Goal: Task Accomplishment & Management: Manage account settings

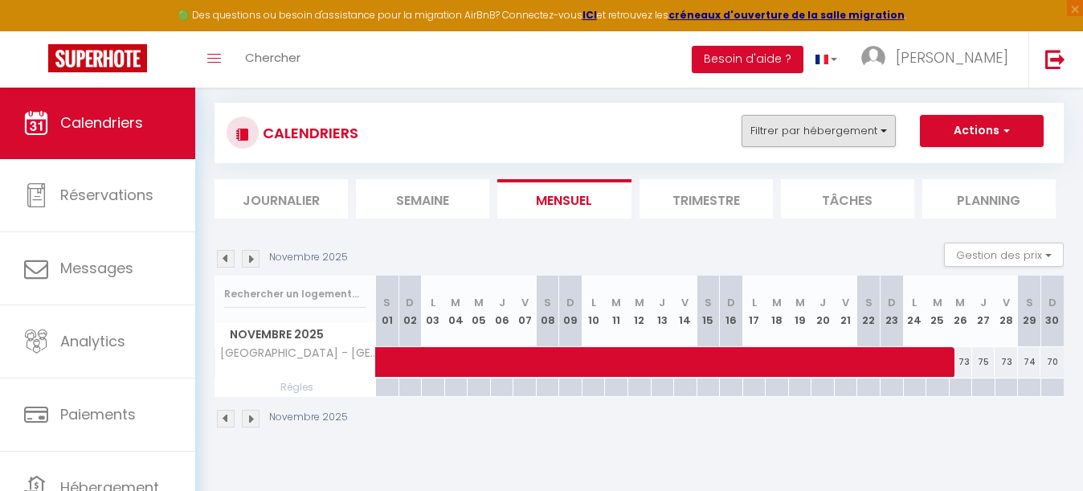
scroll to position [87, 0]
click at [804, 129] on button "Filtrer par hébergement" at bounding box center [818, 131] width 154 height 32
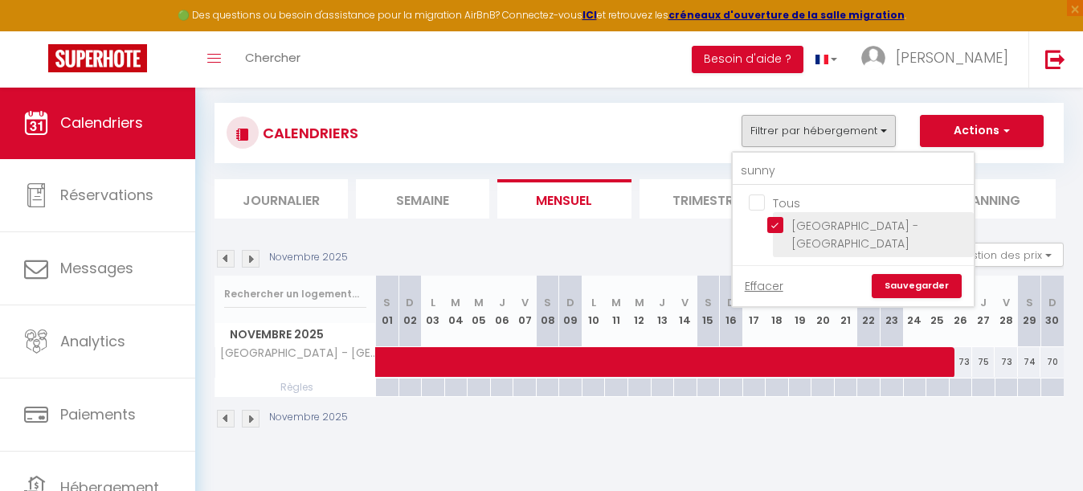
click at [777, 226] on input "[GEOGRAPHIC_DATA] - [GEOGRAPHIC_DATA]" at bounding box center [867, 225] width 201 height 16
checkbox input "false"
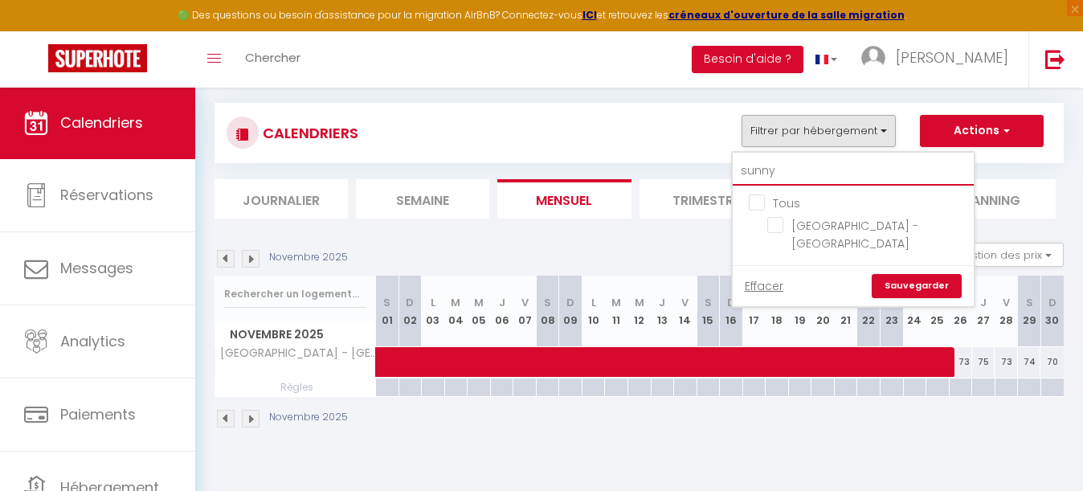
click at [788, 162] on input "sunny" at bounding box center [852, 171] width 241 height 29
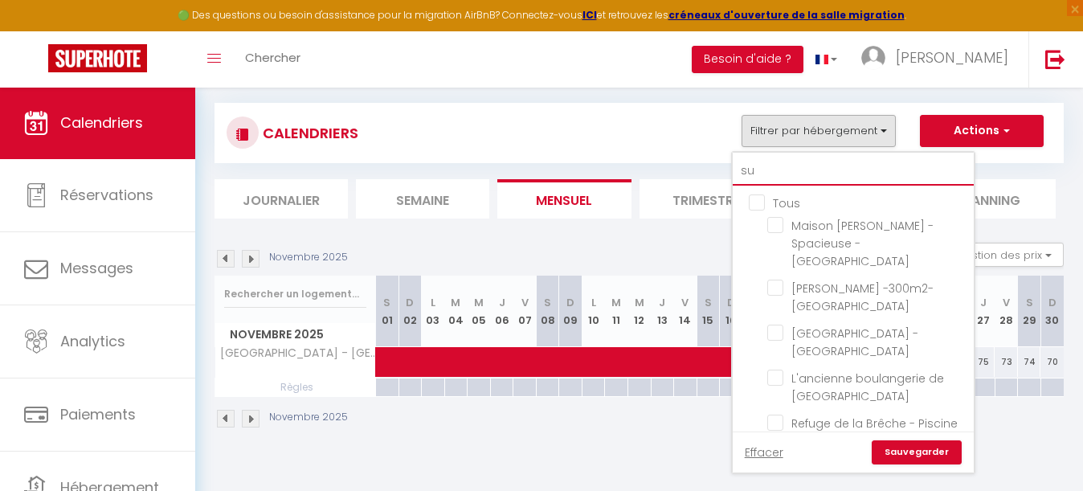
type input "s"
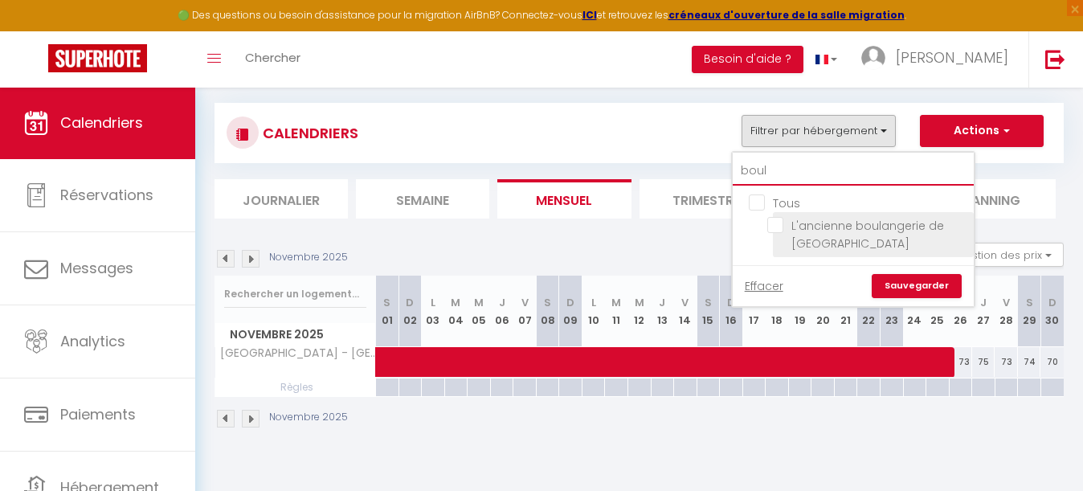
type input "boul"
click at [773, 220] on input "L'ancienne boulangerie de [GEOGRAPHIC_DATA]" at bounding box center [867, 225] width 201 height 16
checkbox input "true"
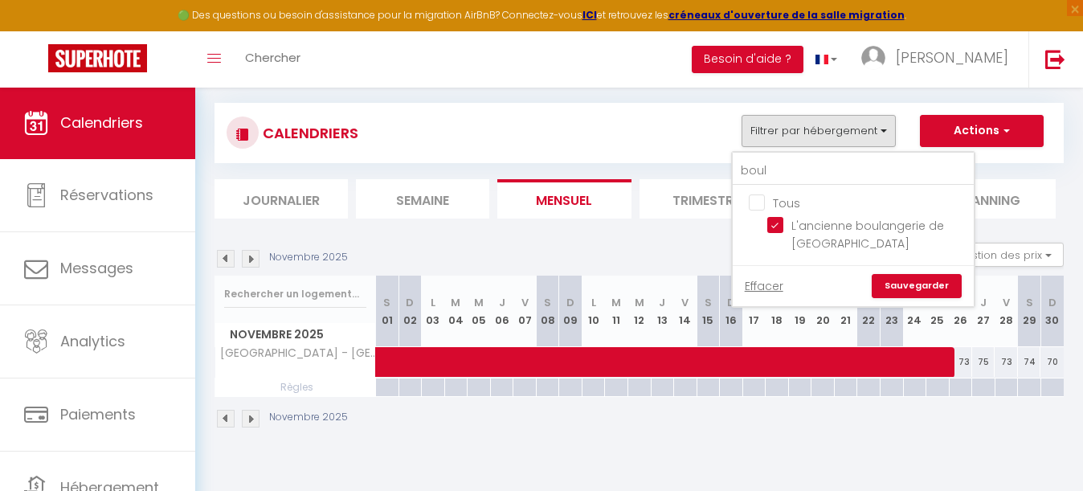
click at [905, 278] on link "Sauvegarder" at bounding box center [916, 286] width 90 height 24
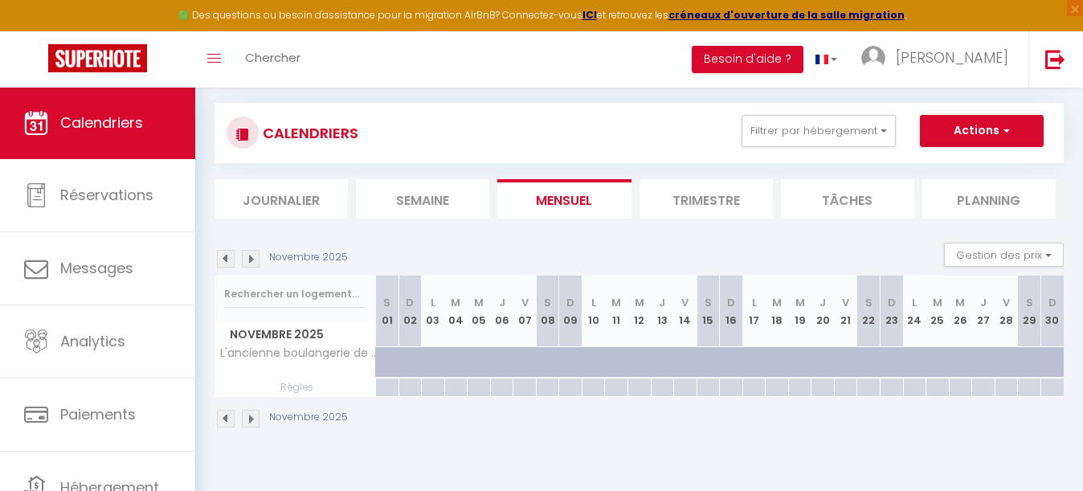
click at [228, 268] on div "Novembre 2025 Gestion des prix Nb Nuits minimum Règles Disponibilité" at bounding box center [638, 259] width 849 height 33
click at [228, 257] on img at bounding box center [226, 259] width 18 height 18
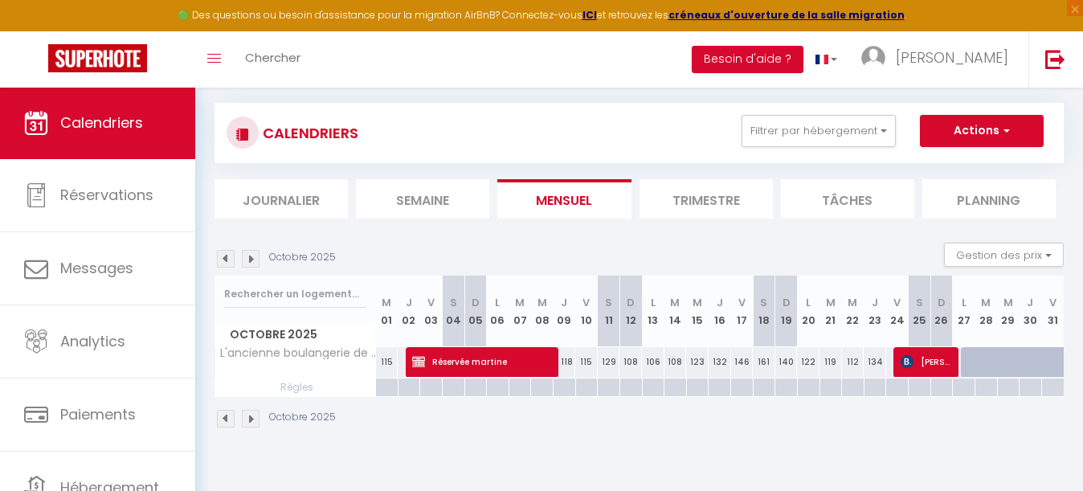
click at [228, 257] on img at bounding box center [226, 259] width 18 height 18
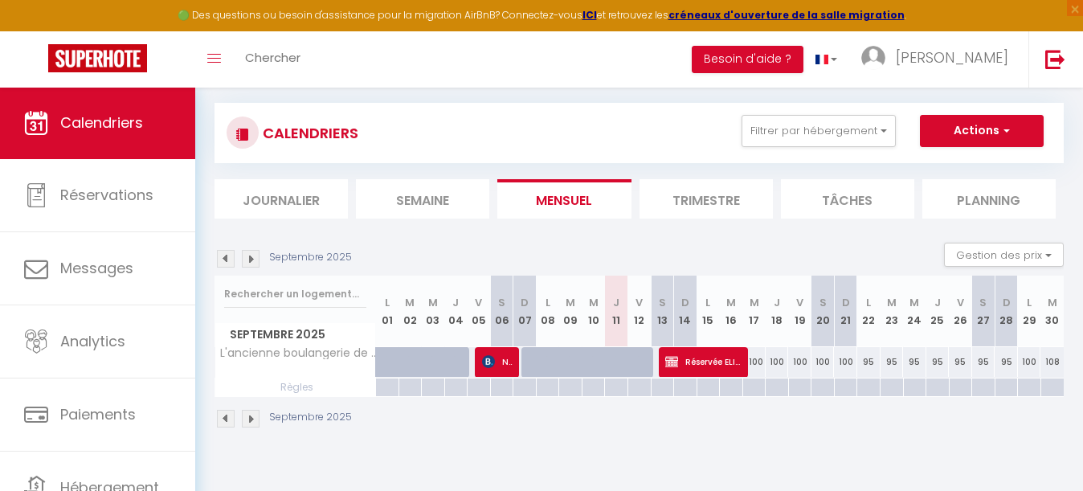
click at [228, 257] on img at bounding box center [226, 259] width 18 height 18
select select "KO"
select select "0"
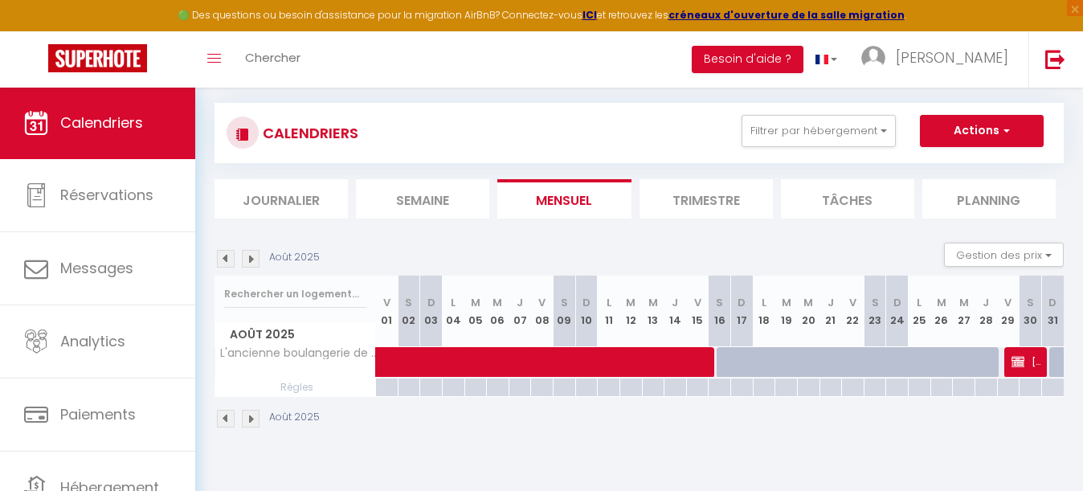
click at [1024, 361] on img at bounding box center [1017, 361] width 13 height 13
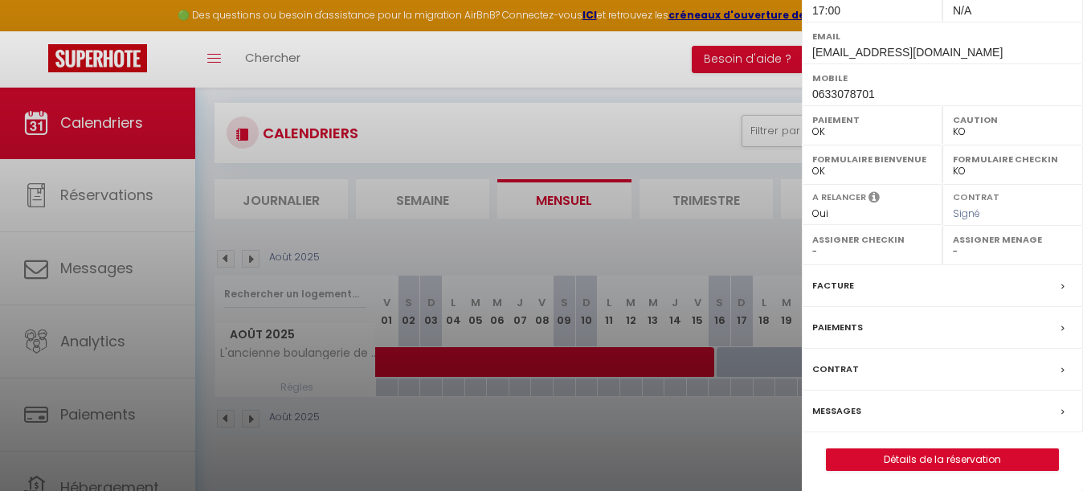
scroll to position [269, 0]
click at [928, 454] on link "Détails de la réservation" at bounding box center [941, 460] width 231 height 21
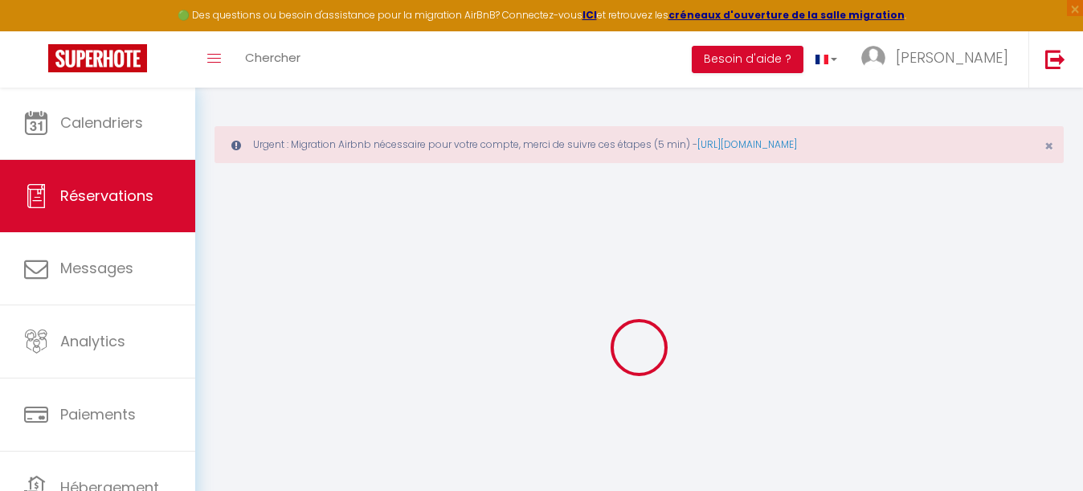
select select
checkbox input "false"
select select
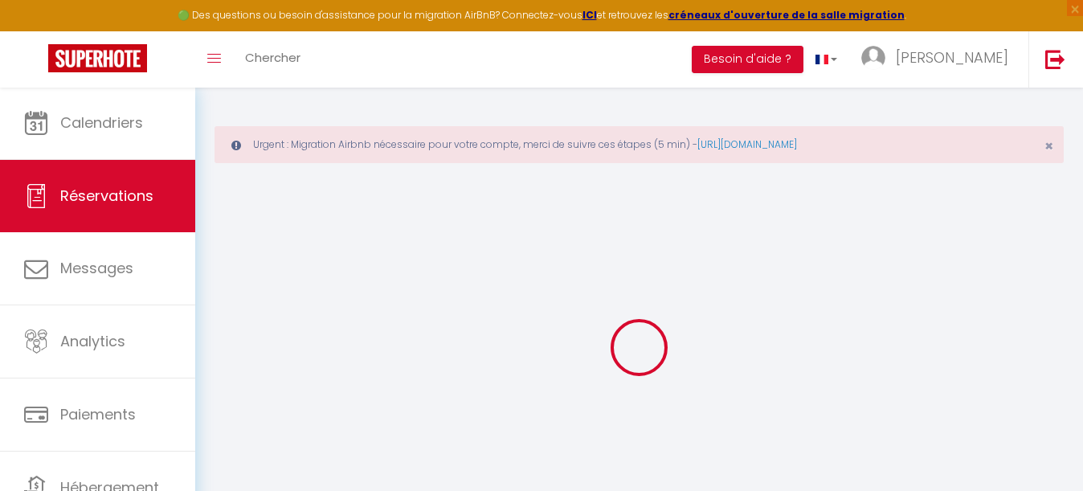
checkbox input "false"
type spécifiques1 "Bonjour, Comme convenu par téléphone, je valide la réservation via votre site. …"
type input "94"
type input "8.4"
select select
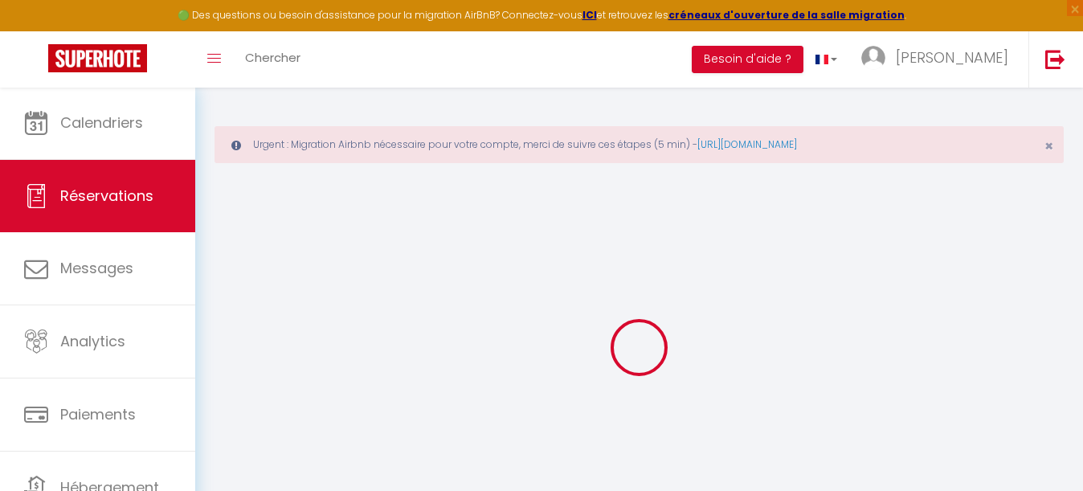
select select
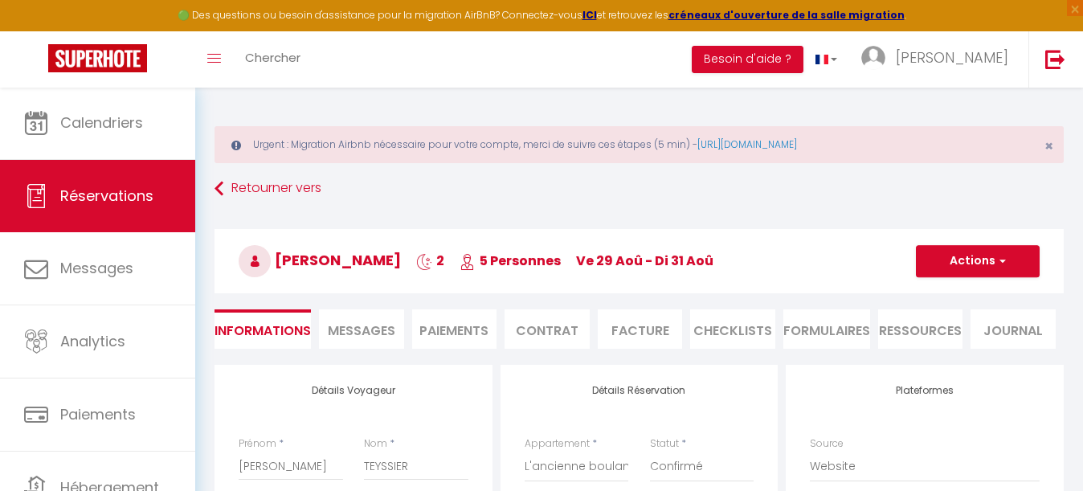
checkbox input "false"
select select "17:00"
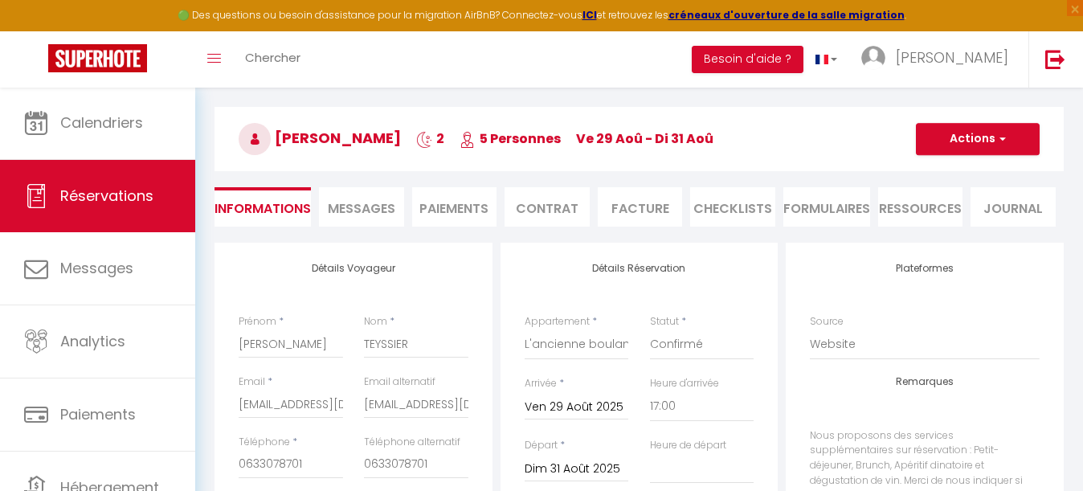
click at [447, 205] on li "Paiements" at bounding box center [454, 206] width 85 height 39
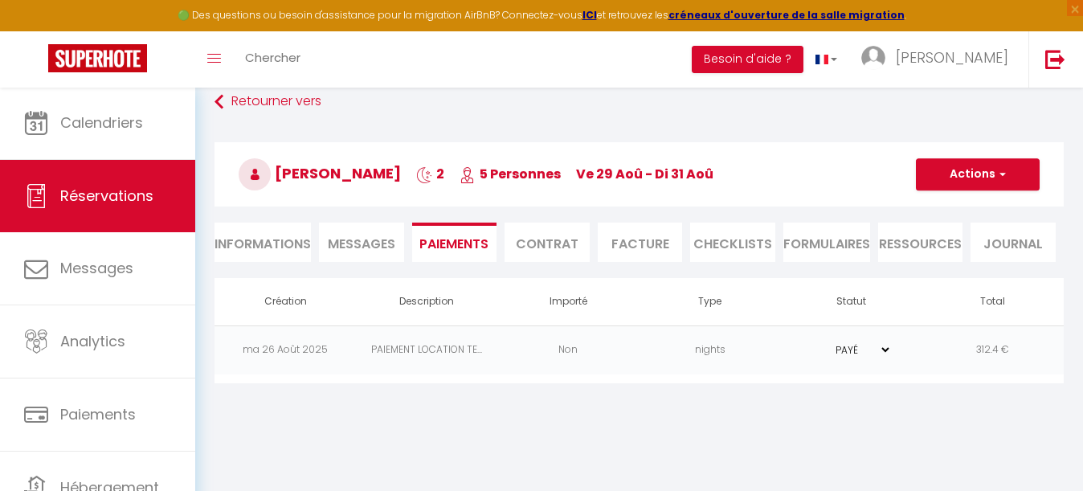
click at [488, 347] on td "PAIEMENT LOCATION TE..." at bounding box center [426, 349] width 141 height 49
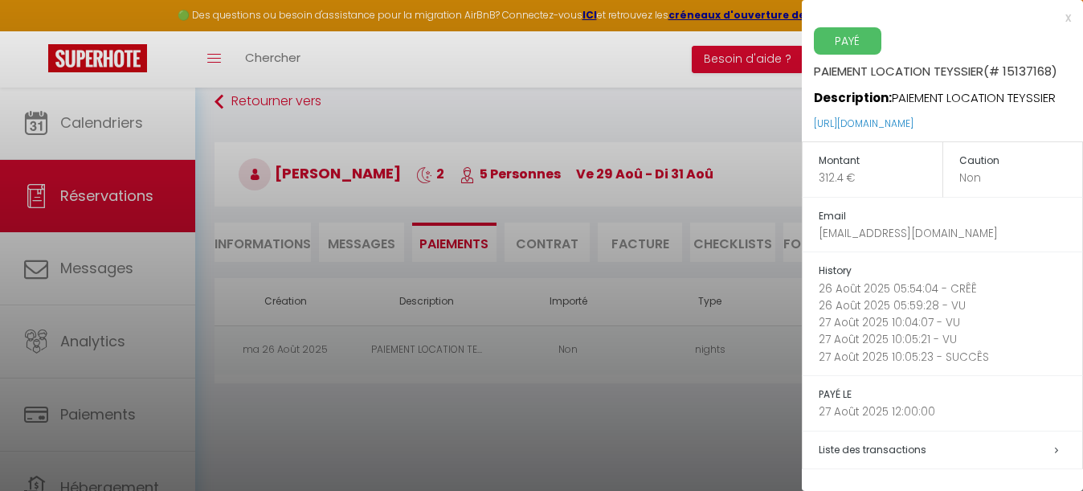
click at [571, 393] on div at bounding box center [541, 245] width 1083 height 491
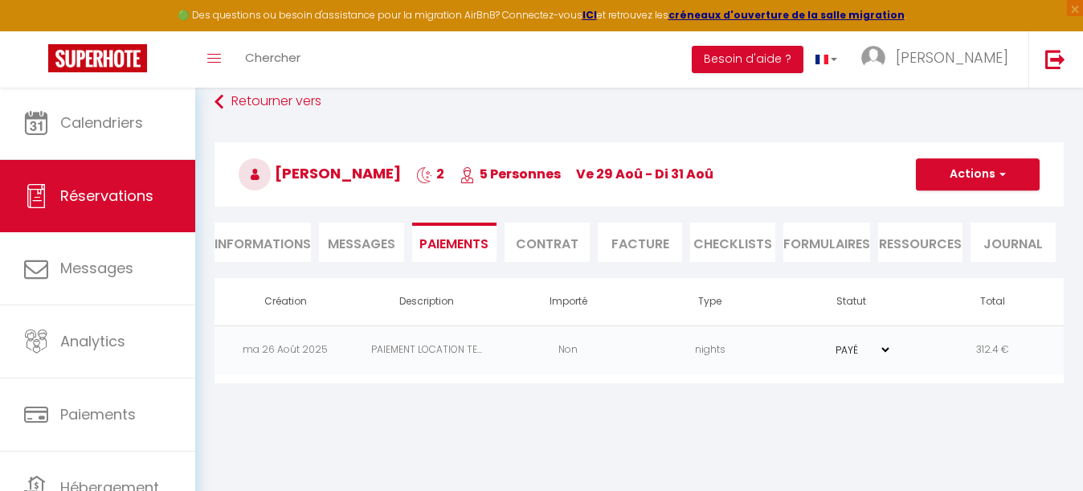
click at [279, 243] on li "Informations" at bounding box center [262, 241] width 96 height 39
select select
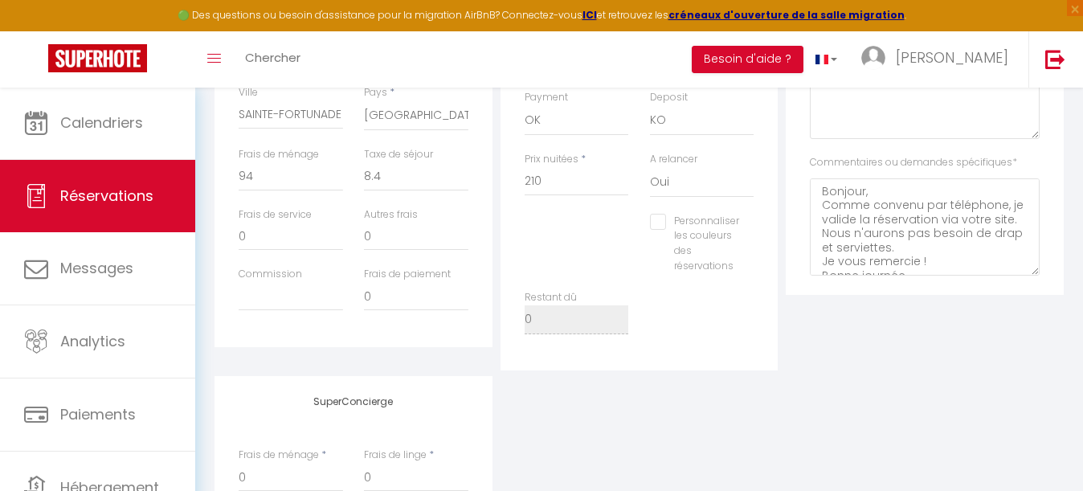
scroll to position [791, 0]
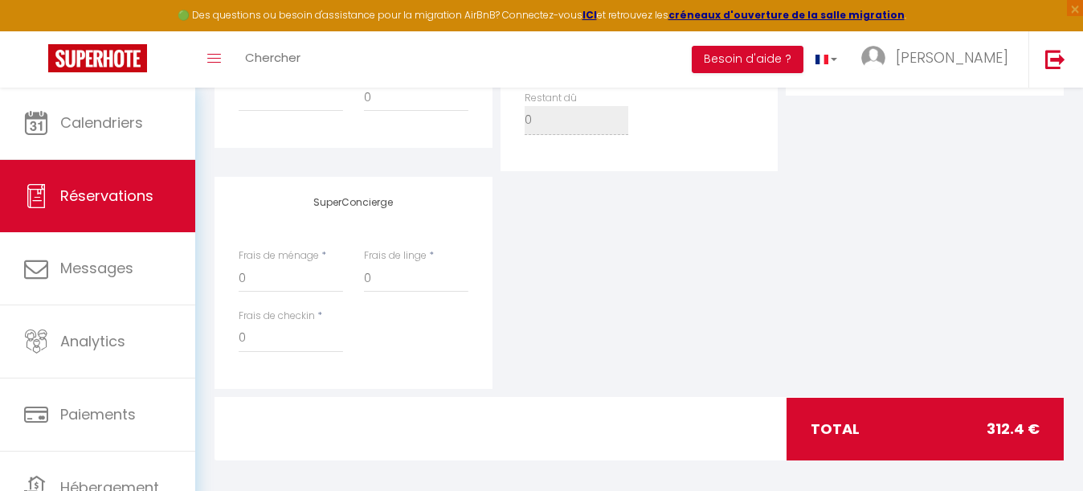
click at [120, 197] on span "Réservations" at bounding box center [106, 196] width 93 height 20
select select "not_cancelled"
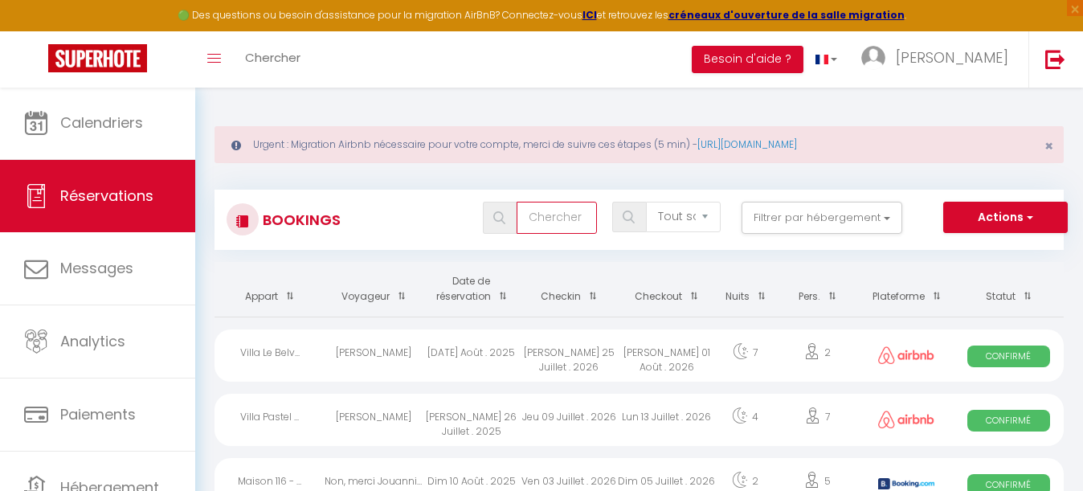
click at [557, 226] on input "text" at bounding box center [556, 218] width 80 height 32
paste input "[PERSON_NAME]"
type input "[PERSON_NAME]"
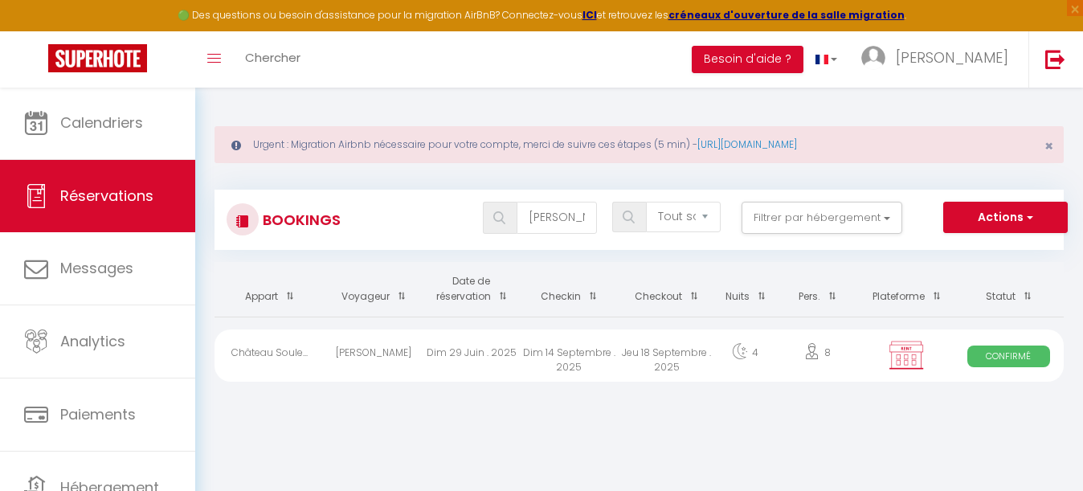
click at [548, 345] on div "Dim 14 Septembre . 2025" at bounding box center [569, 355] width 98 height 52
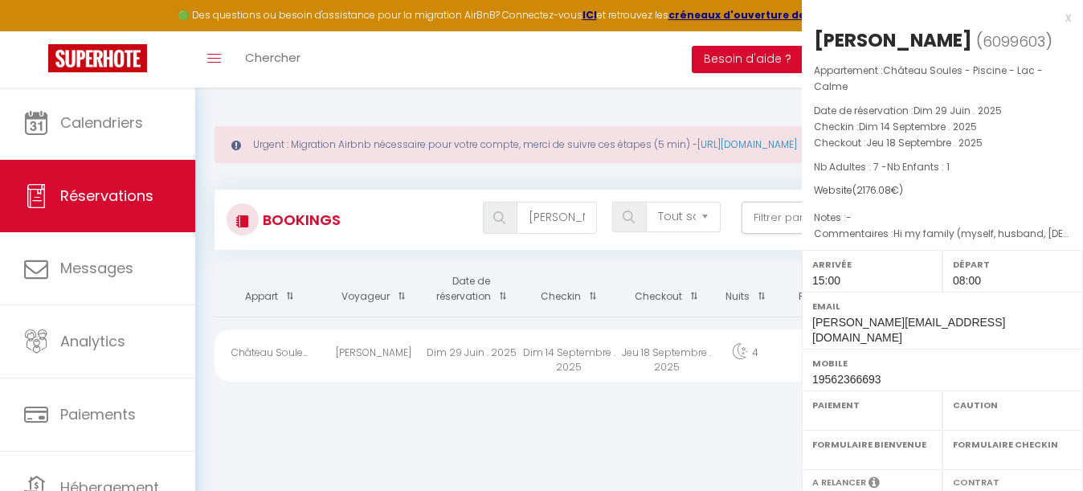
select select "OK"
select select "KO"
select select "1"
select select "0"
select select "1"
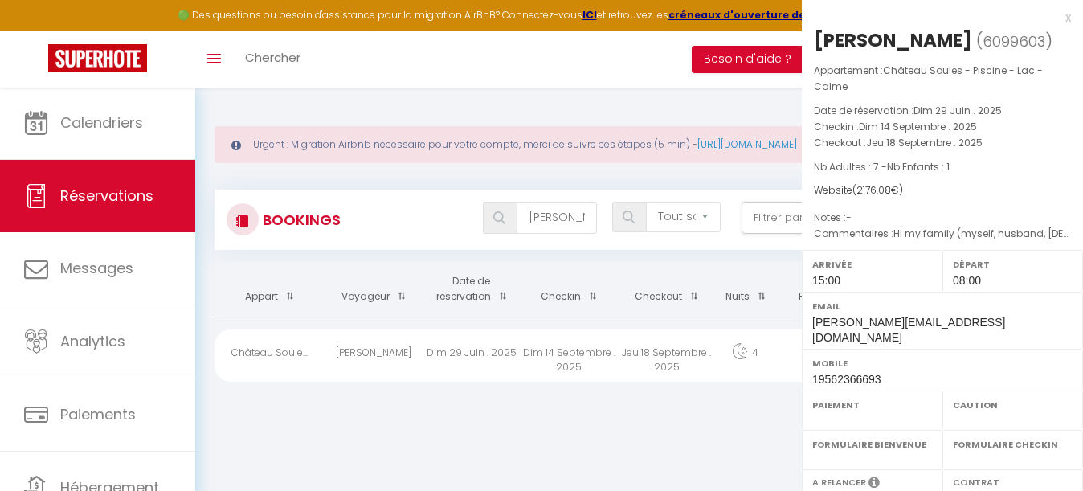
select select
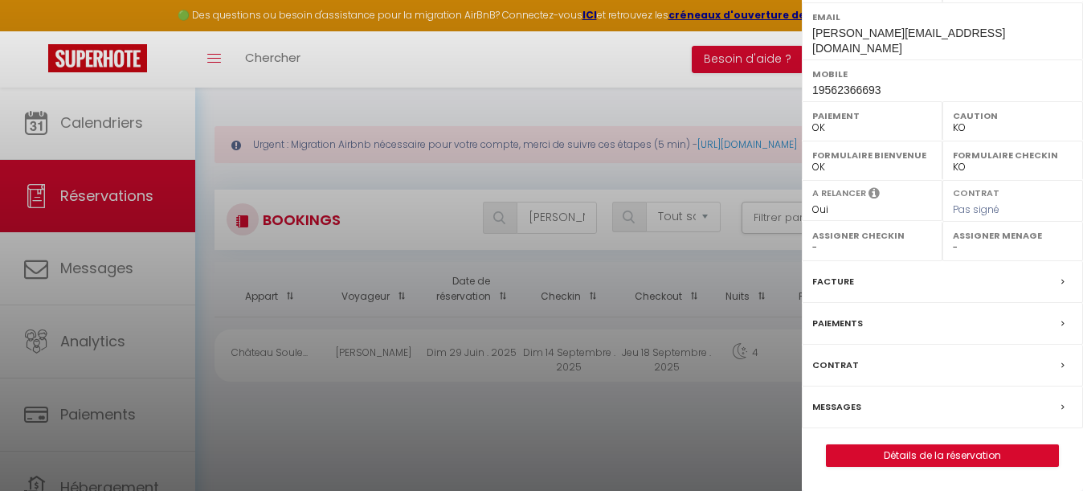
scroll to position [295, 0]
click at [928, 452] on link "Détails de la réservation" at bounding box center [941, 455] width 231 height 21
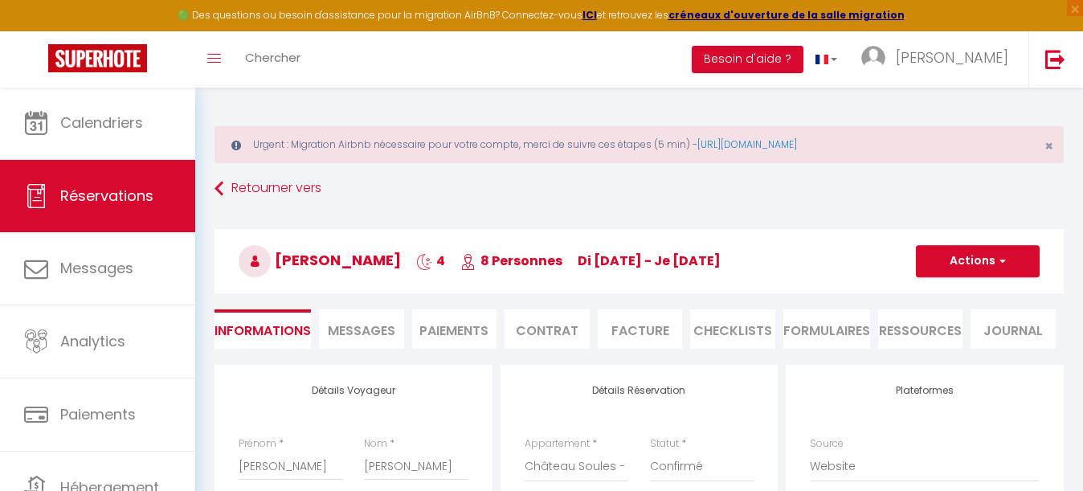
type input "220"
type input "66.08"
select select
checkbox input "false"
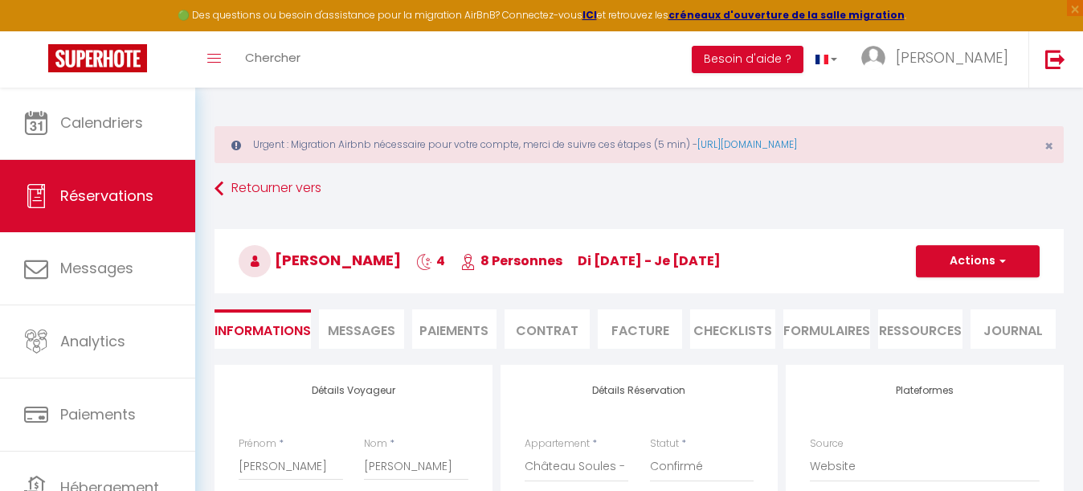
type textarea "Hi my family (myself, husband, [DEMOGRAPHIC_DATA].[DEMOGRAPHIC_DATA], MIL, FIL,…"
checkbox input "false"
select select "15:00"
select select "08:00"
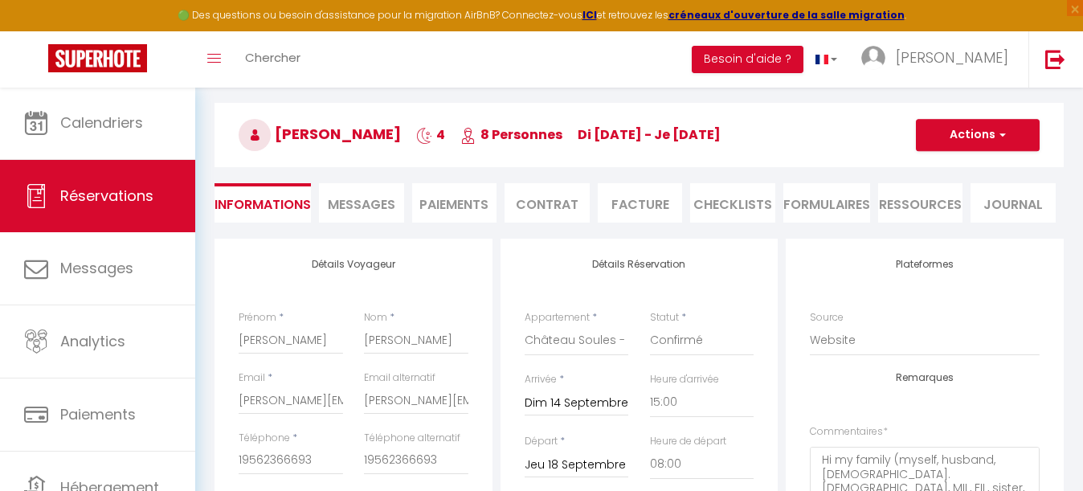
click at [455, 215] on li "Paiements" at bounding box center [454, 202] width 85 height 39
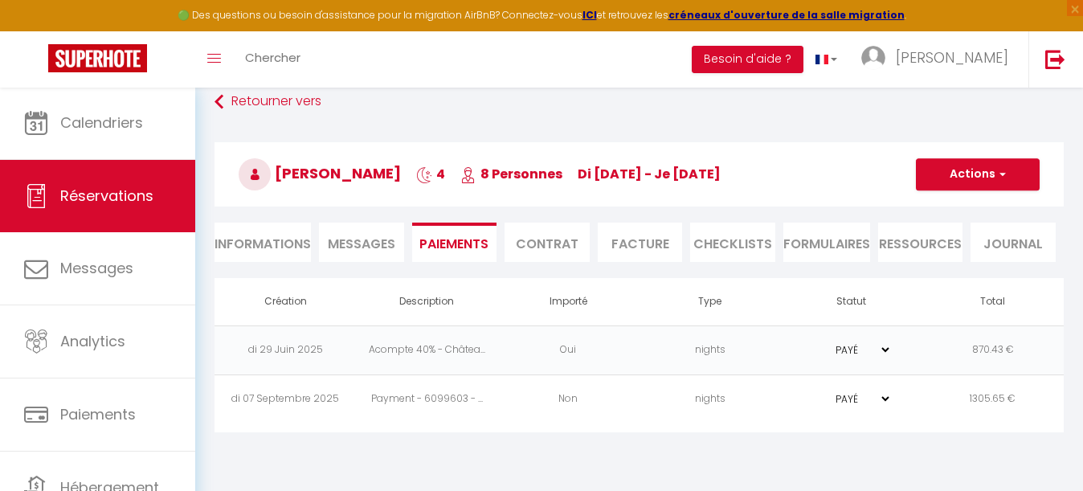
scroll to position [87, 0]
click at [289, 247] on li "Informations" at bounding box center [262, 241] width 96 height 39
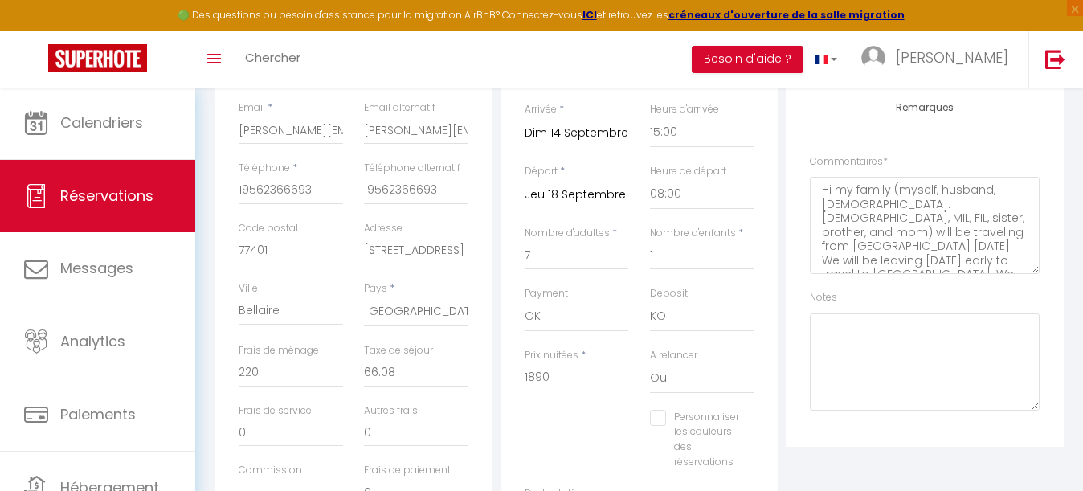
scroll to position [399, 0]
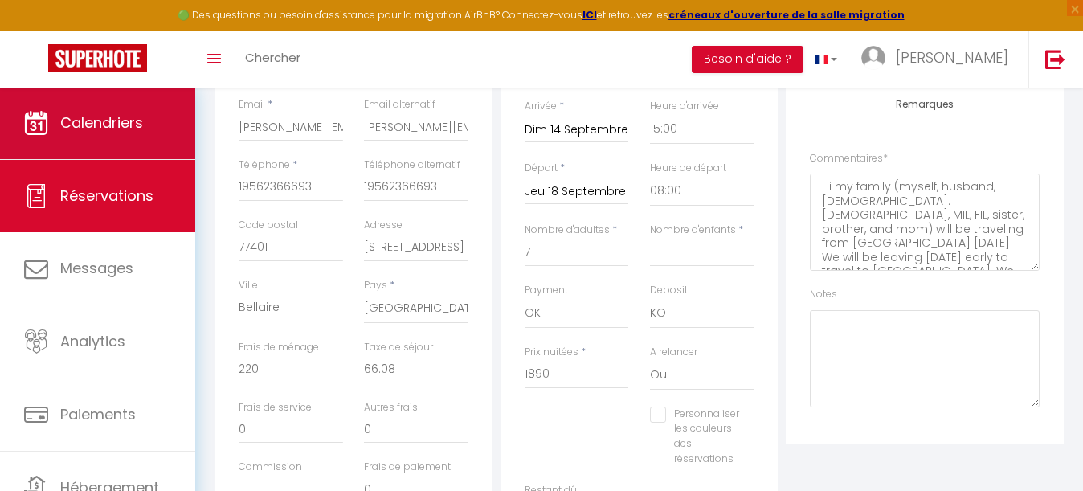
click at [93, 119] on span "Calendriers" at bounding box center [101, 122] width 83 height 20
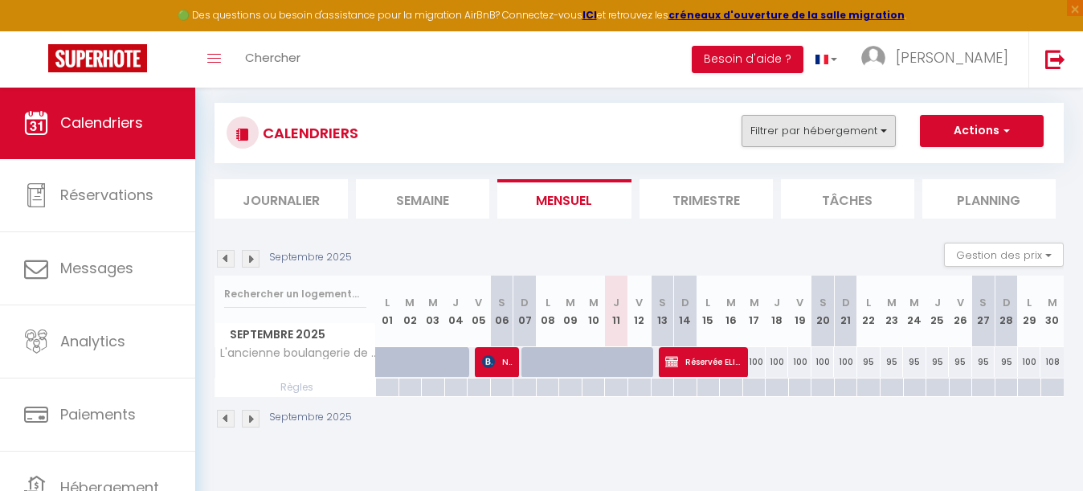
scroll to position [87, 0]
click at [836, 131] on button "Filtrer par hébergement" at bounding box center [818, 131] width 154 height 32
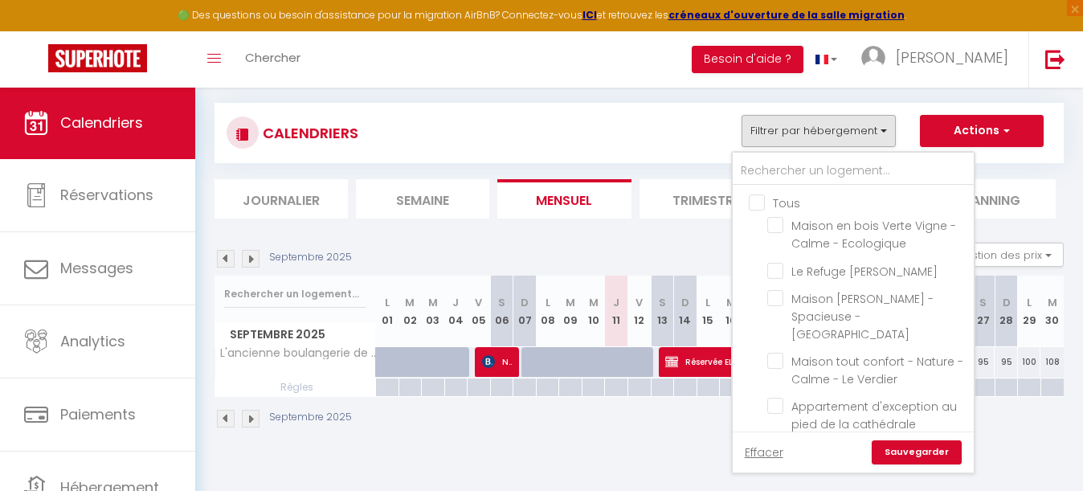
click at [760, 200] on input "Tous" at bounding box center [869, 202] width 241 height 16
checkbox input "true"
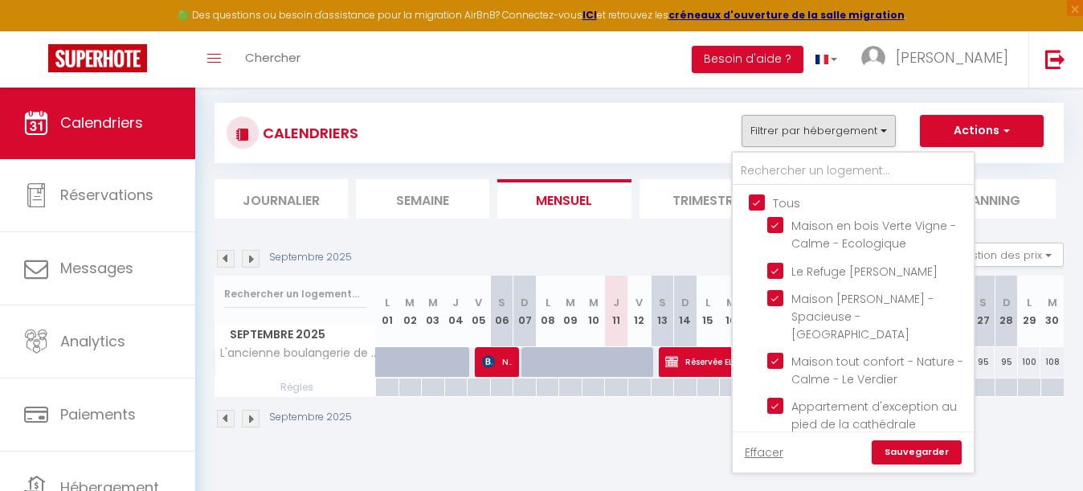
checkbox input "true"
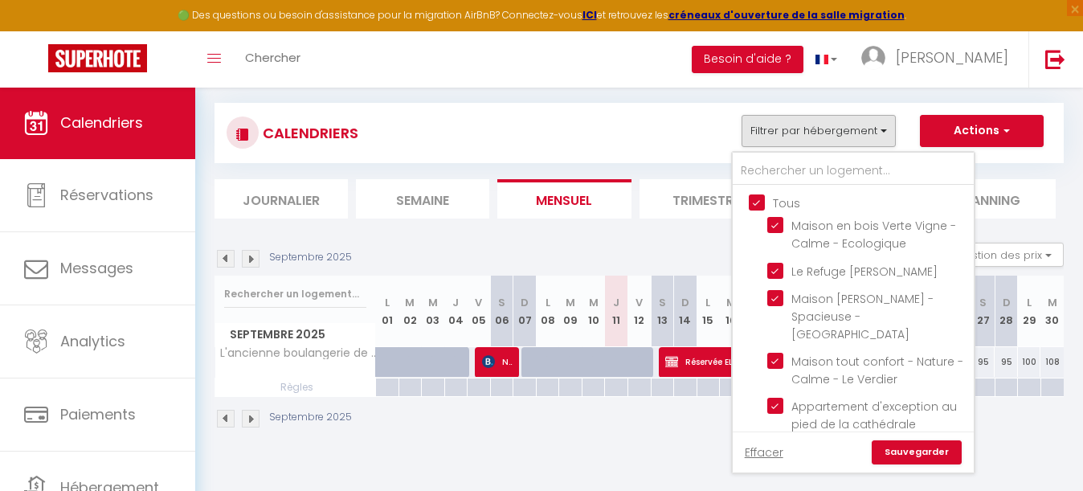
checkbox input "true"
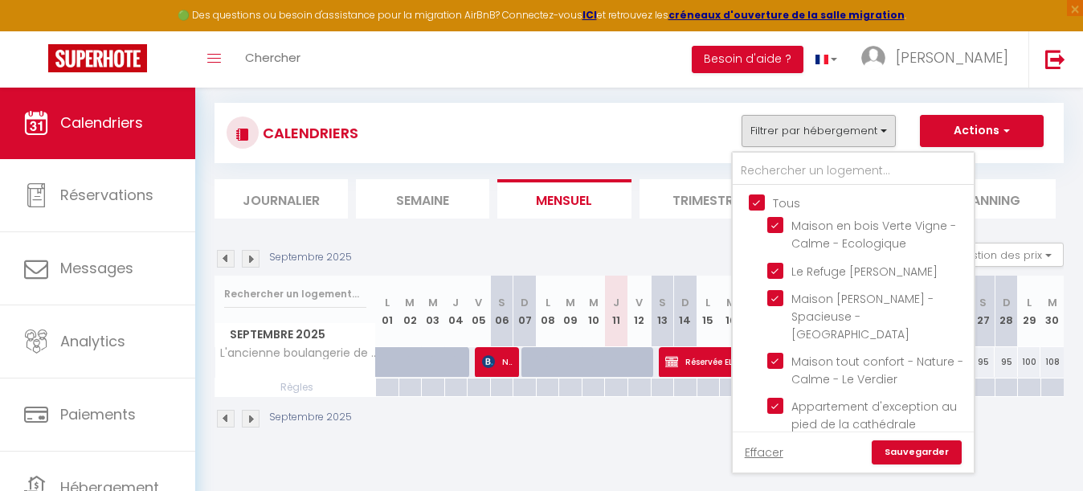
checkbox input "true"
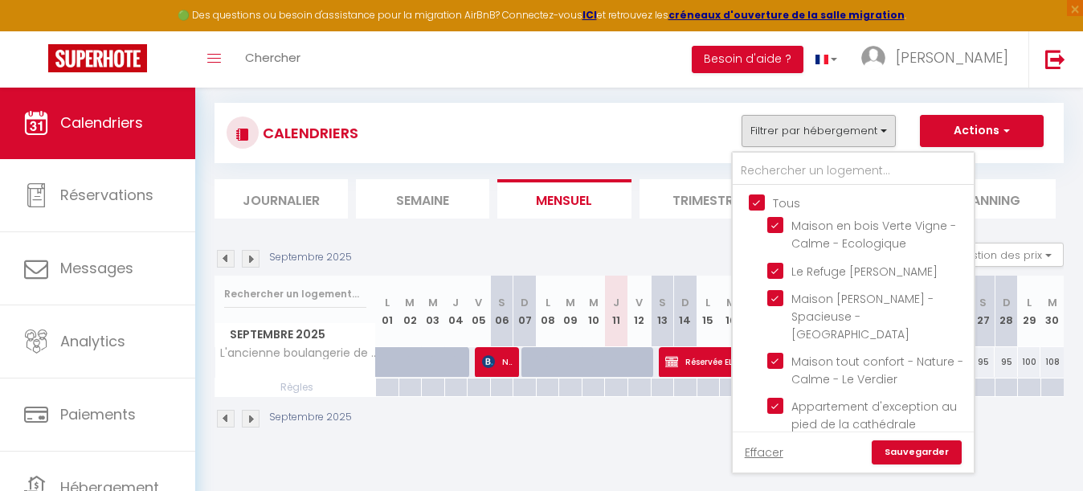
checkbox input "true"
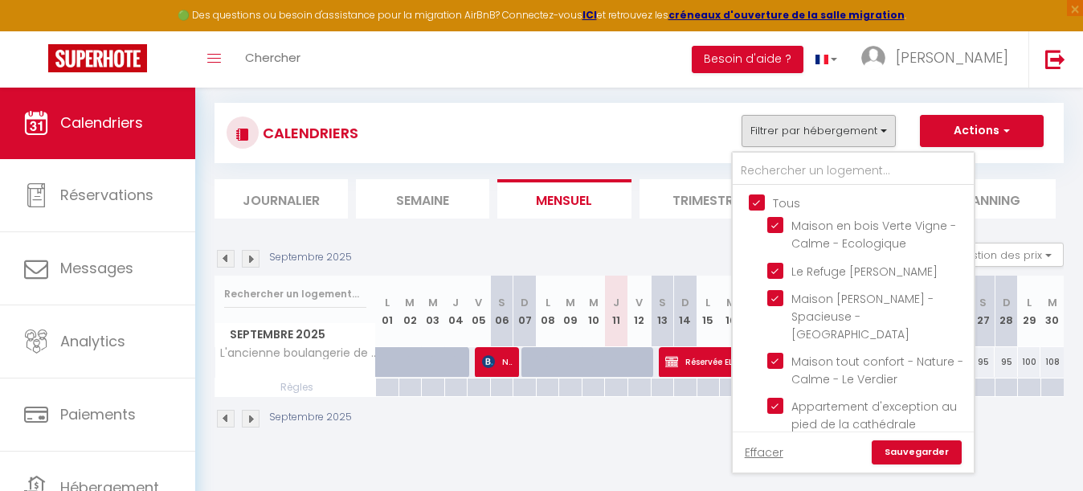
checkbox input "true"
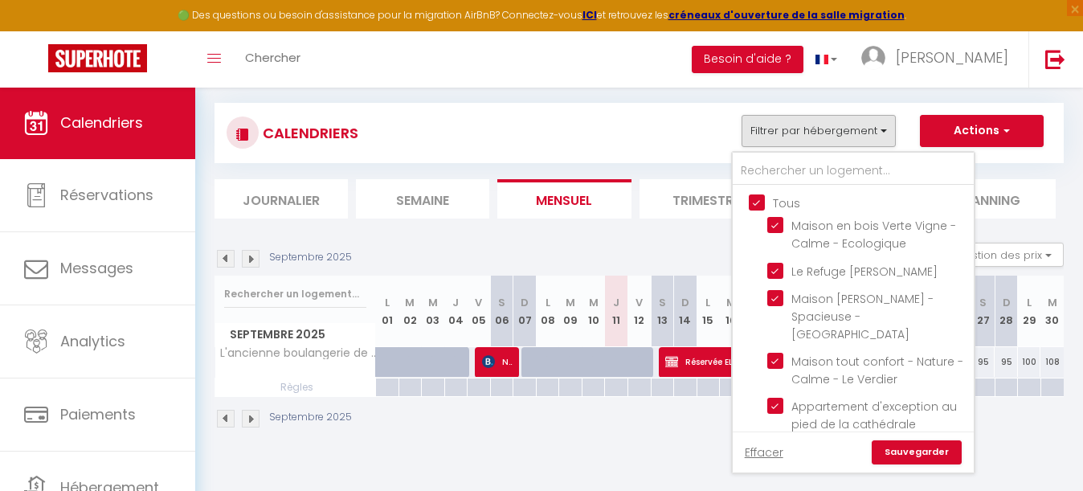
checkbox input "true"
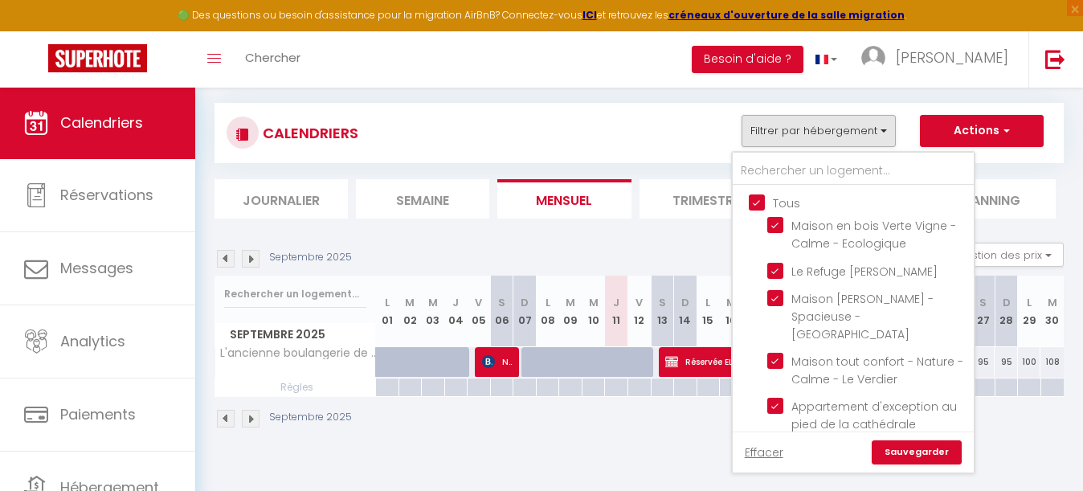
checkbox input "true"
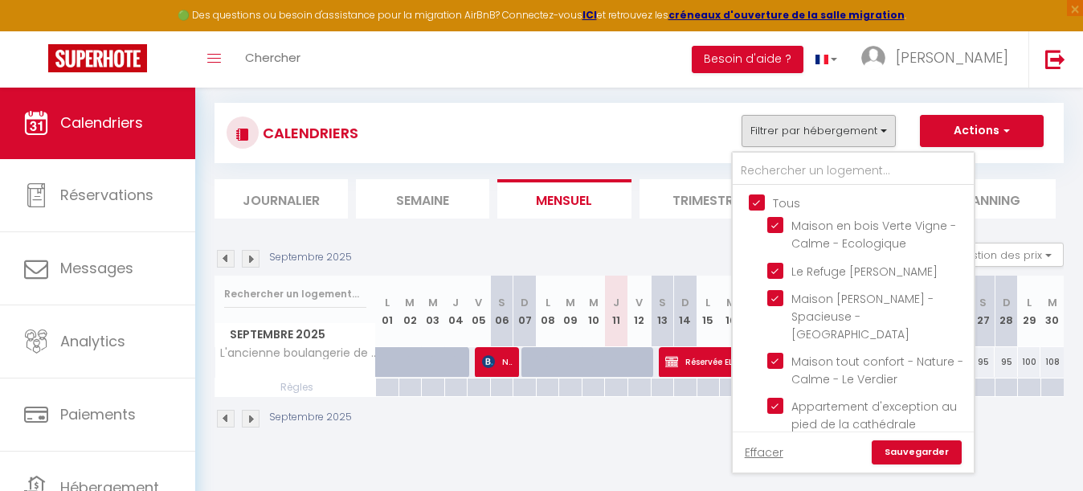
checkbox input "true"
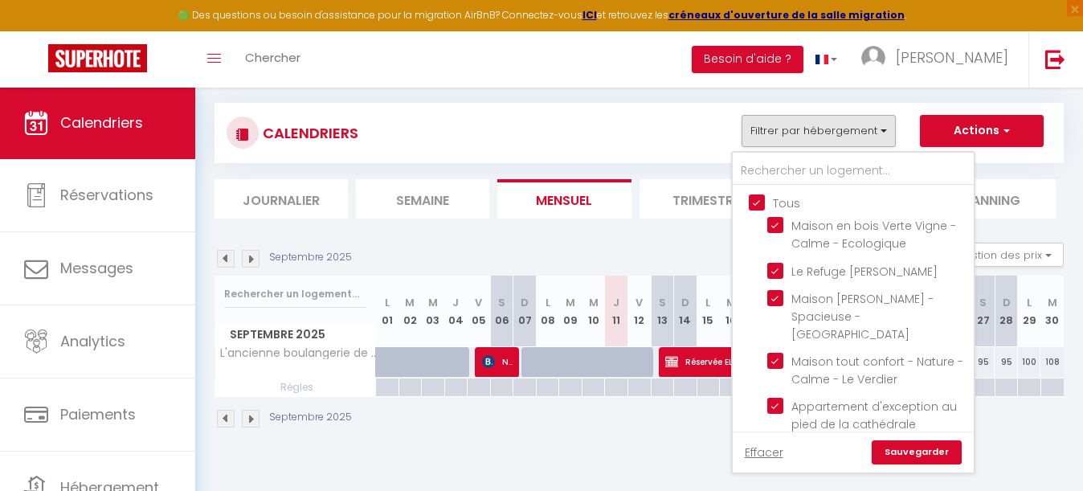
checkbox input "true"
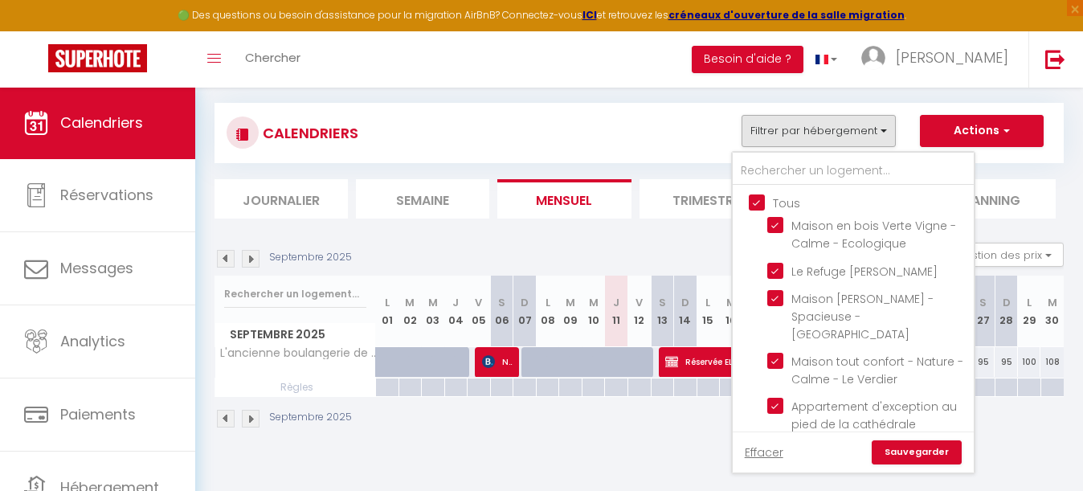
click at [760, 200] on input "Tous" at bounding box center [869, 202] width 241 height 16
checkbox input "false"
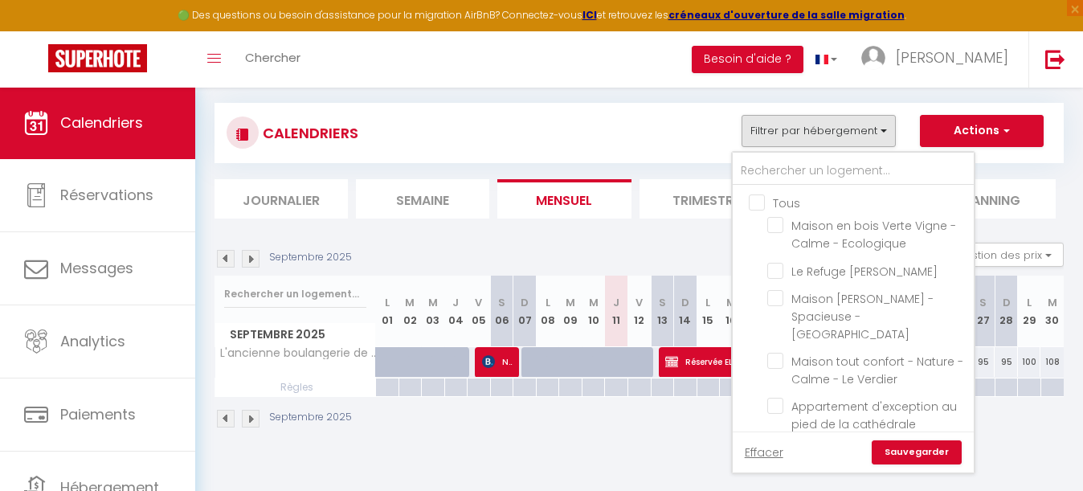
checkbox input "false"
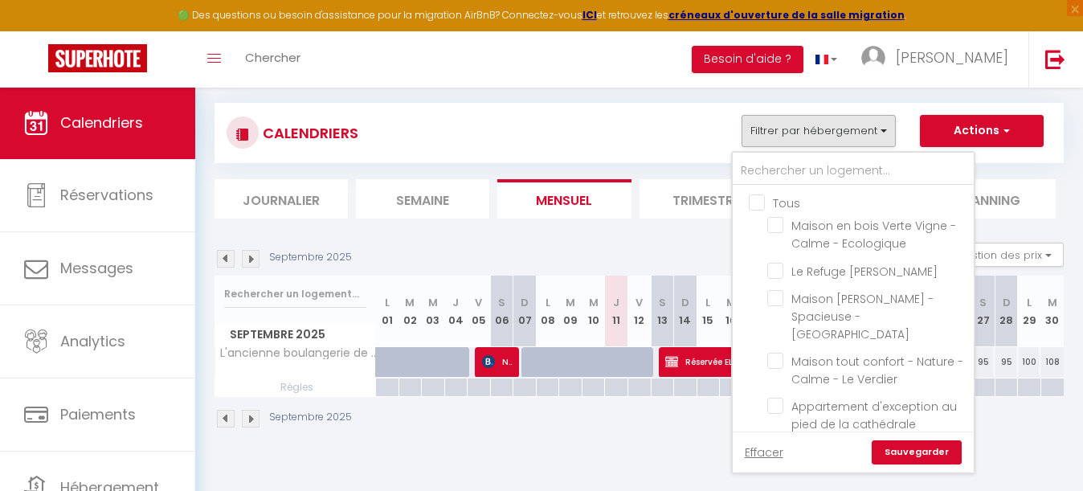
checkbox input "false"
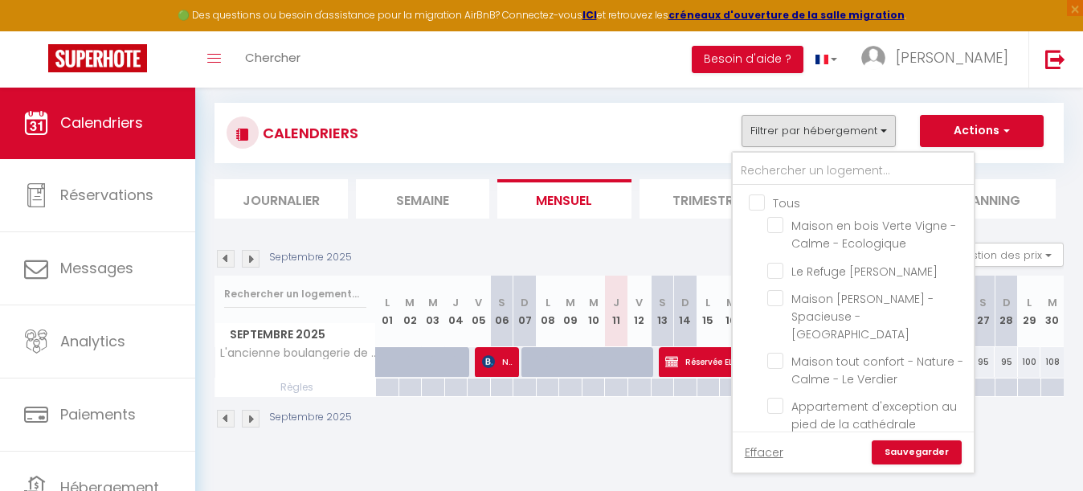
checkbox input "false"
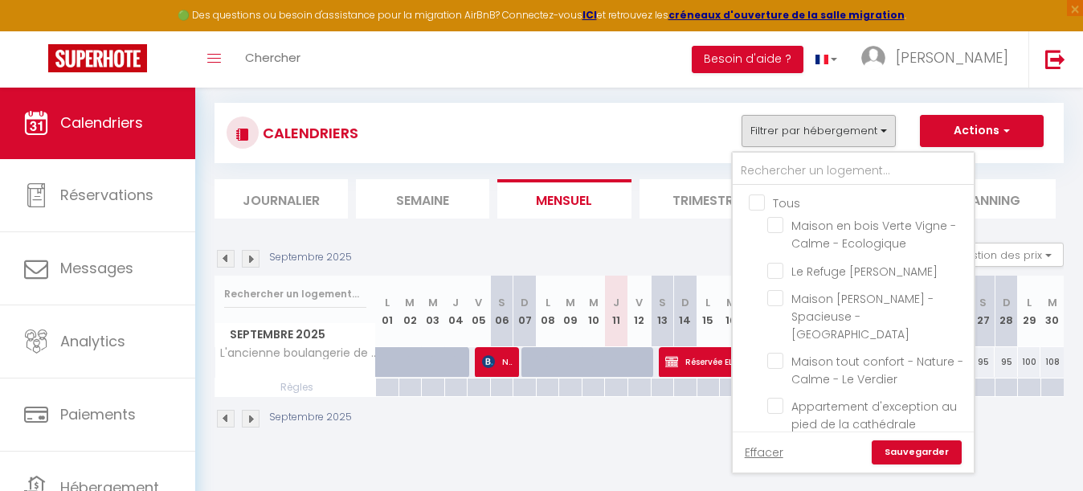
checkbox input "false"
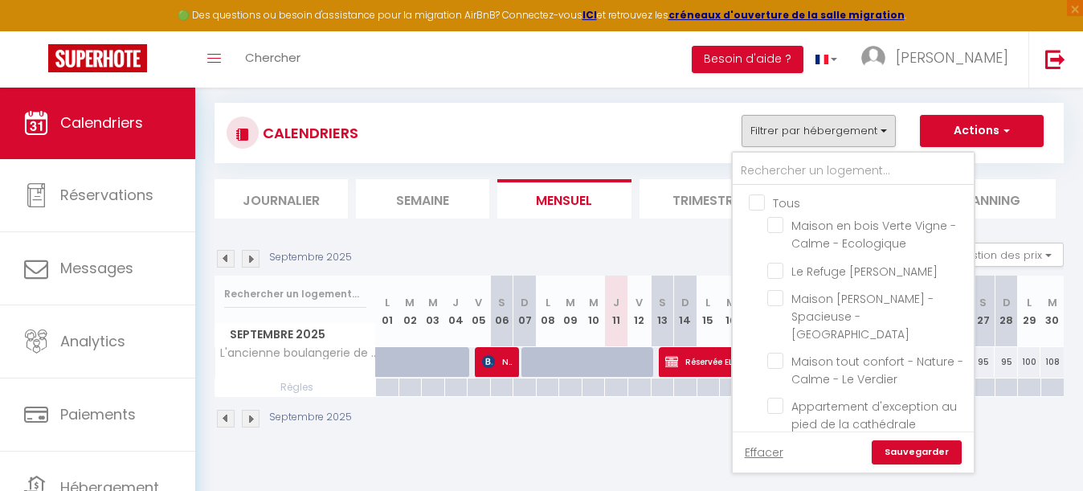
checkbox input "false"
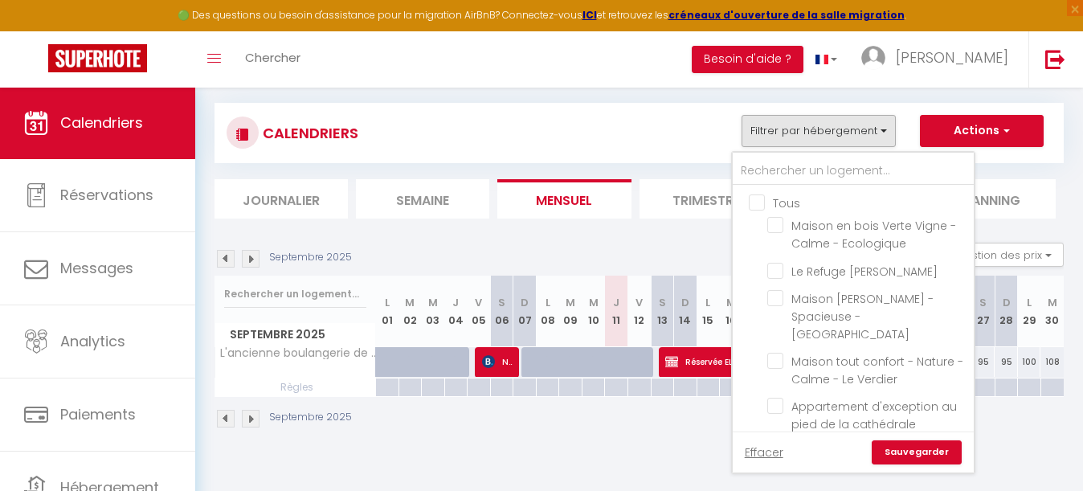
checkbox input "false"
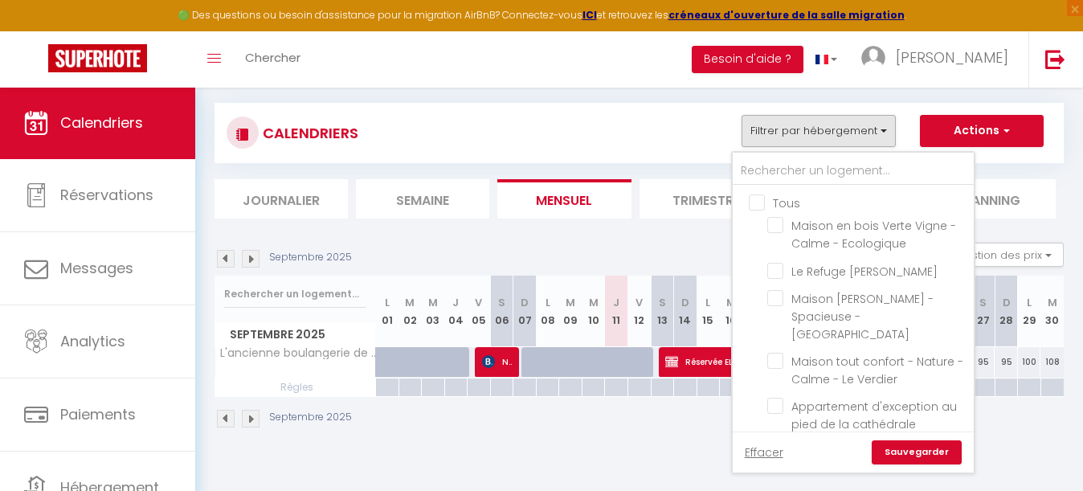
checkbox input "false"
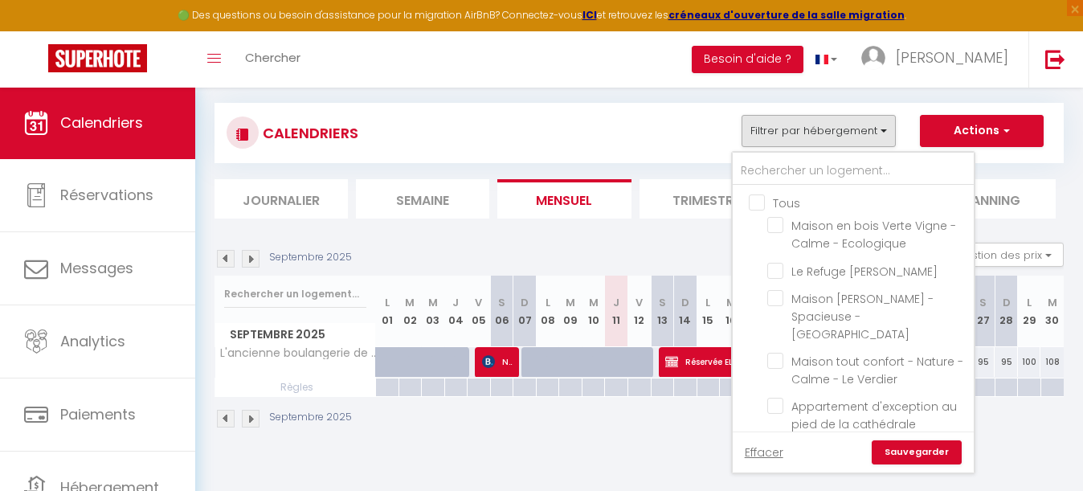
checkbox input "false"
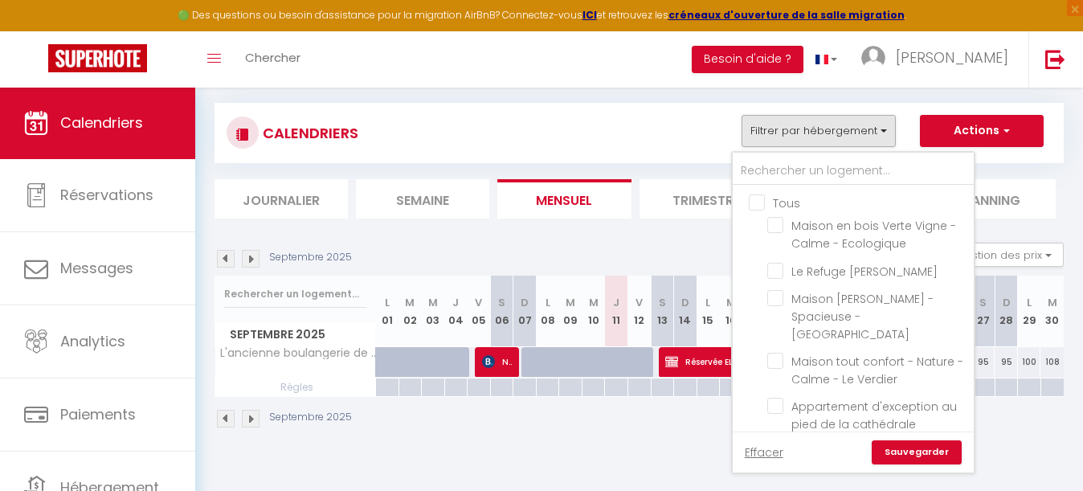
checkbox input "false"
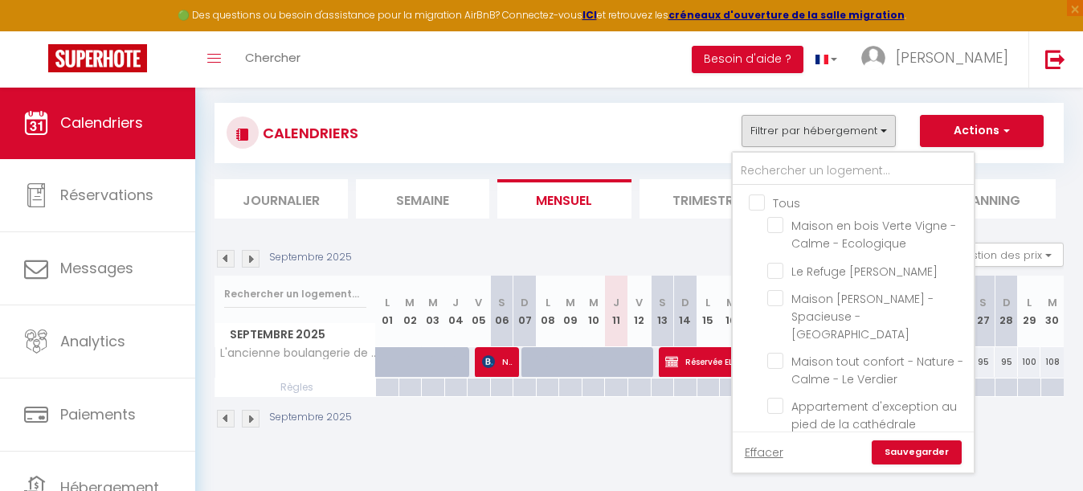
checkbox input "false"
click at [793, 170] on input "text" at bounding box center [852, 171] width 241 height 29
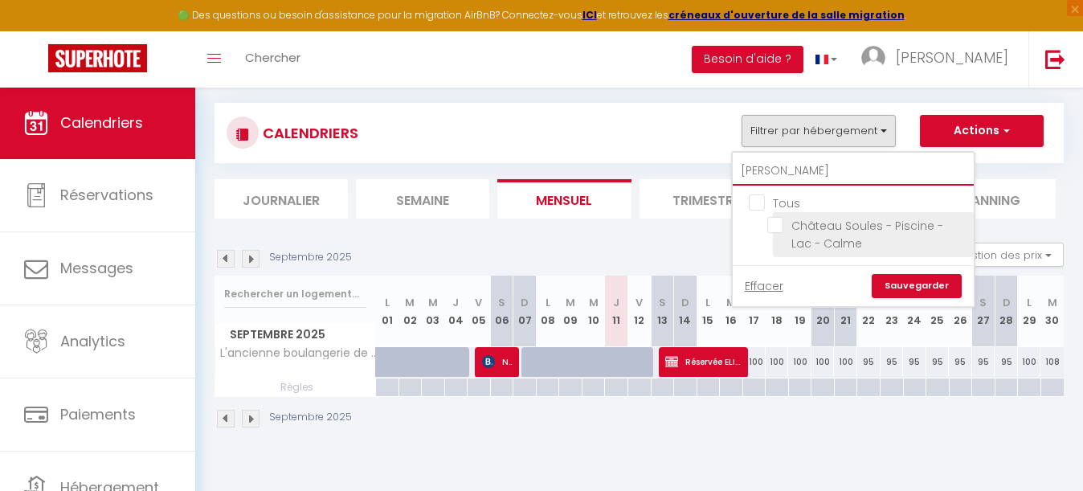
type input "[PERSON_NAME]"
click at [777, 223] on input "Château Soules - Piscine - Lac - Calme" at bounding box center [867, 225] width 201 height 16
checkbox input "true"
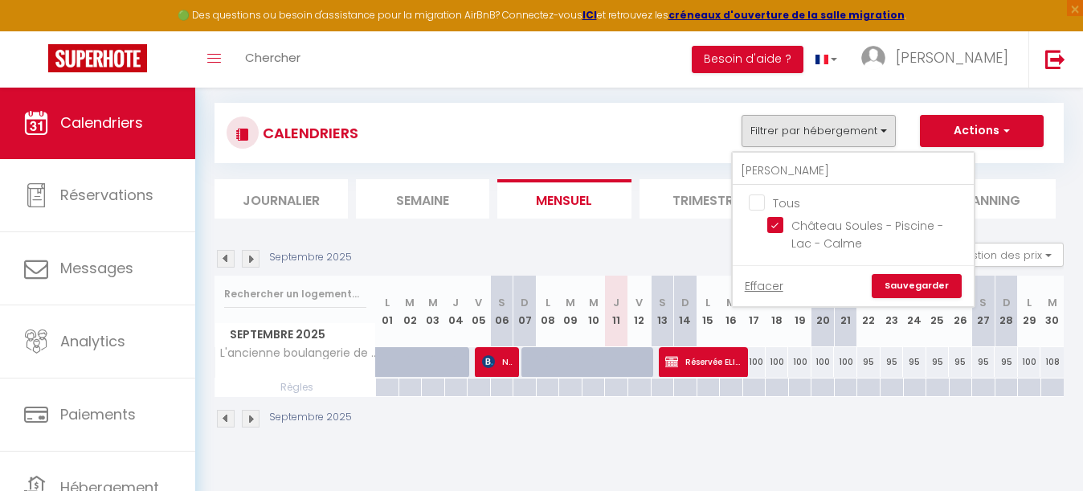
click at [912, 274] on link "Sauvegarder" at bounding box center [916, 286] width 90 height 24
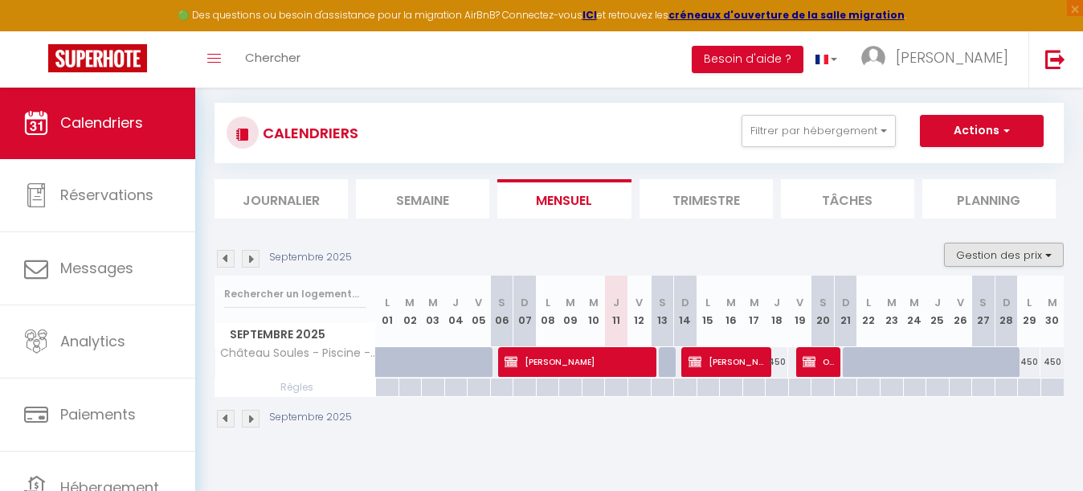
click at [1002, 252] on button "Gestion des prix" at bounding box center [1004, 255] width 120 height 24
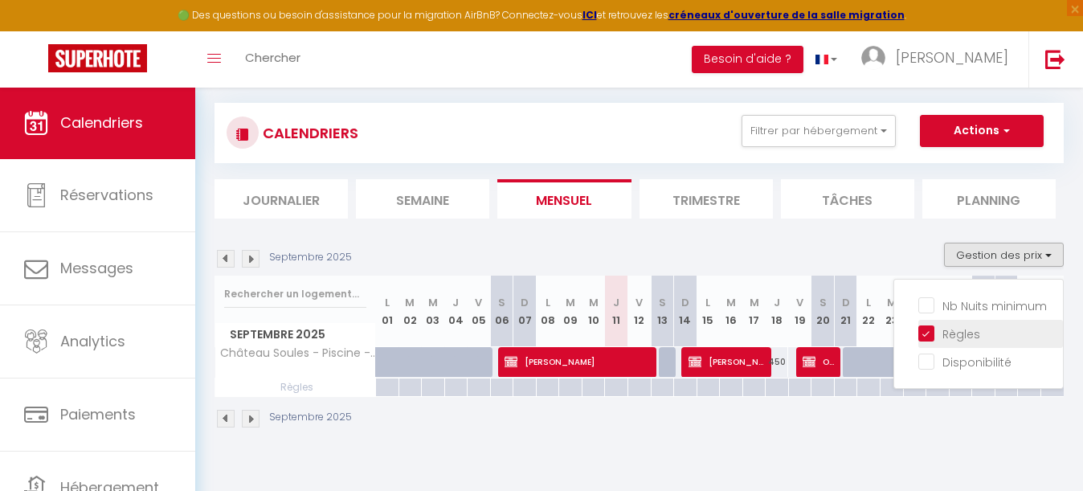
click at [925, 334] on input "Règles" at bounding box center [990, 332] width 145 height 16
checkbox input "false"
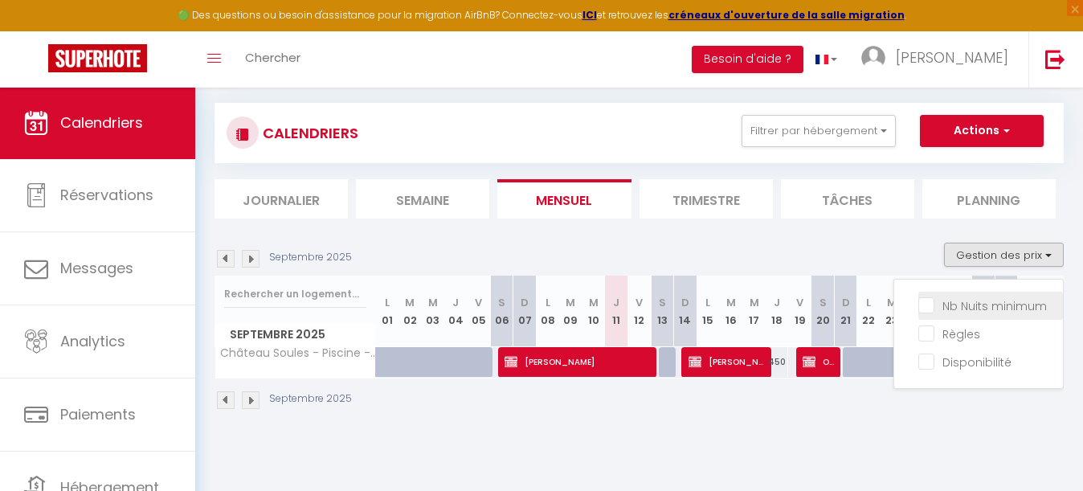
click at [927, 301] on input "Nb Nuits minimum" at bounding box center [990, 304] width 145 height 16
checkbox input "true"
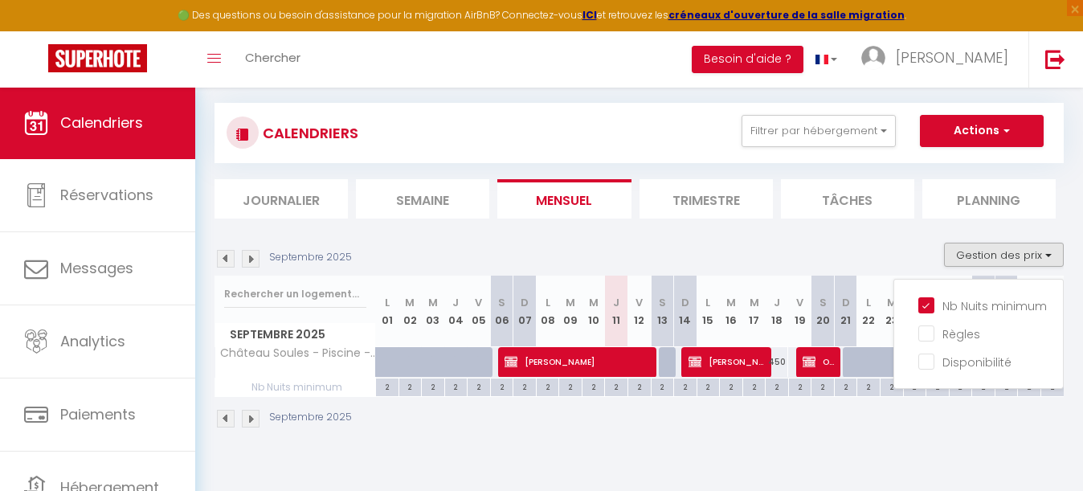
click at [706, 430] on div "Septembre 2025" at bounding box center [638, 420] width 849 height 47
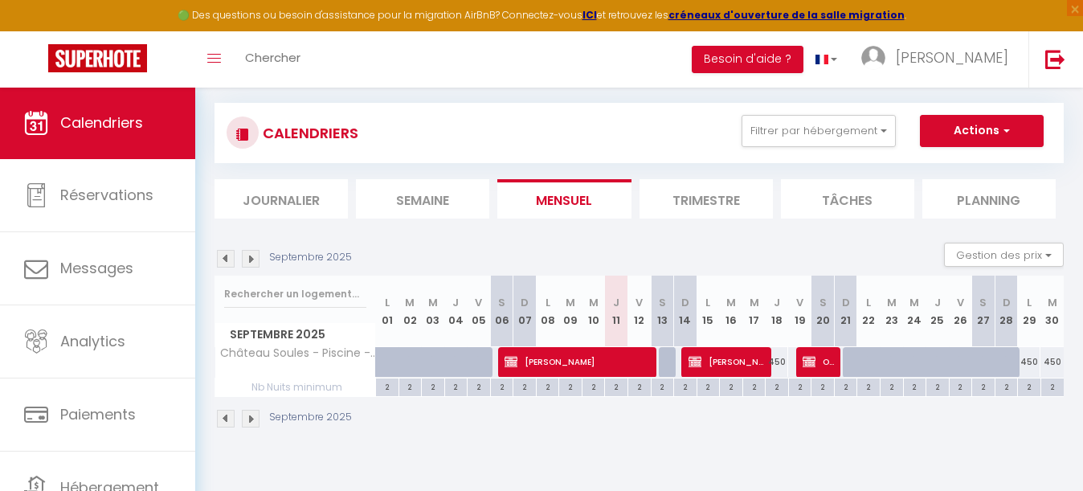
click at [619, 387] on div "2" at bounding box center [616, 385] width 22 height 15
type input "2"
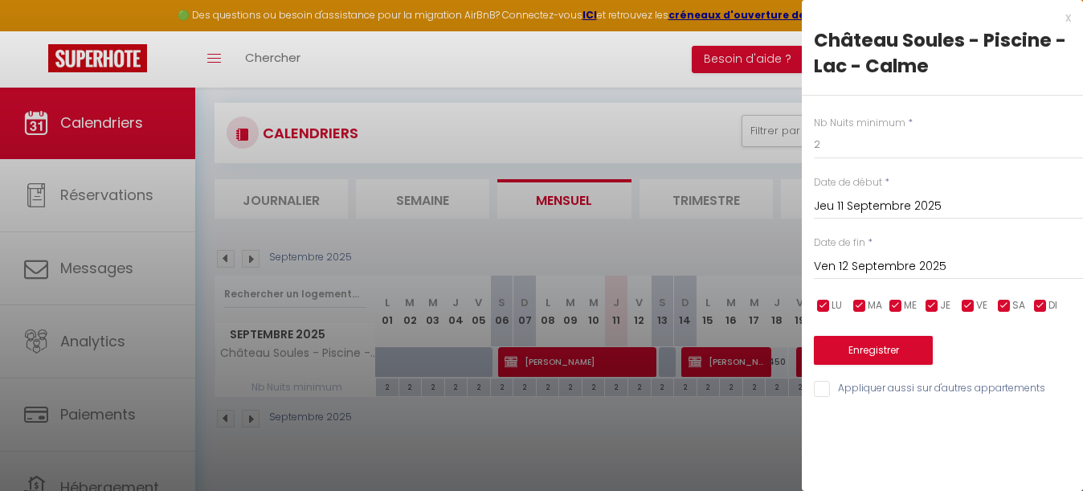
click at [868, 264] on input "Ven 12 Septembre 2025" at bounding box center [948, 266] width 269 height 21
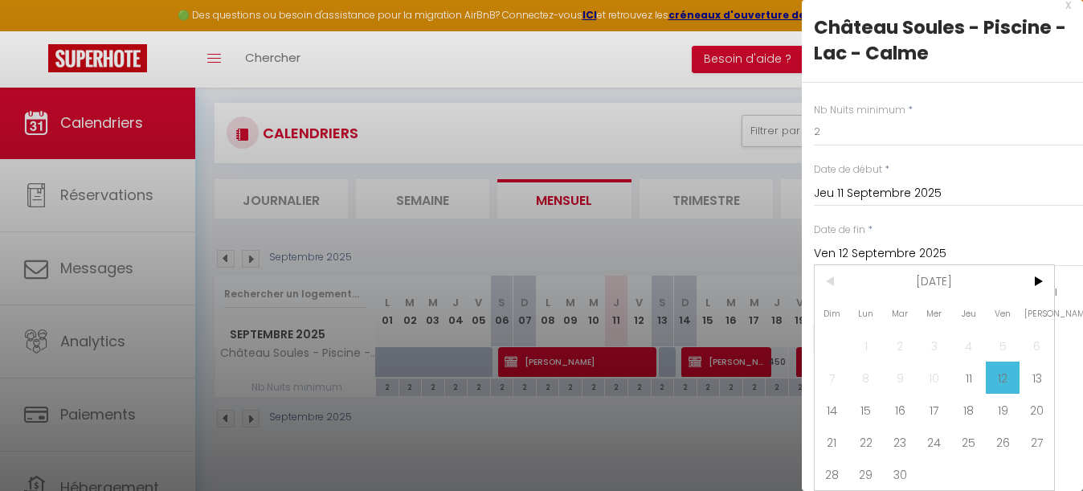
scroll to position [13, 0]
click at [1037, 277] on span ">" at bounding box center [1036, 281] width 35 height 32
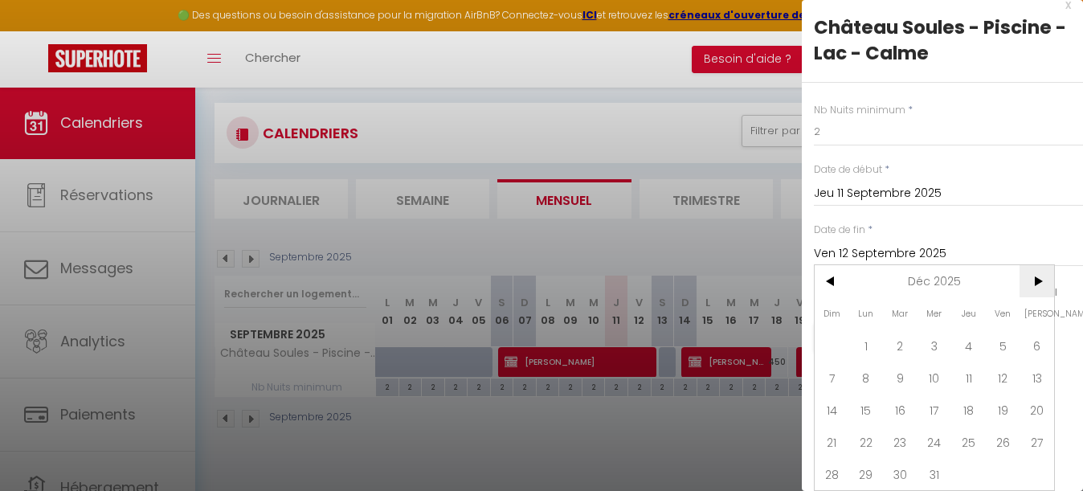
click at [1037, 277] on span ">" at bounding box center [1036, 281] width 35 height 32
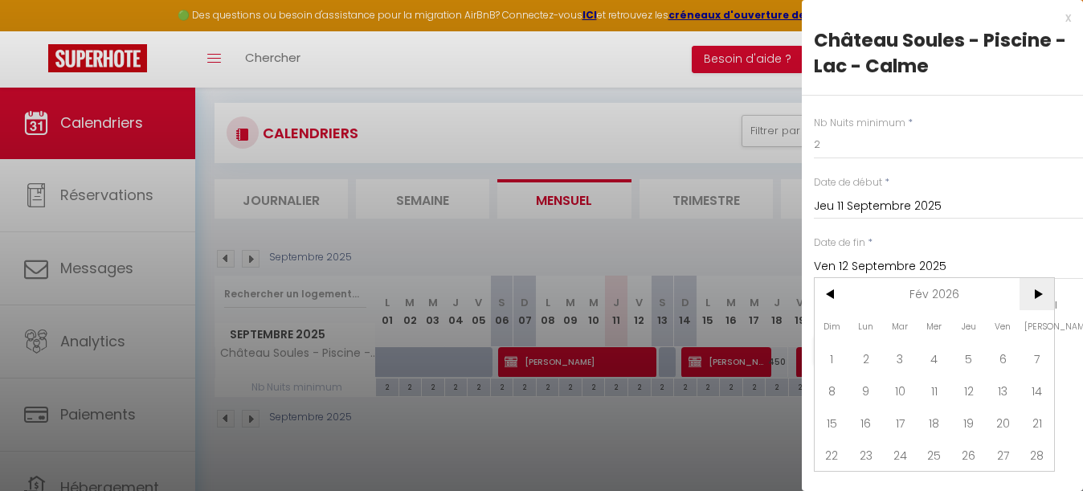
scroll to position [0, 0]
click at [1037, 277] on div "< Fév 2026 > Dim Lun Mar Mer Jeu Ven Sam 1 2 3 4 5 6 7 8 9 10 11 12 13 14 15 16…" at bounding box center [934, 374] width 241 height 194
click at [1039, 300] on span ">" at bounding box center [1036, 294] width 35 height 32
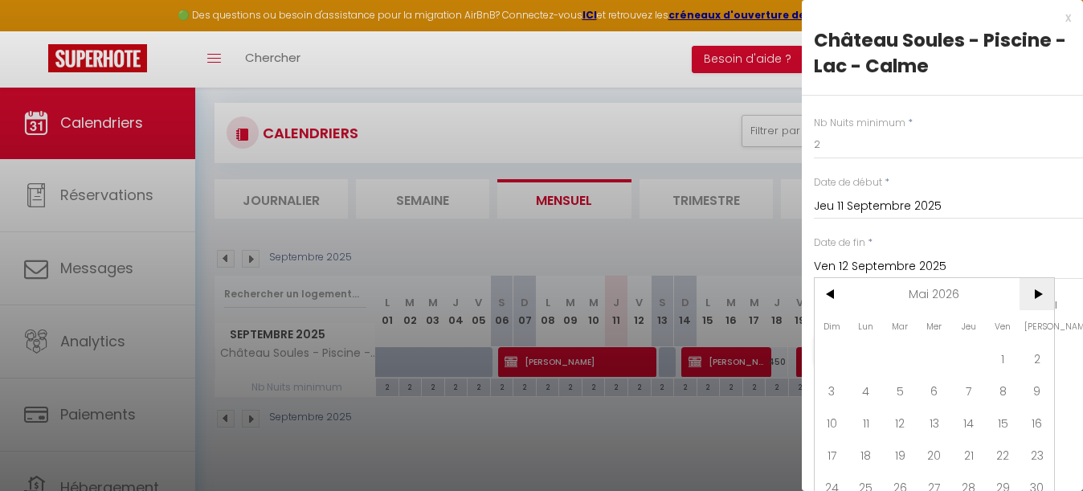
click at [1039, 300] on span ">" at bounding box center [1036, 294] width 35 height 32
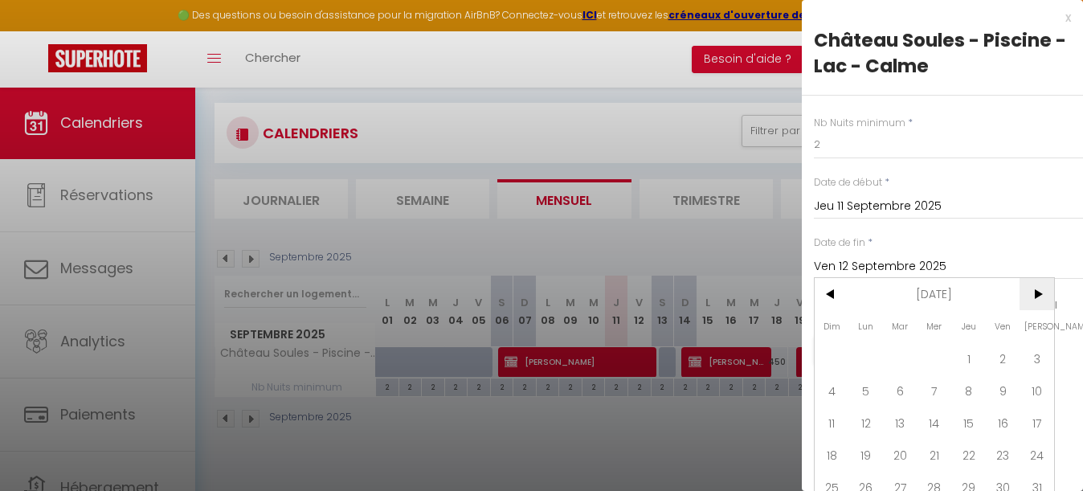
click at [1039, 300] on span ">" at bounding box center [1036, 294] width 35 height 32
click at [1038, 451] on span "23" at bounding box center [1036, 455] width 35 height 32
type input "[PERSON_NAME] 23 Janvier 2027"
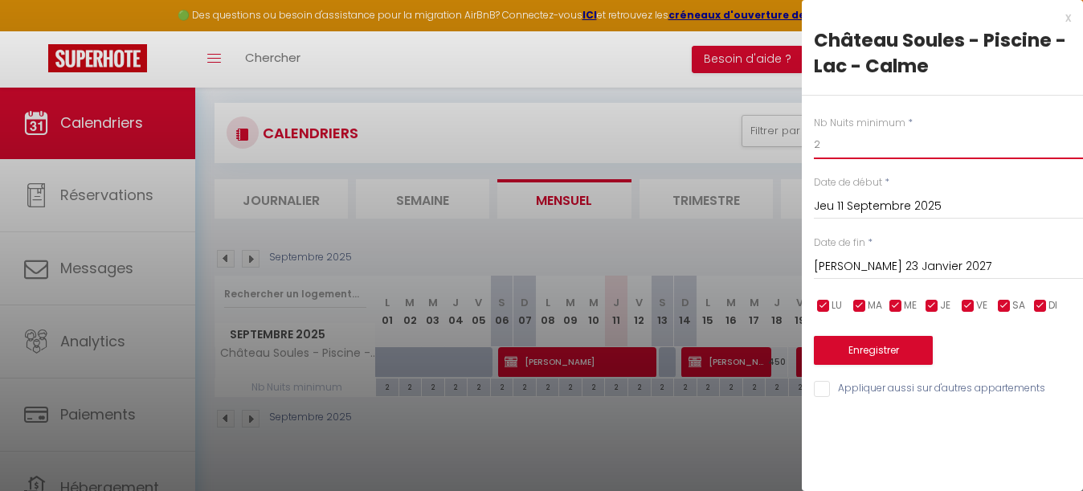
click at [885, 144] on input "2" at bounding box center [948, 144] width 269 height 29
type input "3"
click at [875, 338] on button "Enregistrer" at bounding box center [873, 350] width 119 height 29
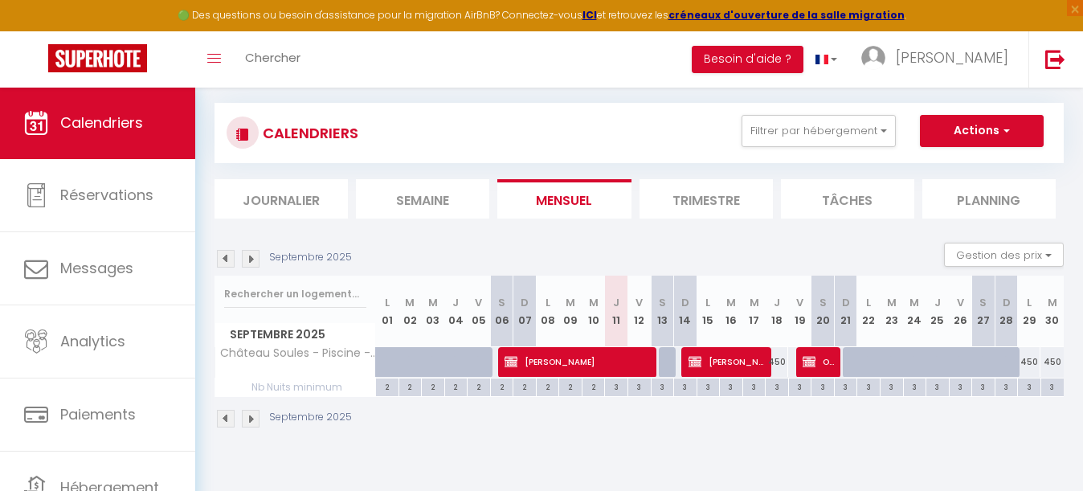
click at [1029, 361] on div "450" at bounding box center [1029, 362] width 23 height 30
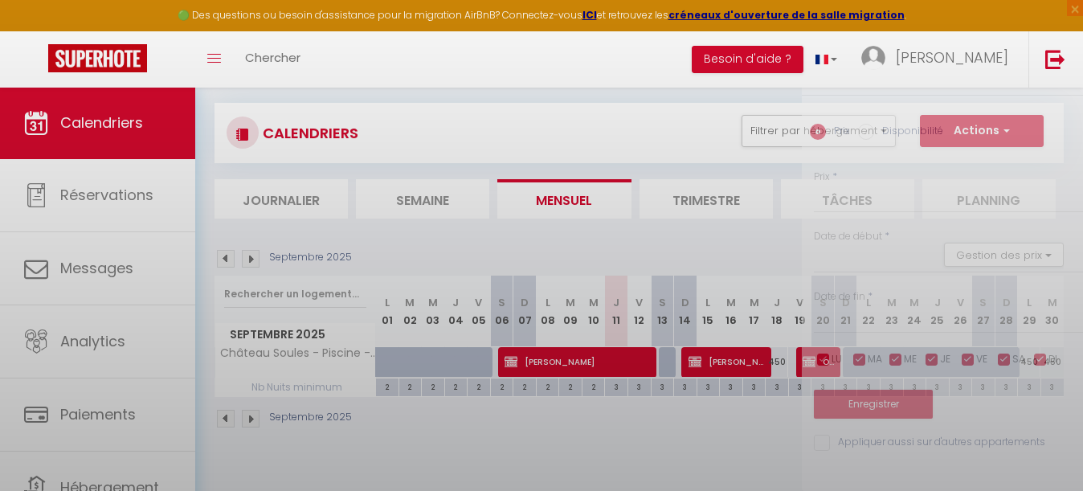
type input "450"
type input "Lun 29 Septembre 2025"
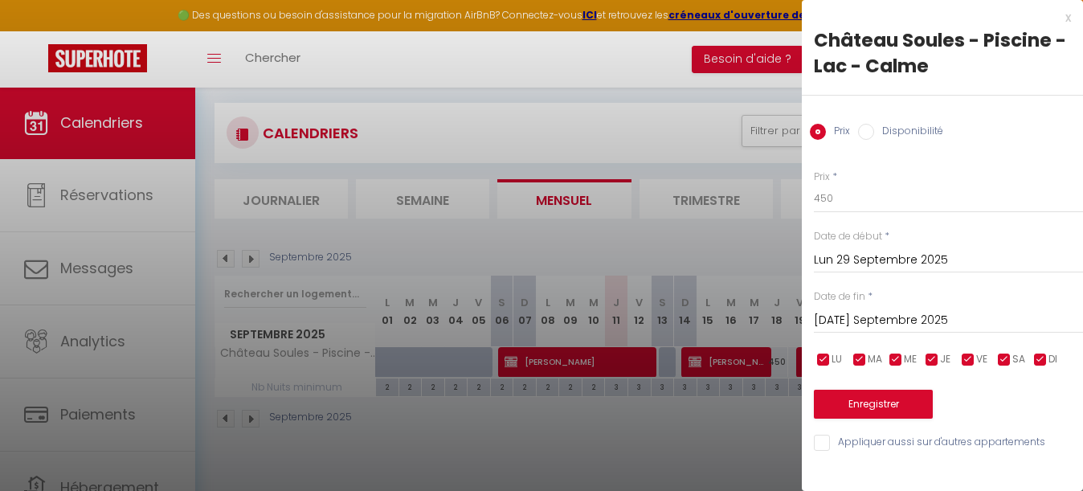
click at [885, 315] on input "[DATE] Septembre 2025" at bounding box center [948, 320] width 269 height 21
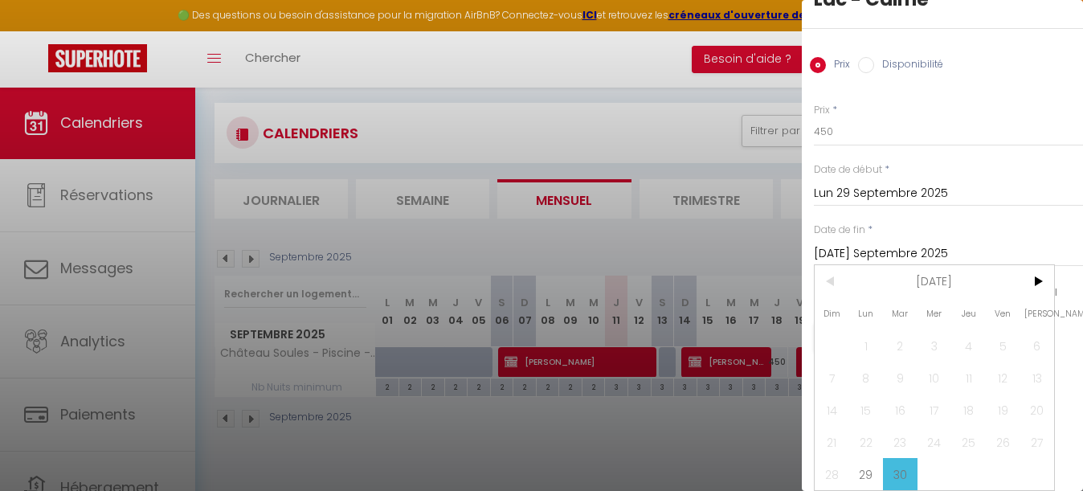
scroll to position [67, 0]
click at [1034, 284] on span ">" at bounding box center [1036, 281] width 35 height 32
click at [1034, 410] on span "18" at bounding box center [1036, 410] width 35 height 32
type input "[PERSON_NAME] 18 Octobre 2025"
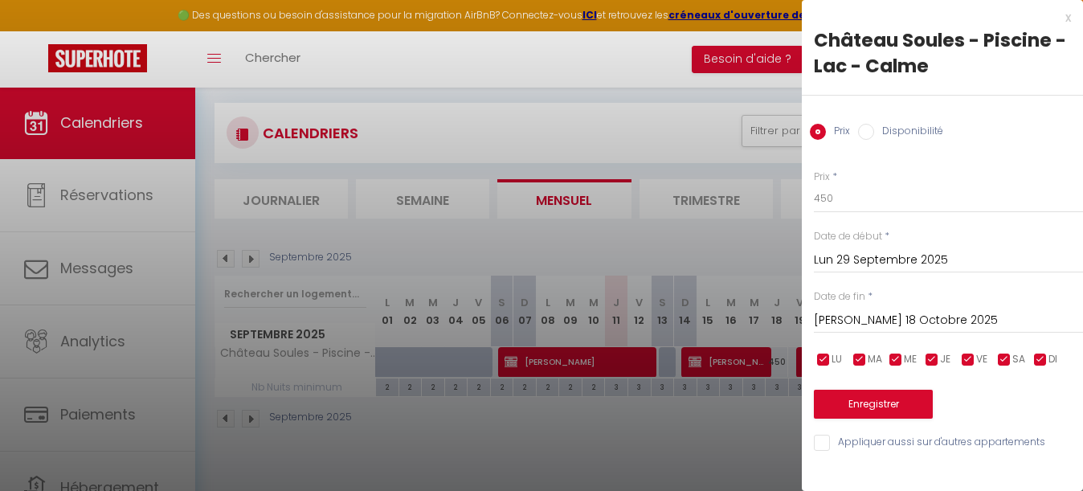
scroll to position [0, 0]
click at [860, 202] on input "450" at bounding box center [948, 198] width 269 height 29
type input "4"
type input "700"
click at [883, 410] on button "Enregistrer" at bounding box center [873, 404] width 119 height 29
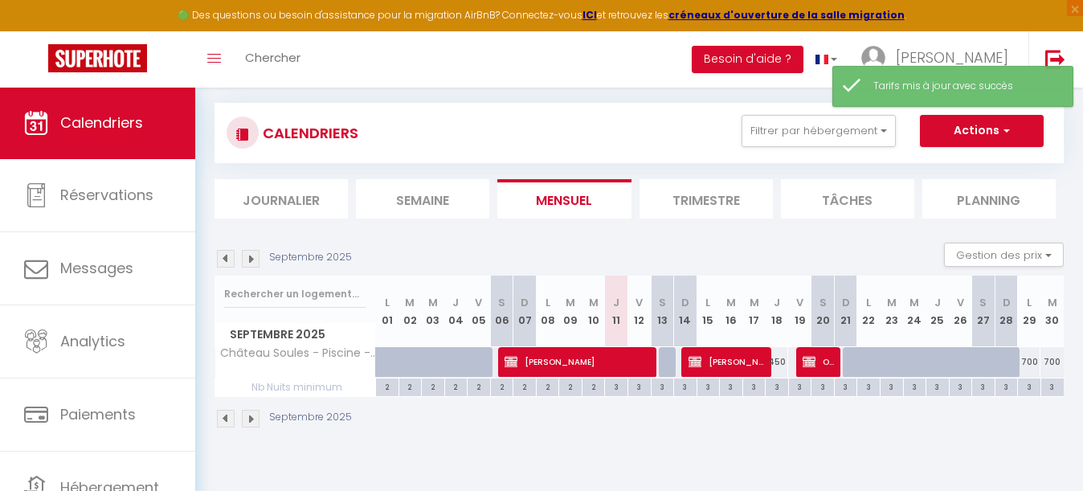
scroll to position [87, 0]
click at [240, 257] on div "Septembre 2025" at bounding box center [285, 259] width 142 height 18
click at [251, 259] on img at bounding box center [251, 259] width 18 height 18
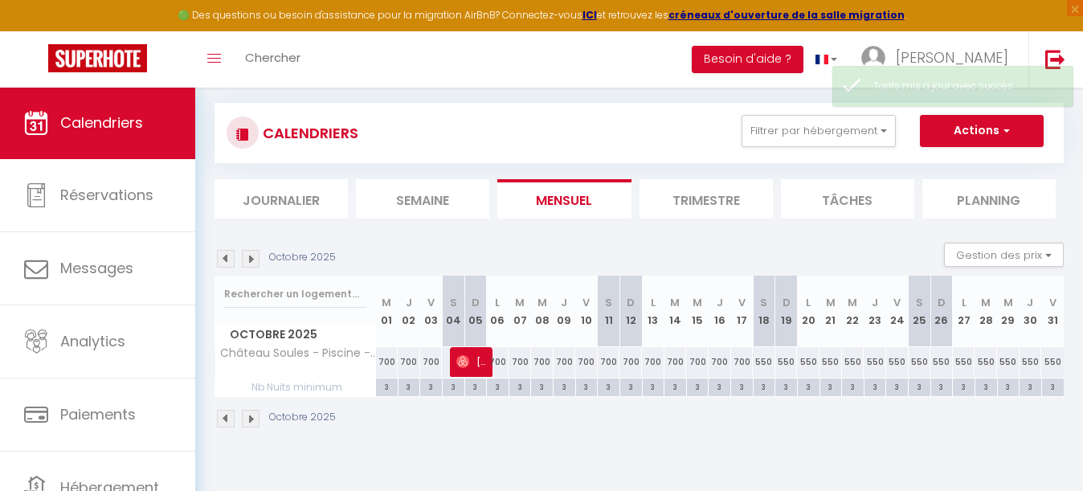
click at [763, 362] on div "550" at bounding box center [764, 362] width 22 height 30
type input "550"
type input "[PERSON_NAME] 18 Octobre 2025"
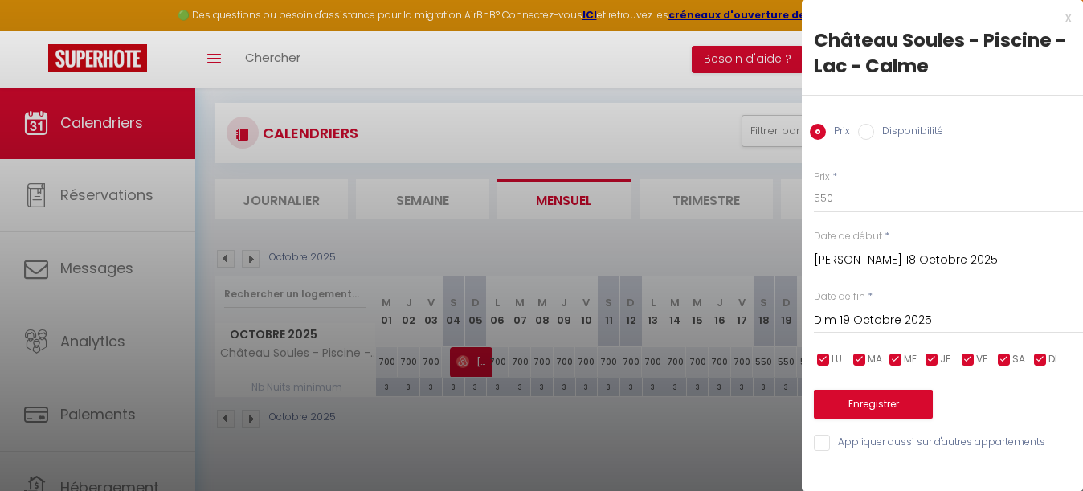
click at [896, 319] on input "Dim 19 Octobre 2025" at bounding box center [948, 320] width 269 height 21
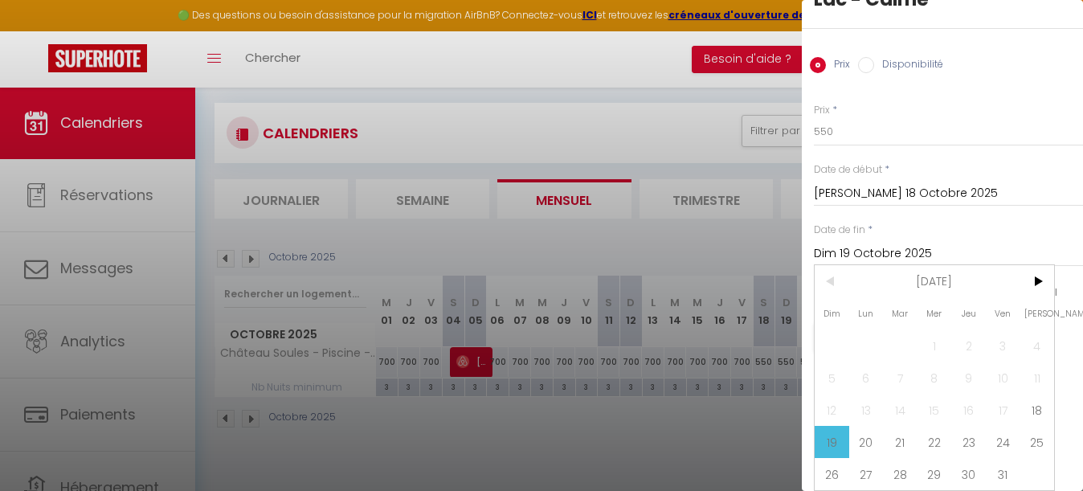
scroll to position [67, 0]
click at [1042, 279] on span ">" at bounding box center [1036, 281] width 35 height 32
click at [866, 379] on span "3" at bounding box center [866, 377] width 35 height 32
type input "Lun 03 Novembre 2025"
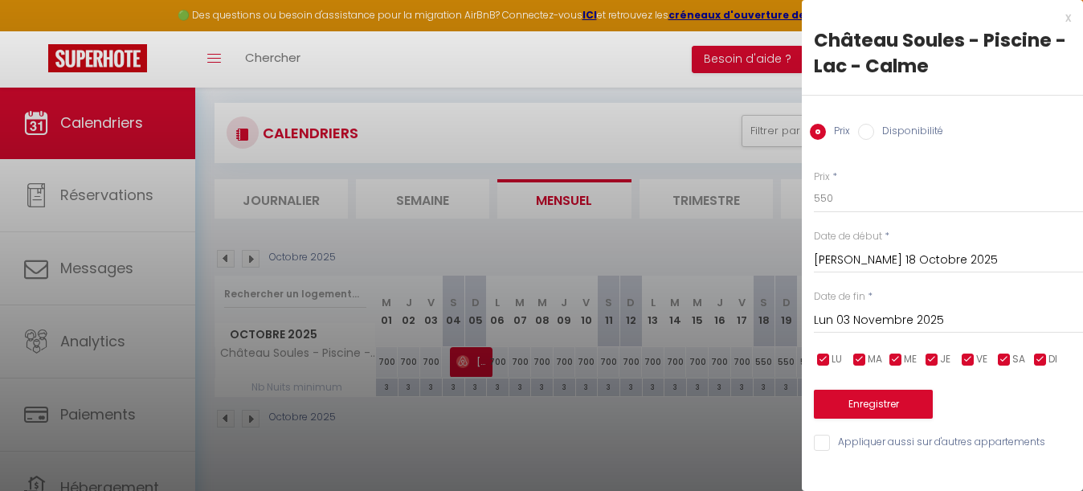
scroll to position [0, 0]
click at [847, 200] on input "550" at bounding box center [948, 198] width 269 height 29
click at [821, 198] on input "550" at bounding box center [948, 198] width 269 height 29
type input "750"
click at [899, 398] on button "Enregistrer" at bounding box center [873, 404] width 119 height 29
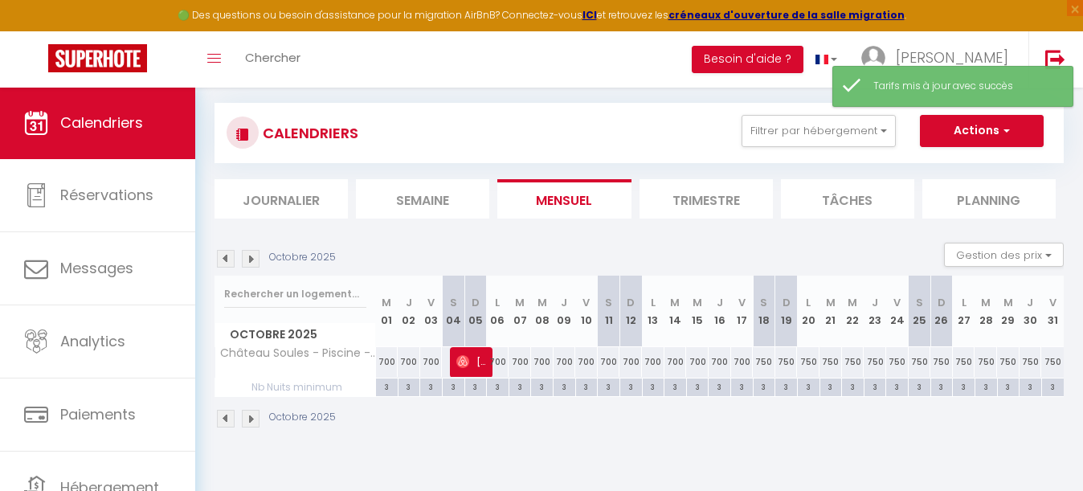
click at [255, 257] on img at bounding box center [251, 259] width 18 height 18
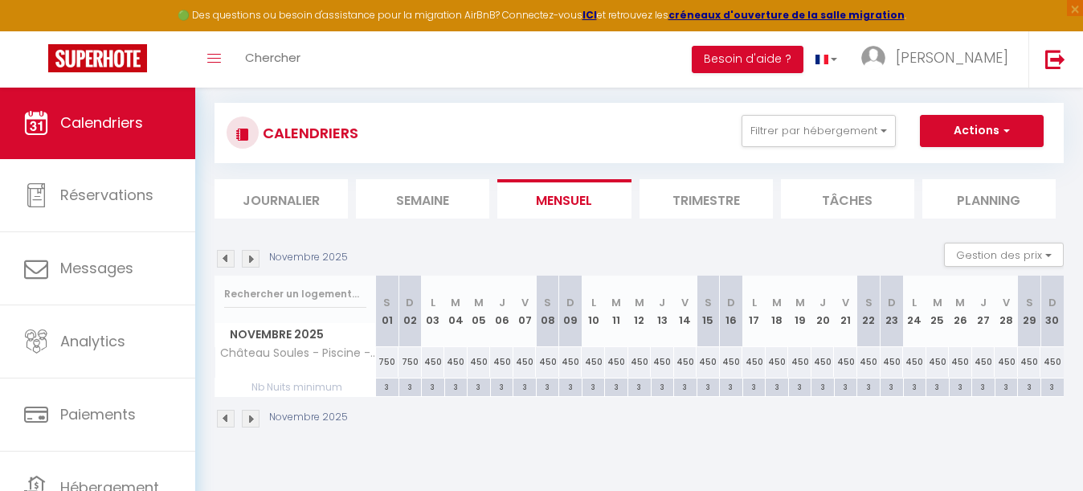
click at [433, 364] on div "450" at bounding box center [433, 362] width 23 height 30
type input "450"
type input "Lun 03 Novembre 2025"
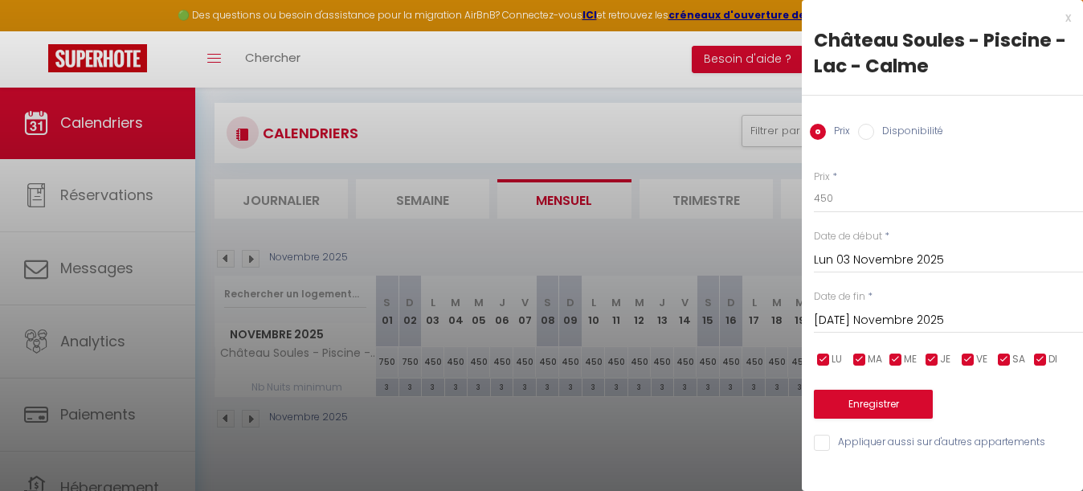
click at [863, 315] on input "[DATE] Novembre 2025" at bounding box center [948, 320] width 269 height 21
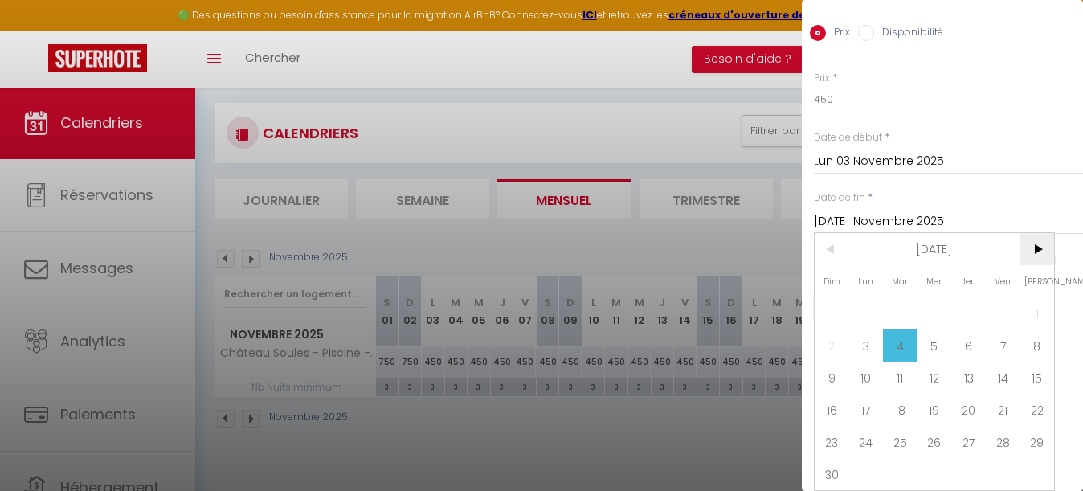
scroll to position [99, 0]
click at [1034, 413] on span "22" at bounding box center [1036, 410] width 35 height 32
type input "[PERSON_NAME] 22 Novembre 2025"
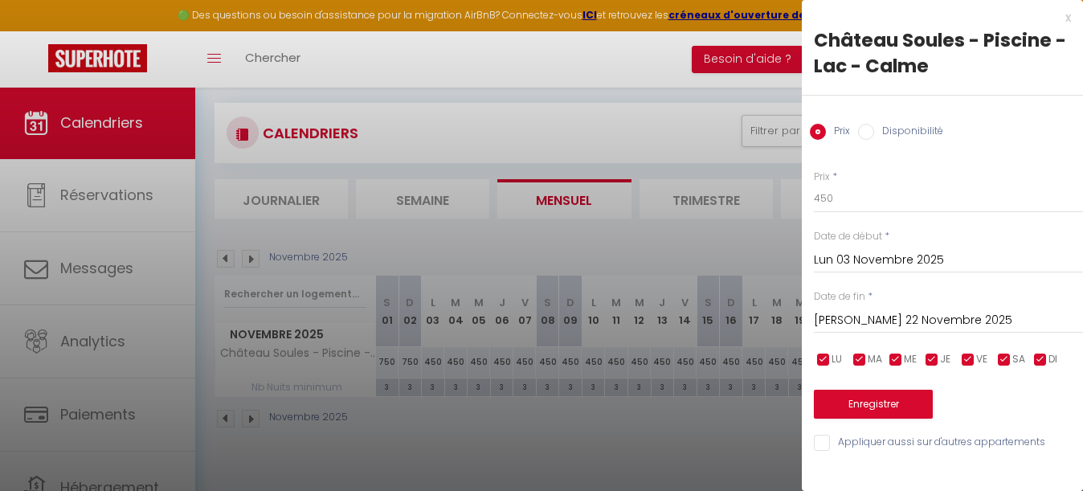
scroll to position [0, 0]
click at [850, 198] on input "450" at bounding box center [948, 198] width 269 height 29
type input "4"
type input "700"
click at [894, 406] on button "Enregistrer" at bounding box center [873, 404] width 119 height 29
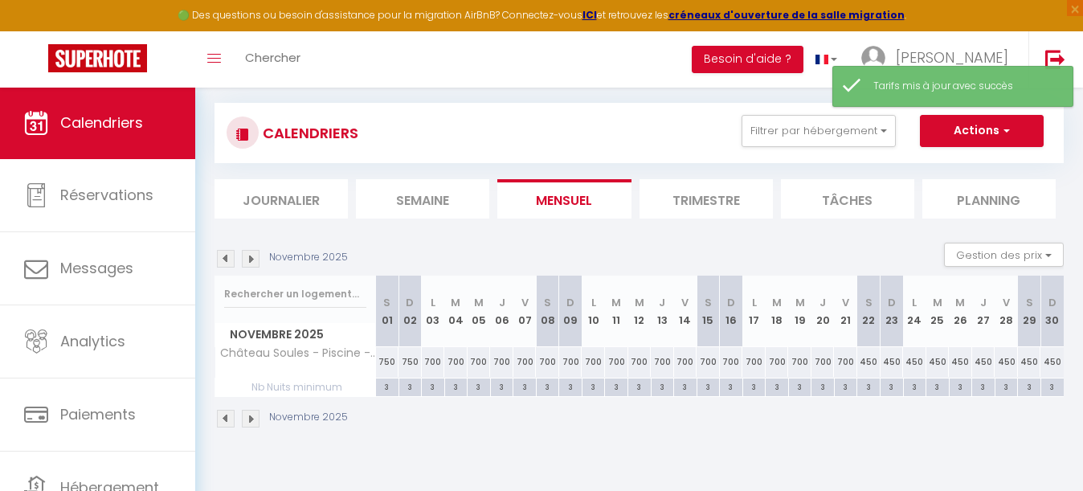
click at [522, 359] on div "700" at bounding box center [524, 362] width 23 height 30
type input "700"
type input "Ven 07 Novembre 2025"
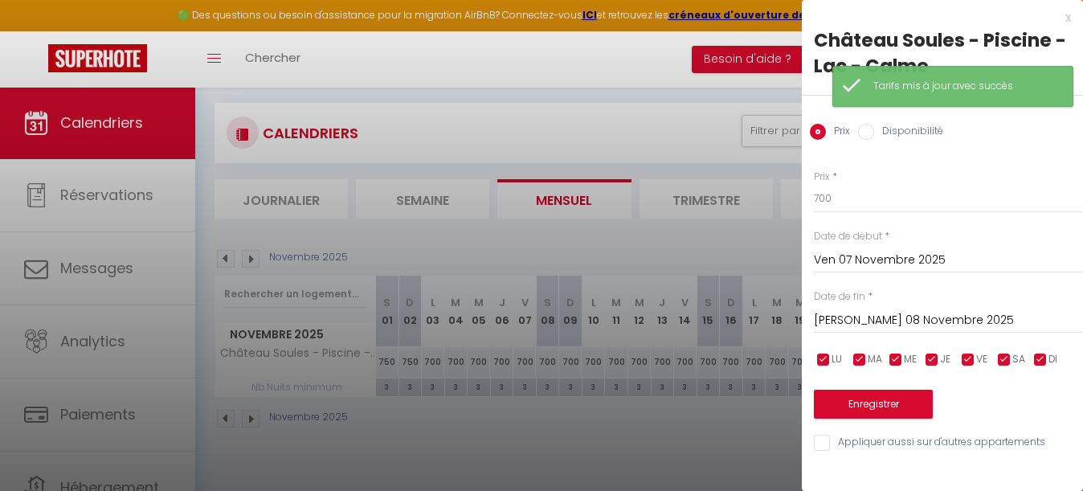
click at [887, 318] on input "[PERSON_NAME] 08 Novembre 2025" at bounding box center [948, 320] width 269 height 21
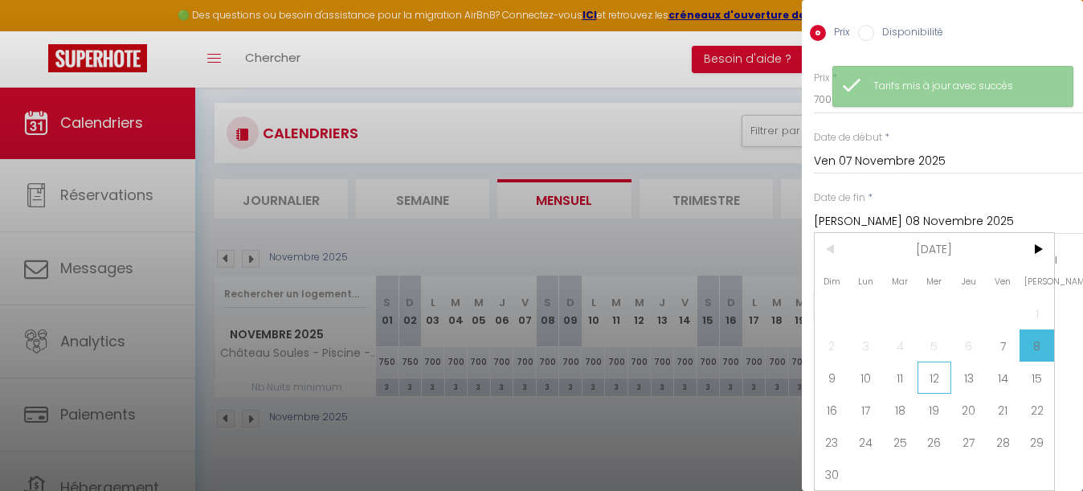
scroll to position [99, 0]
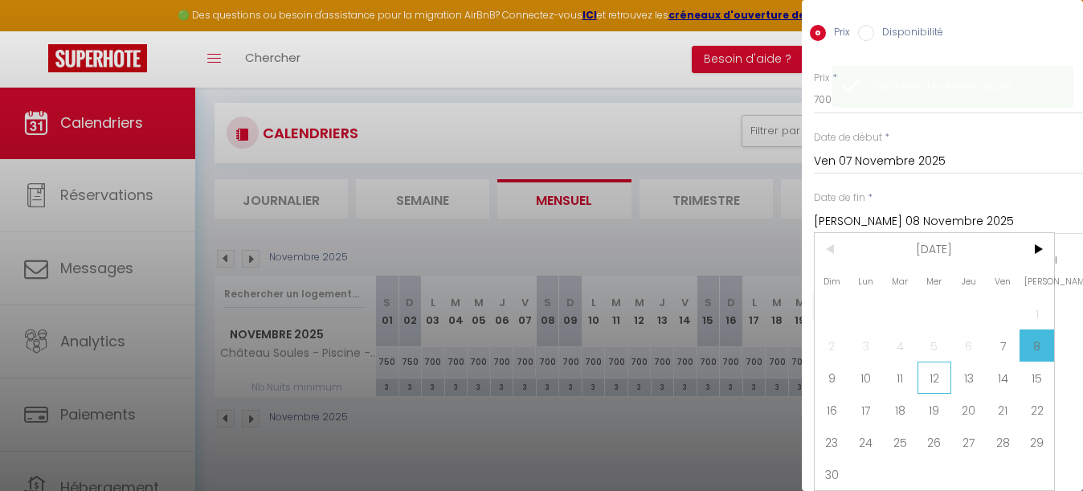
click at [944, 373] on span "12" at bounding box center [934, 377] width 35 height 32
type input "Mer 12 Novembre 2025"
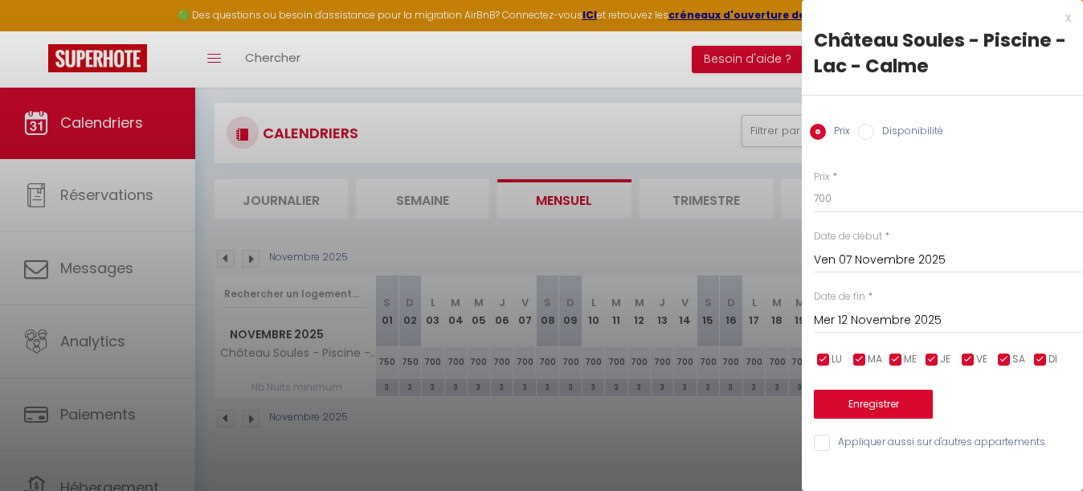
scroll to position [0, 0]
click at [856, 196] on input "700" at bounding box center [948, 198] width 269 height 29
type input "750"
click at [879, 406] on button "Enregistrer" at bounding box center [873, 404] width 119 height 29
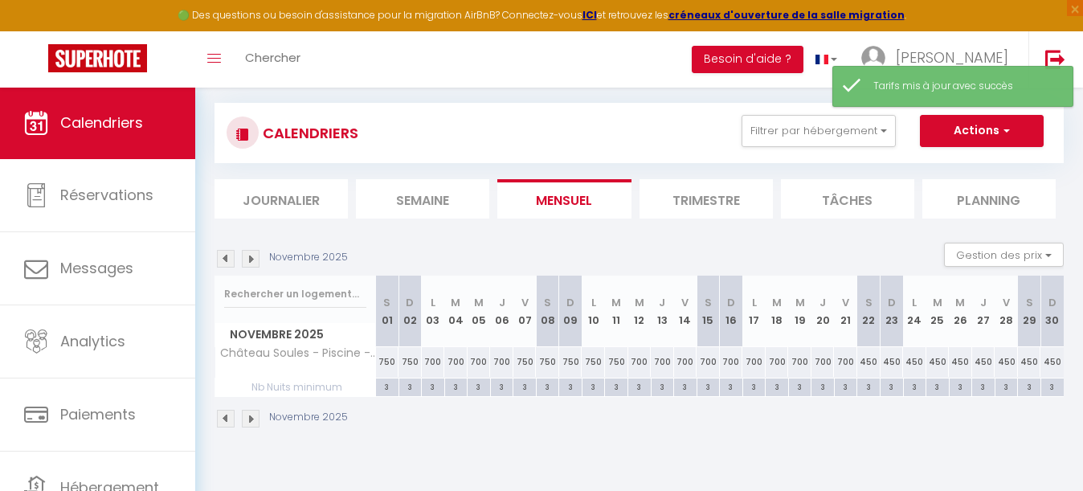
click at [867, 357] on div "450" at bounding box center [868, 362] width 23 height 30
type input "450"
type input "[PERSON_NAME] 22 Novembre 2025"
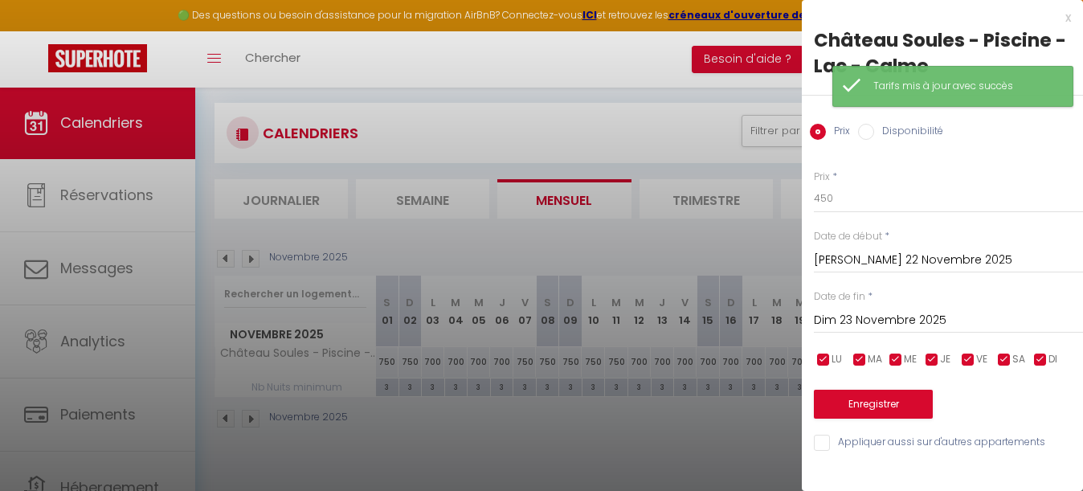
click at [900, 313] on input "Dim 23 Novembre 2025" at bounding box center [948, 320] width 269 height 21
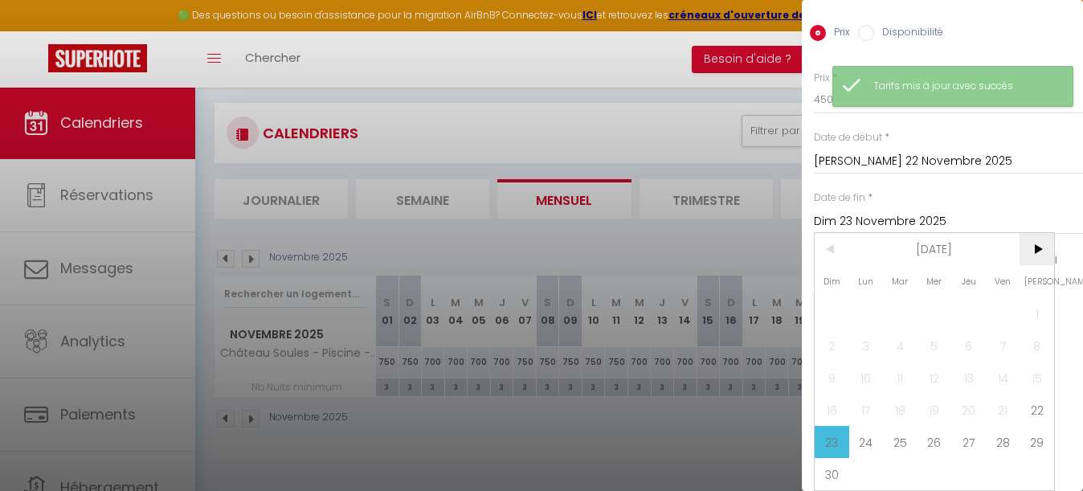
click at [1030, 246] on span ">" at bounding box center [1036, 249] width 35 height 32
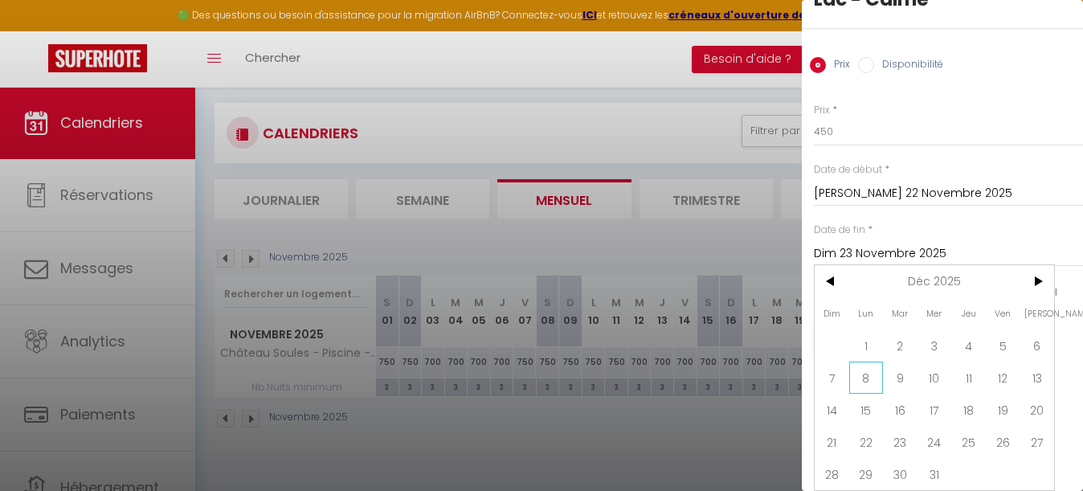
click at [871, 378] on span "8" at bounding box center [866, 377] width 35 height 32
type input "Lun 08 Décembre 2025"
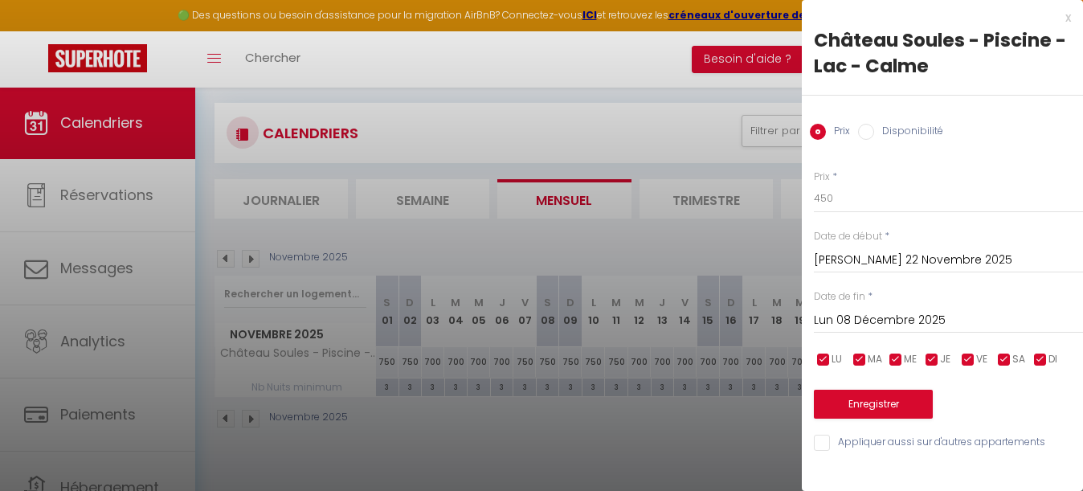
scroll to position [0, 0]
click at [844, 198] on input "450" at bounding box center [948, 198] width 269 height 29
type input "4"
type input "850"
click at [883, 395] on button "Enregistrer" at bounding box center [873, 404] width 119 height 29
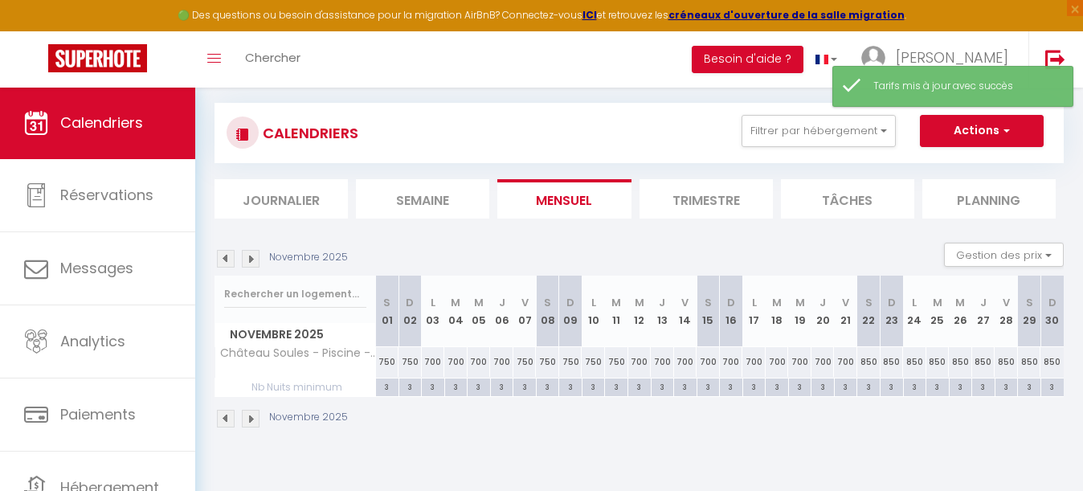
click at [257, 259] on img at bounding box center [251, 259] width 18 height 18
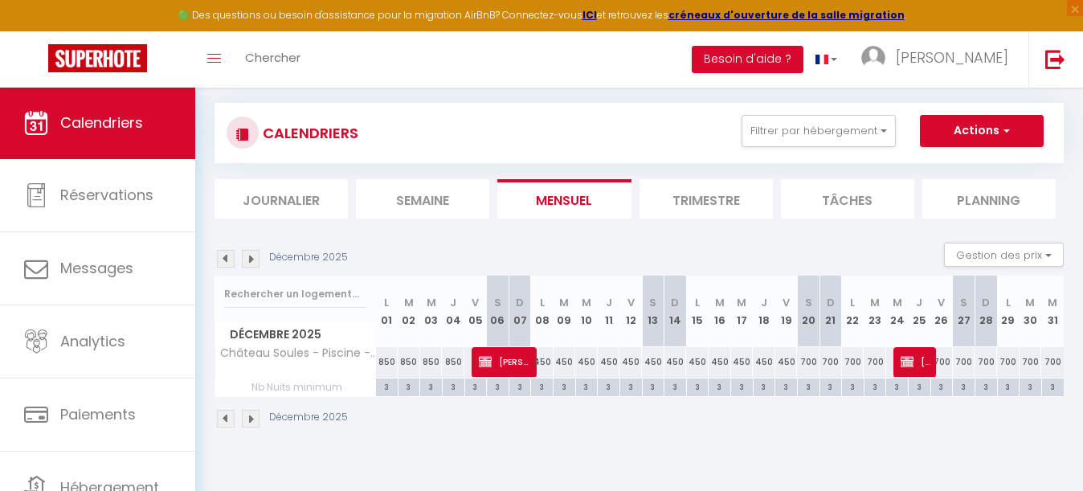
click at [544, 363] on div "450" at bounding box center [542, 362] width 22 height 30
type input "450"
type input "Lun 08 Décembre 2025"
type input "[DATE] Décembre 2025"
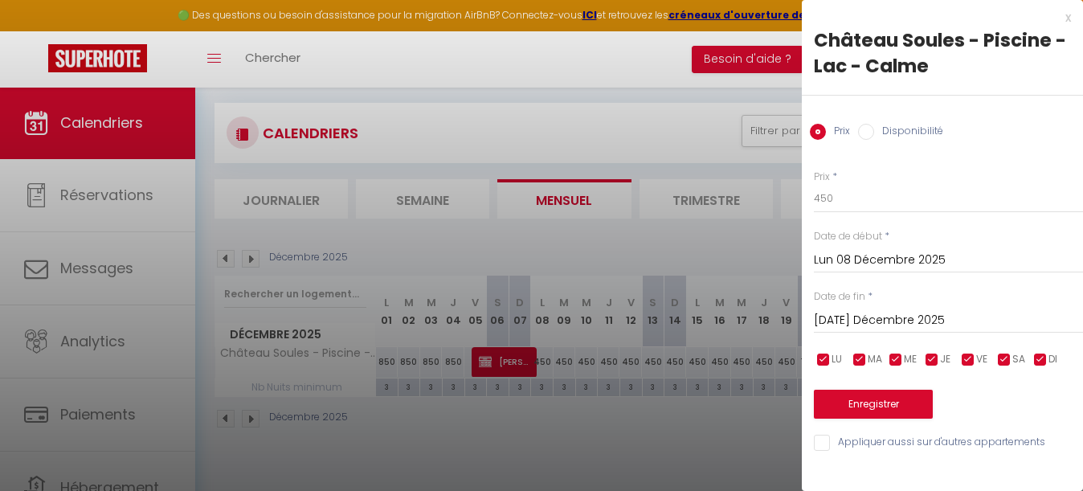
click at [884, 306] on div "[DATE] Décembre 2025 < Déc 2025 > Dim Lun Mar Mer Jeu Ven Sam 1 2 3 4 5 6 7 8 9…" at bounding box center [948, 318] width 269 height 29
click at [908, 318] on input "[DATE] Décembre 2025" at bounding box center [948, 320] width 269 height 21
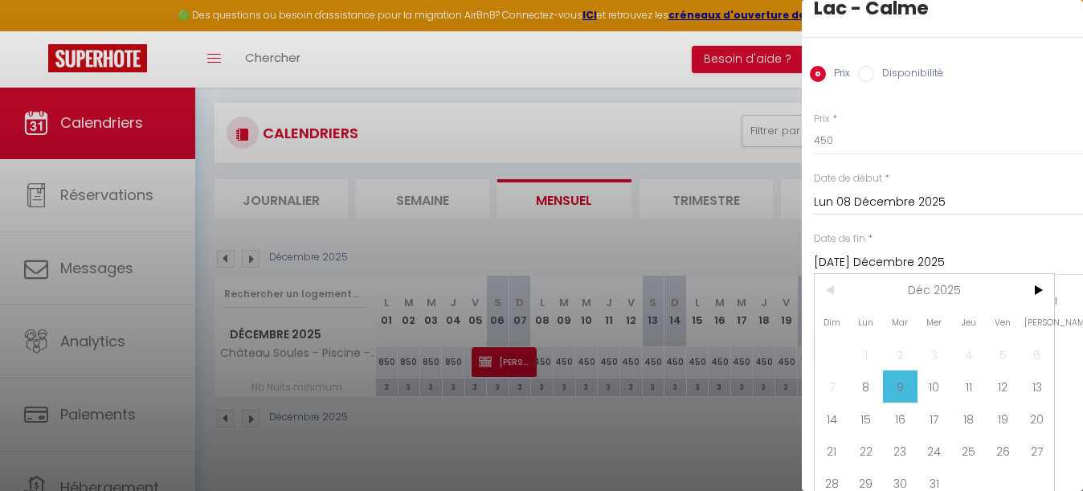
scroll to position [67, 0]
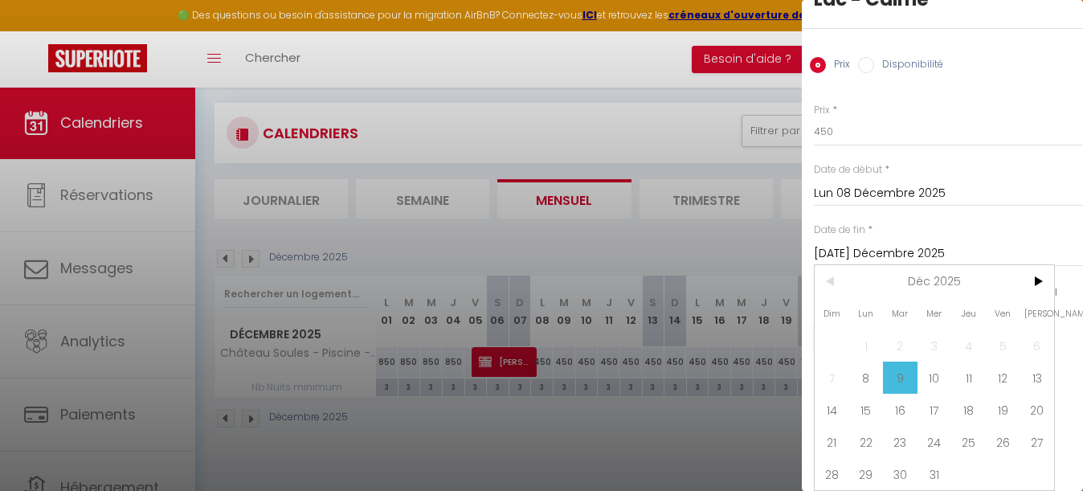
click at [638, 461] on div at bounding box center [541, 245] width 1083 height 491
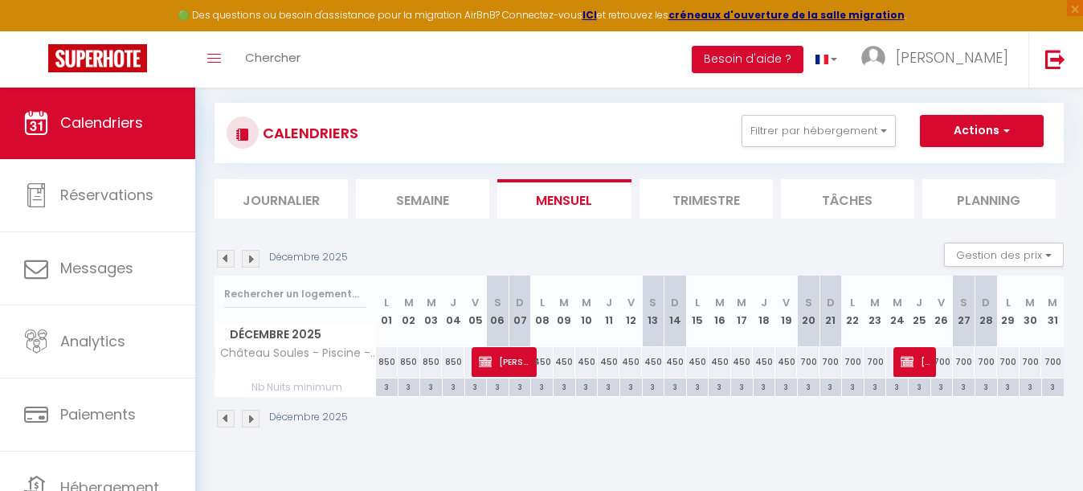
click at [226, 260] on img at bounding box center [226, 259] width 18 height 18
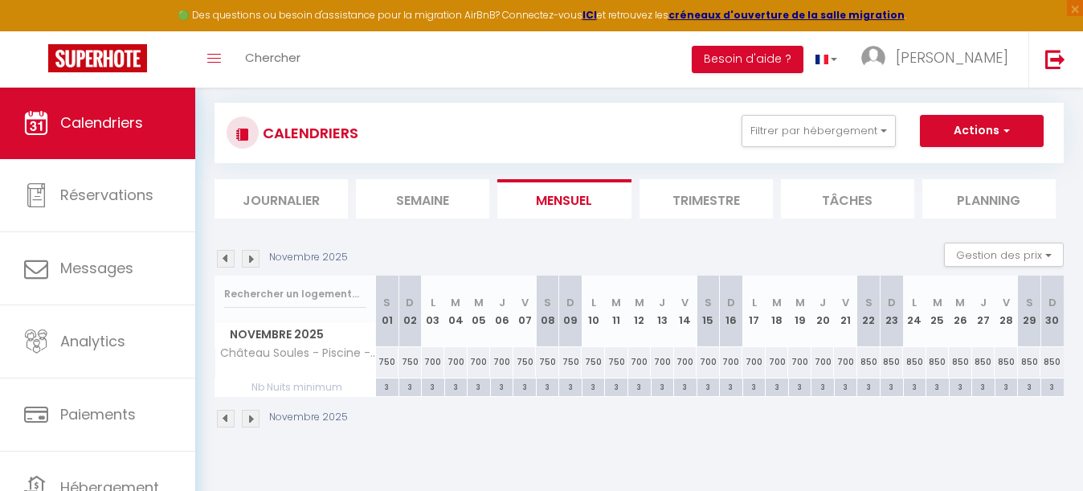
click at [867, 357] on div "850" at bounding box center [868, 362] width 23 height 30
type input "850"
type input "[PERSON_NAME] 22 Novembre 2025"
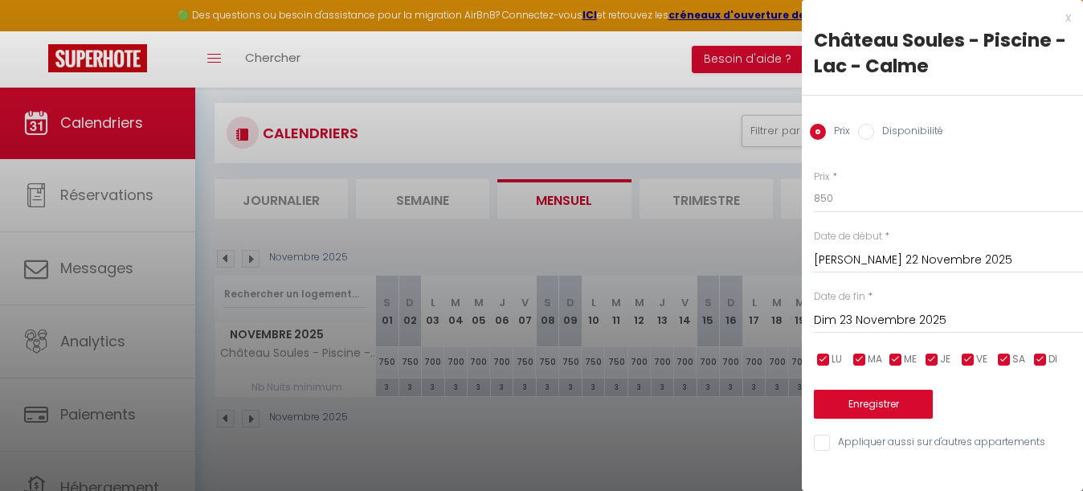
click at [882, 320] on input "Dim 23 Novembre 2025" at bounding box center [948, 320] width 269 height 21
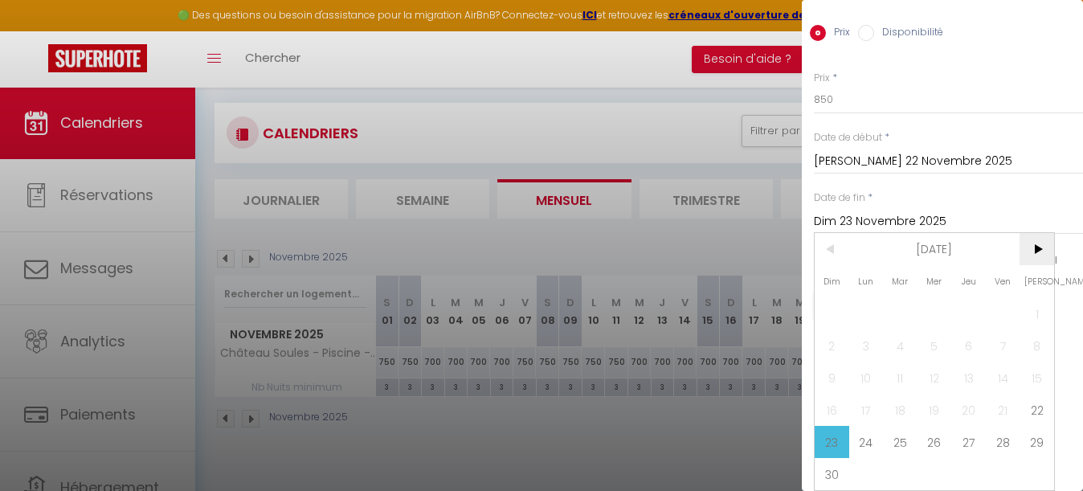
click at [1026, 251] on span ">" at bounding box center [1036, 249] width 35 height 32
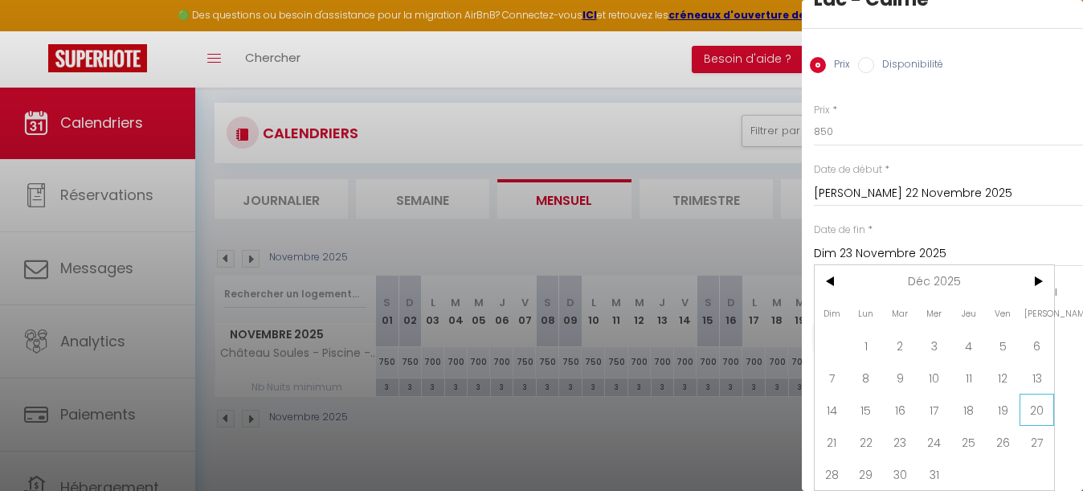
click at [1038, 410] on span "20" at bounding box center [1036, 410] width 35 height 32
type input "[PERSON_NAME] 20 Décembre 2025"
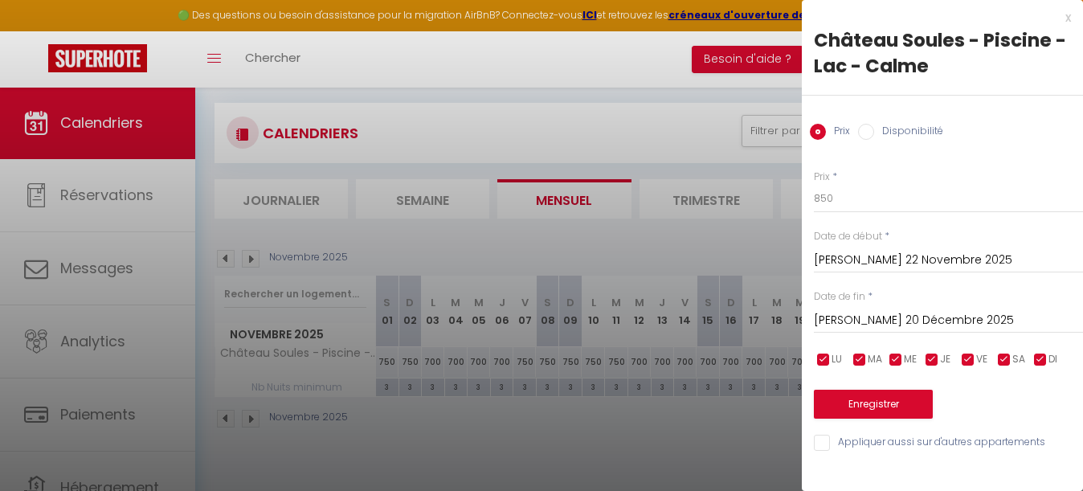
scroll to position [0, 0]
click at [851, 202] on input "850" at bounding box center [948, 198] width 269 height 29
type input "8"
type input "700"
click at [882, 400] on button "Enregistrer" at bounding box center [873, 404] width 119 height 29
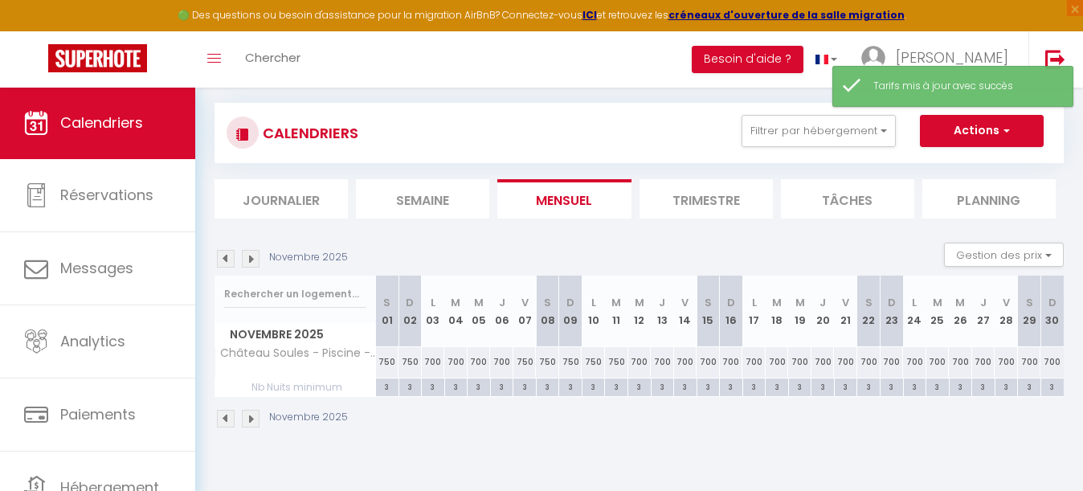
click at [256, 255] on img at bounding box center [251, 259] width 18 height 18
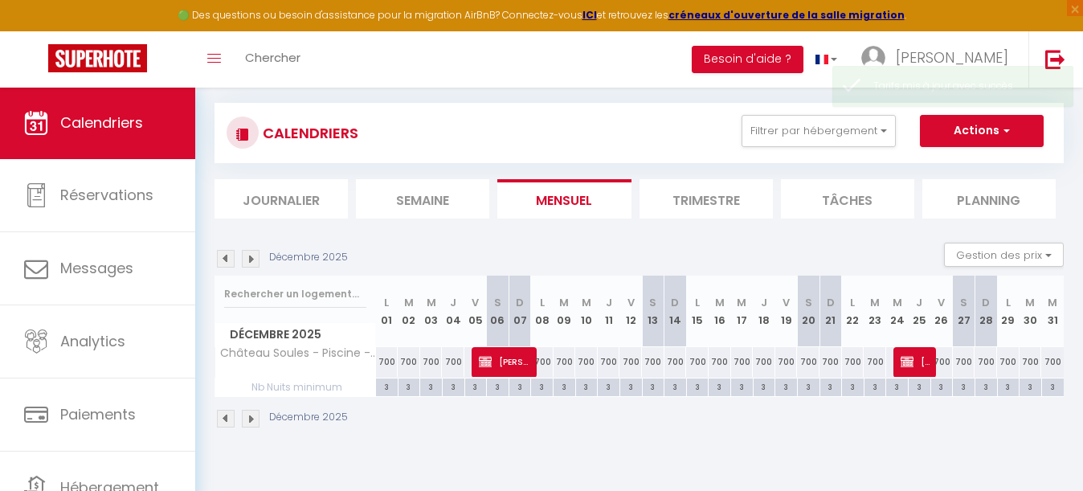
click at [830, 362] on div "700" at bounding box center [830, 362] width 22 height 30
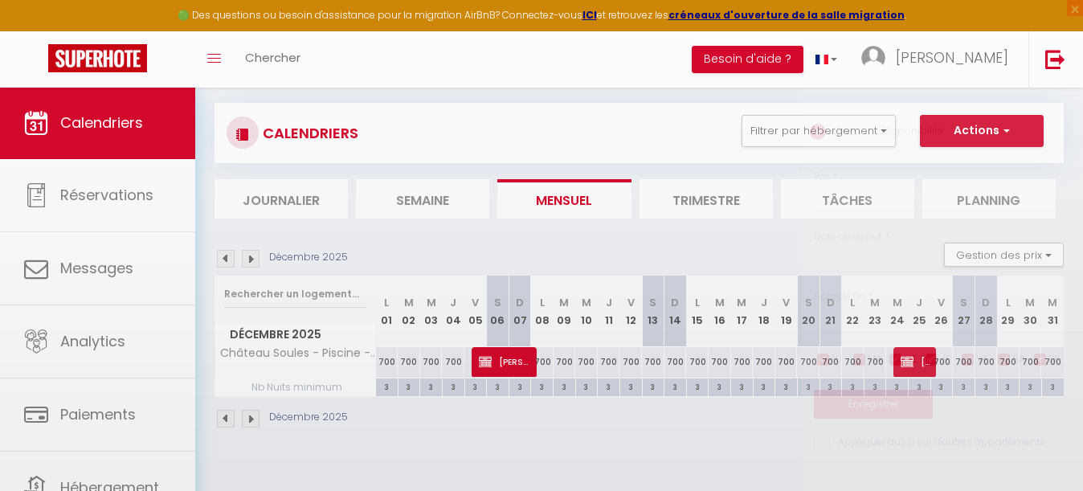
type input "700"
type input "Dim 21 Décembre 2025"
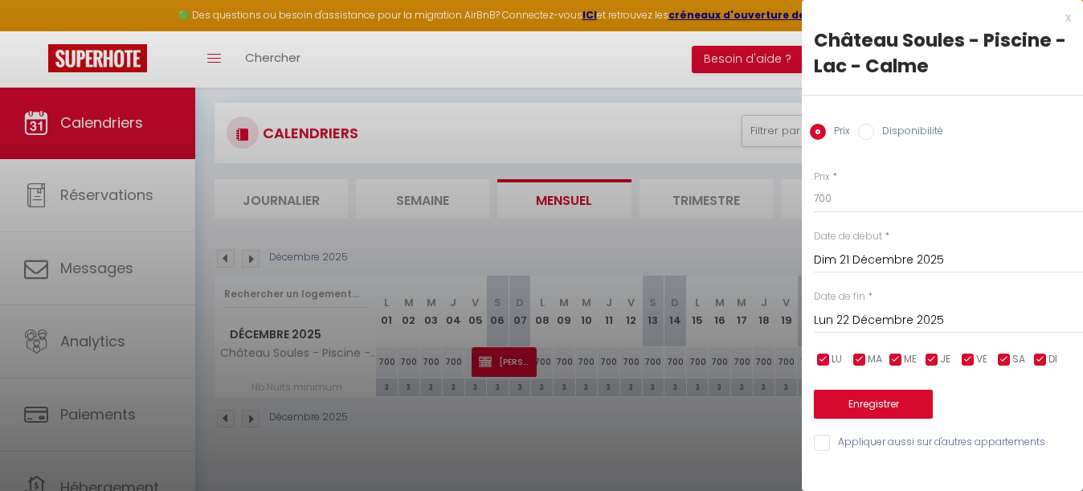
click at [887, 319] on input "Lun 22 Décembre 2025" at bounding box center [948, 320] width 269 height 21
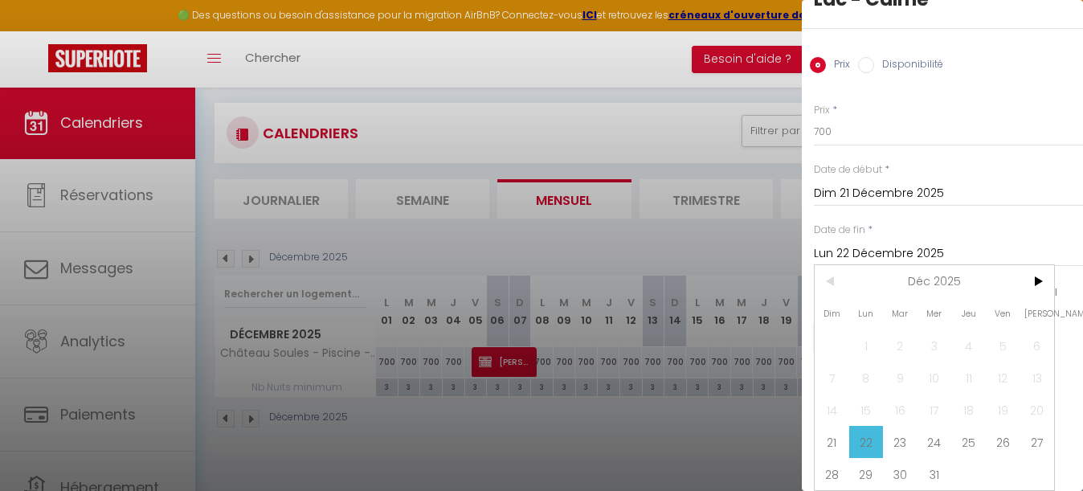
scroll to position [67, 0]
click at [1026, 286] on span ">" at bounding box center [1036, 281] width 35 height 32
click at [871, 382] on span "5" at bounding box center [866, 377] width 35 height 32
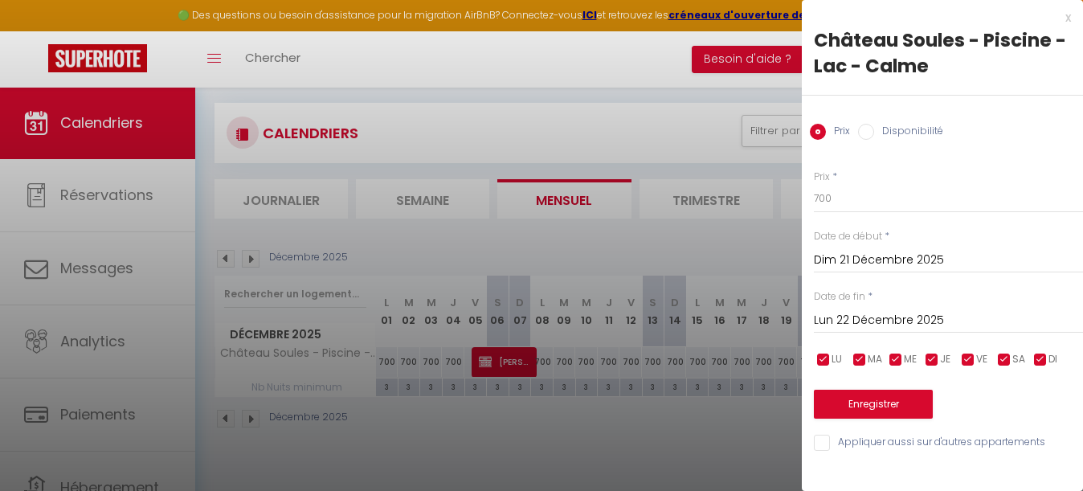
type input "Lun 05 Janvier 2026"
click at [847, 201] on input "700" at bounding box center [948, 198] width 269 height 29
type input "7"
type input "850"
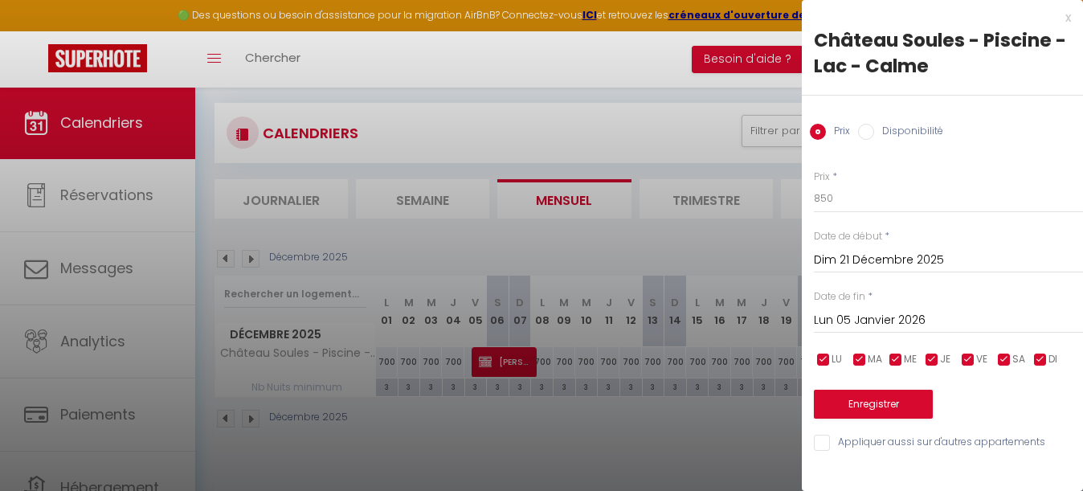
click at [866, 402] on button "Enregistrer" at bounding box center [873, 404] width 119 height 29
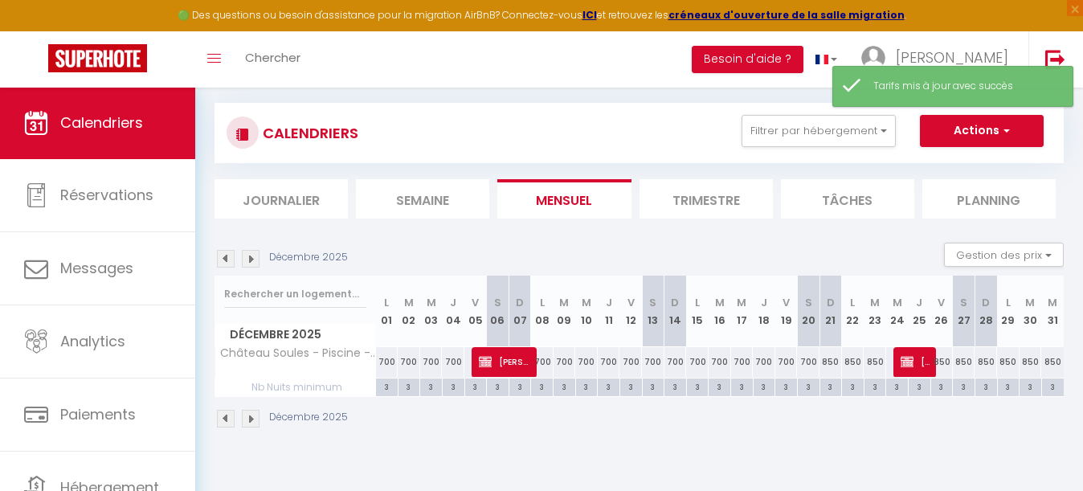
click at [253, 259] on img at bounding box center [251, 259] width 18 height 18
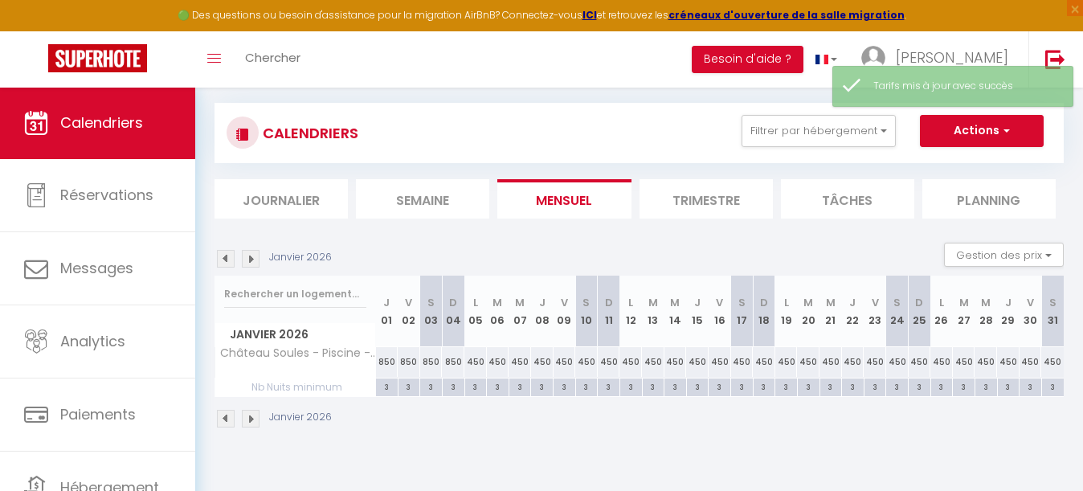
click at [475, 362] on div "450" at bounding box center [475, 362] width 22 height 30
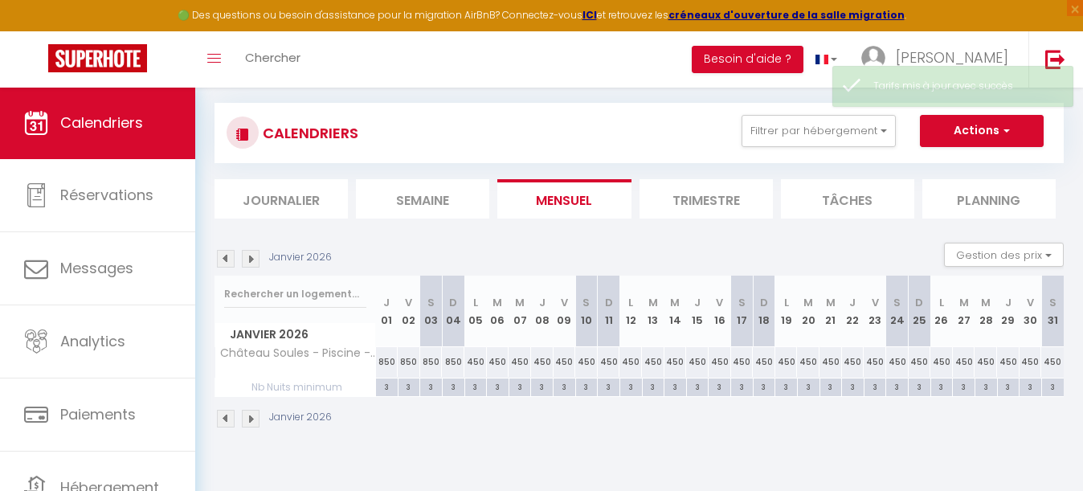
type input "450"
type input "Lun 05 Janvier 2026"
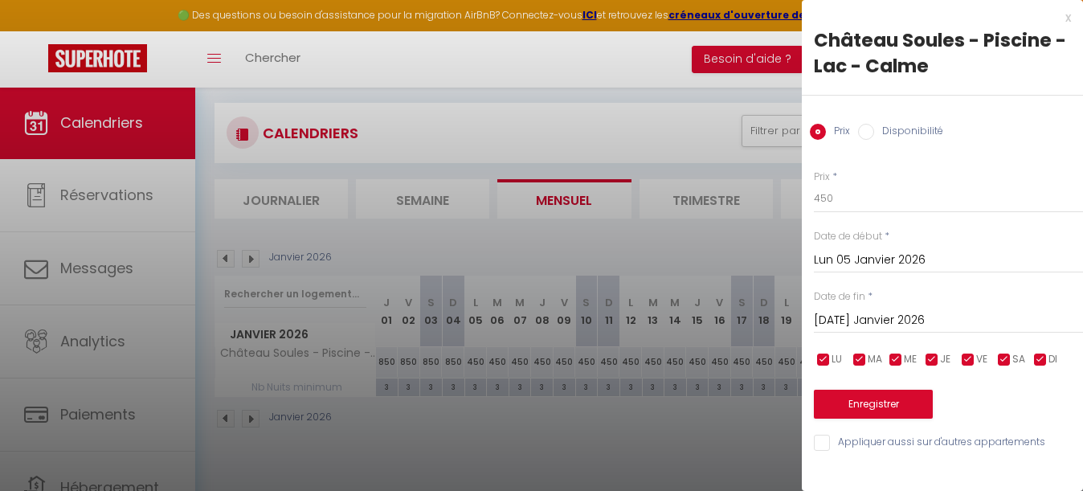
click at [867, 320] on input "[DATE] Janvier 2026" at bounding box center [948, 320] width 269 height 21
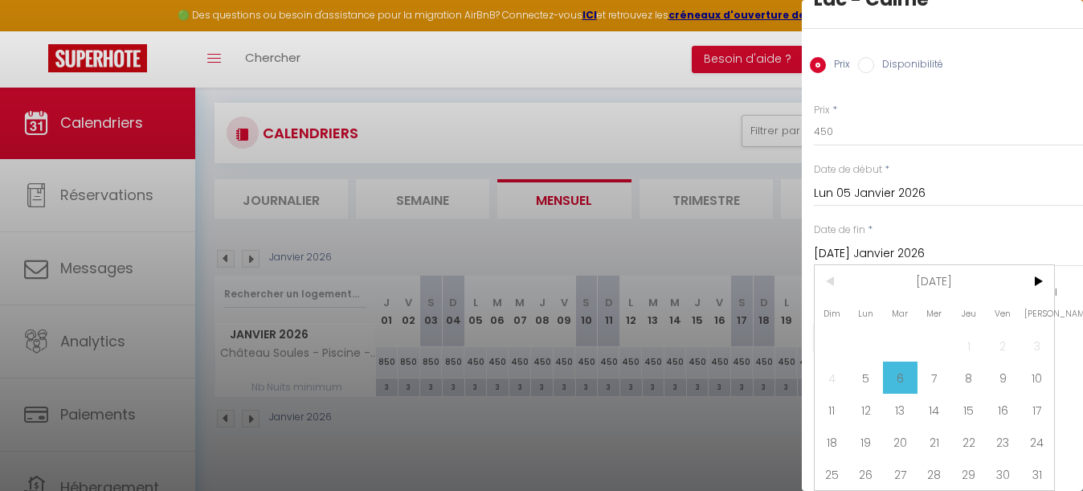
scroll to position [67, 0]
click at [1047, 274] on span ">" at bounding box center [1036, 281] width 35 height 32
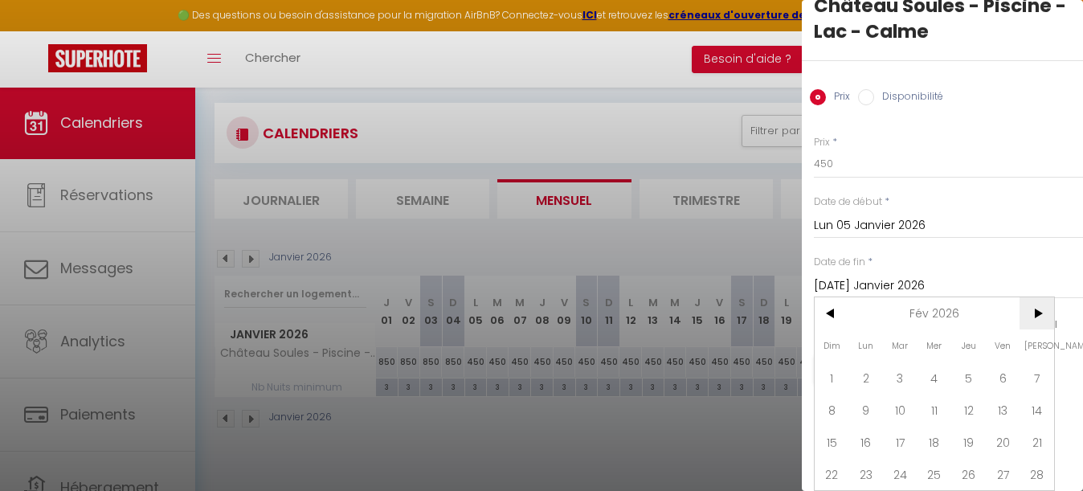
click at [1035, 314] on span ">" at bounding box center [1036, 313] width 35 height 32
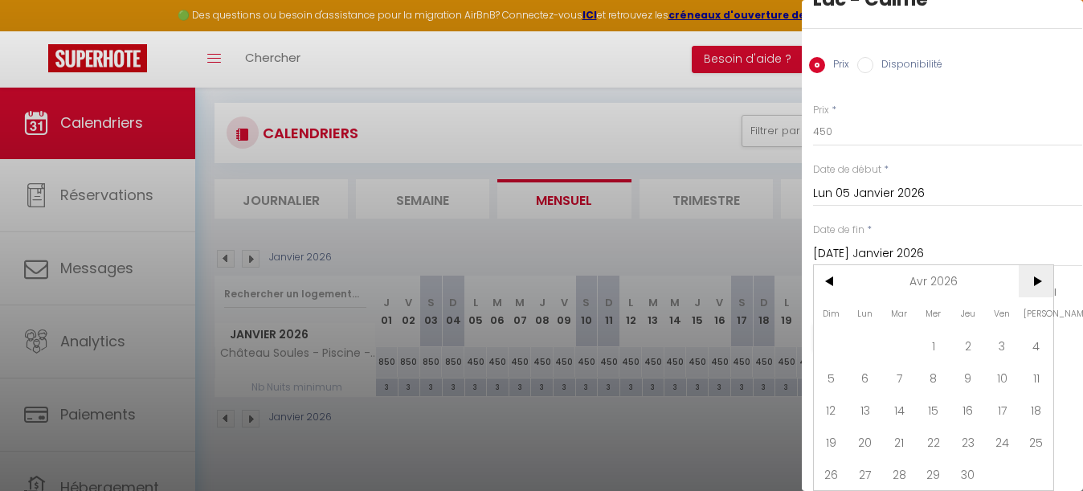
scroll to position [67, 1]
click at [1040, 346] on span "4" at bounding box center [1035, 345] width 35 height 32
type input "[PERSON_NAME] 04 Avril 2026"
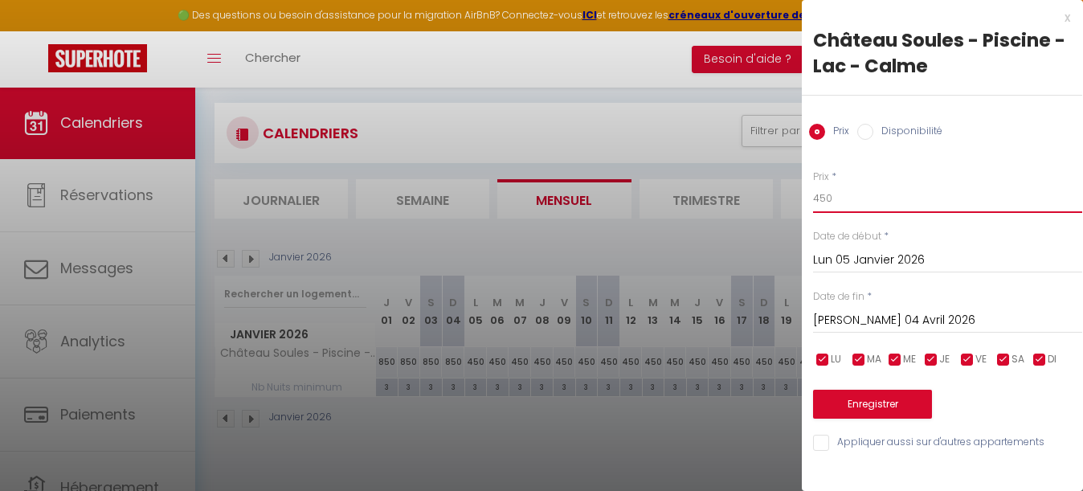
click at [875, 200] on input "450" at bounding box center [947, 198] width 269 height 29
type input "4"
type input "700"
click at [866, 400] on button "Enregistrer" at bounding box center [872, 404] width 119 height 29
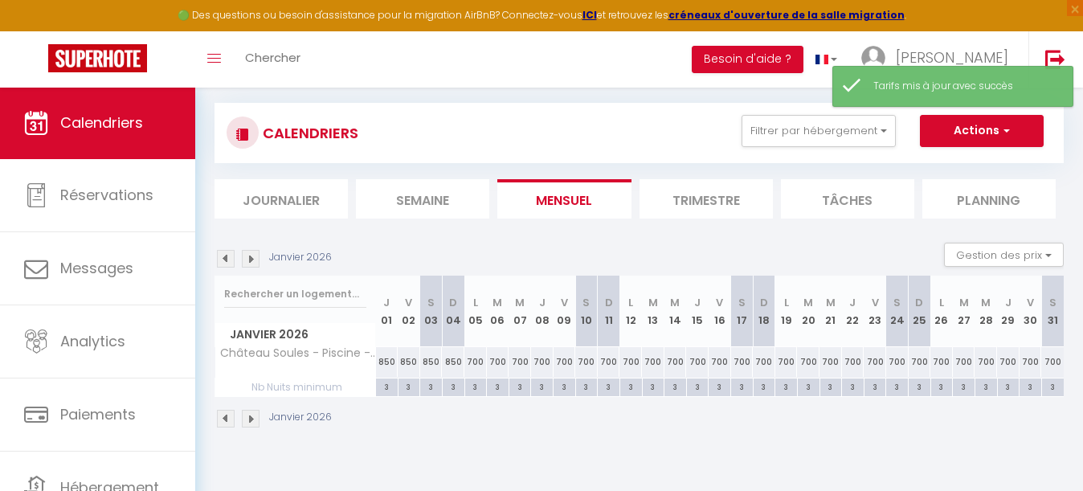
click at [254, 265] on img at bounding box center [251, 259] width 18 height 18
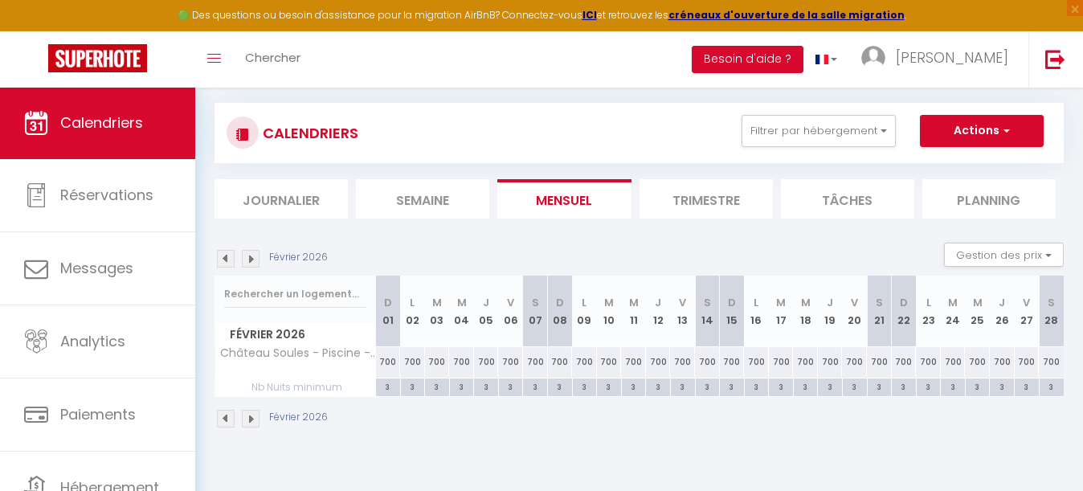
click at [535, 359] on div "700" at bounding box center [535, 362] width 25 height 30
type input "700"
type input "[PERSON_NAME] 07 Février 2026"
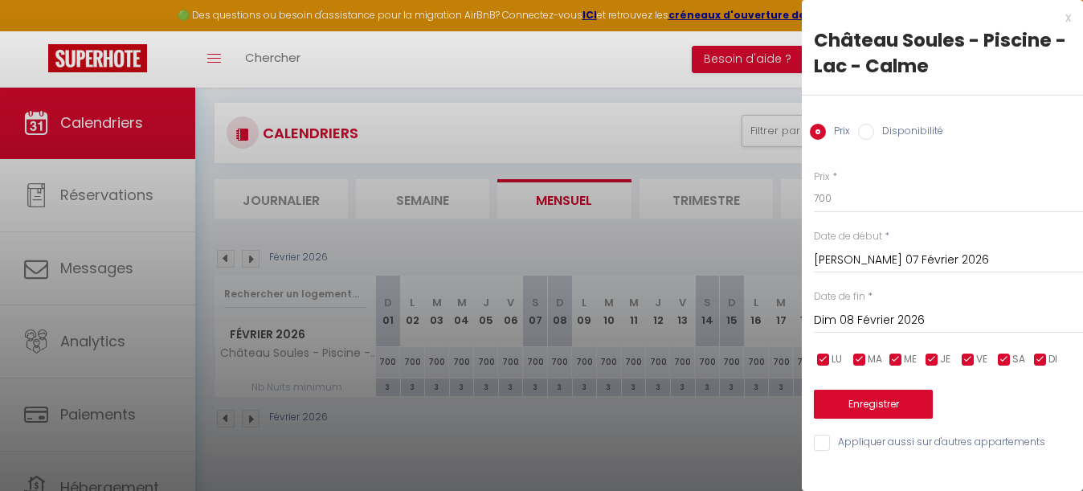
click at [882, 313] on input "Dim 08 Février 2026" at bounding box center [948, 320] width 269 height 21
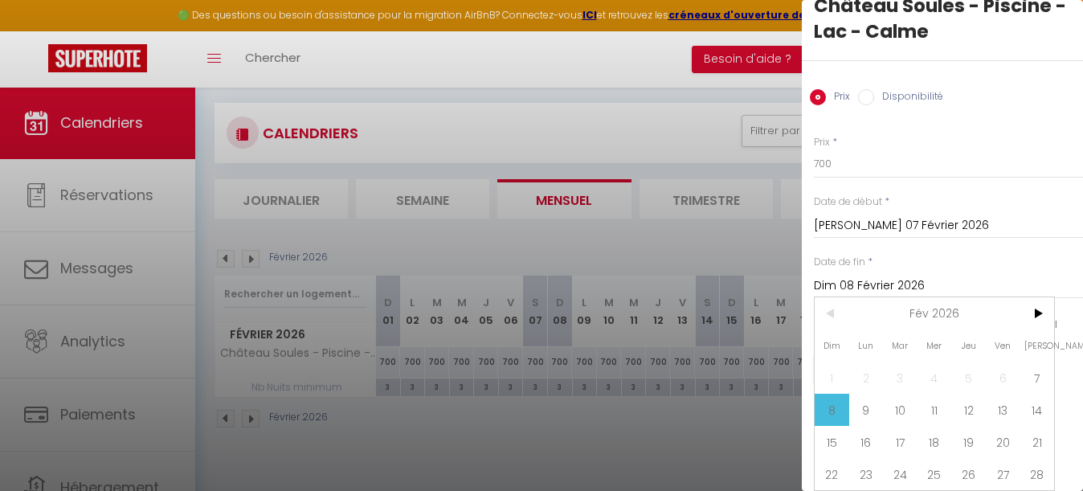
scroll to position [35, 0]
click at [1037, 308] on span ">" at bounding box center [1036, 313] width 35 height 32
click at [868, 412] on span "9" at bounding box center [866, 410] width 35 height 32
type input "Lun 09 Mars 2026"
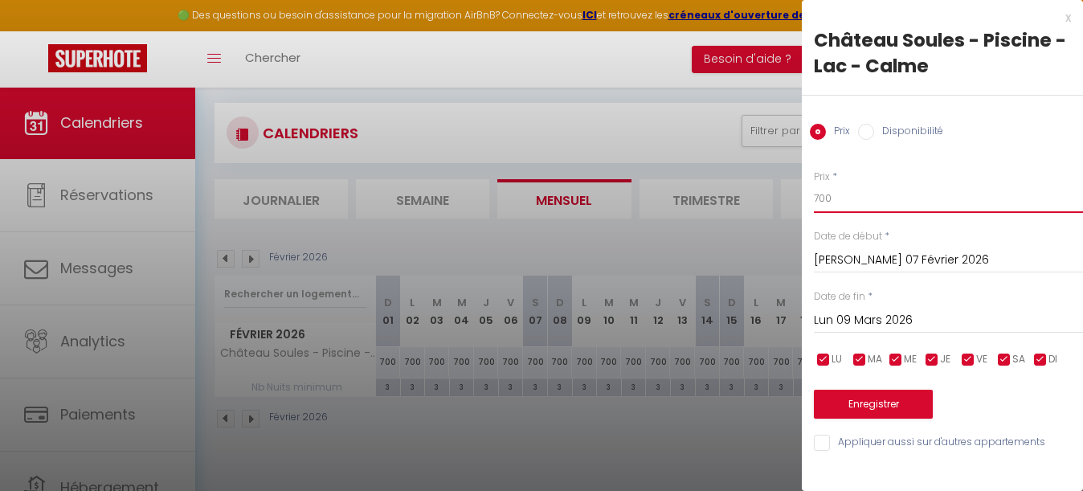
click at [859, 197] on input "700" at bounding box center [948, 198] width 269 height 29
type input "750"
click at [896, 408] on button "Enregistrer" at bounding box center [873, 404] width 119 height 29
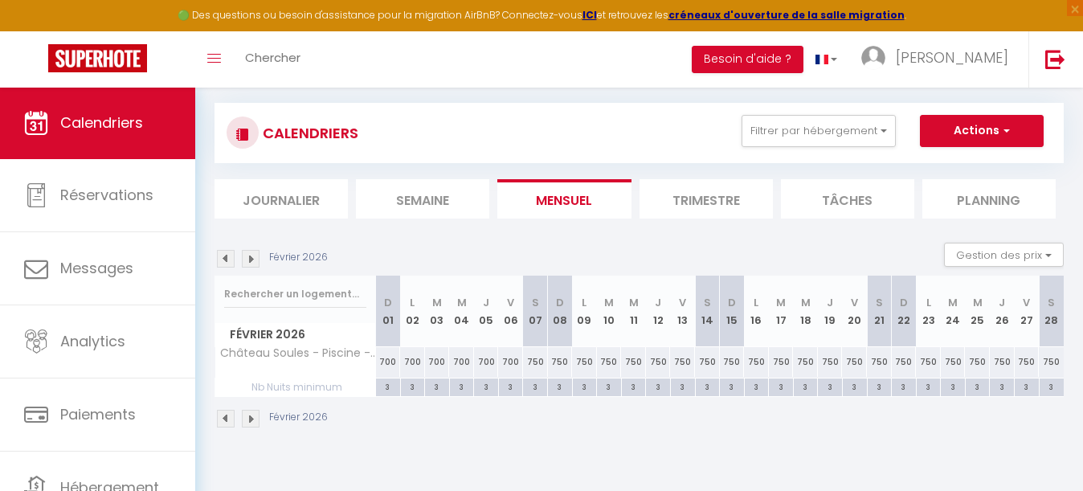
click at [253, 259] on img at bounding box center [251, 259] width 18 height 18
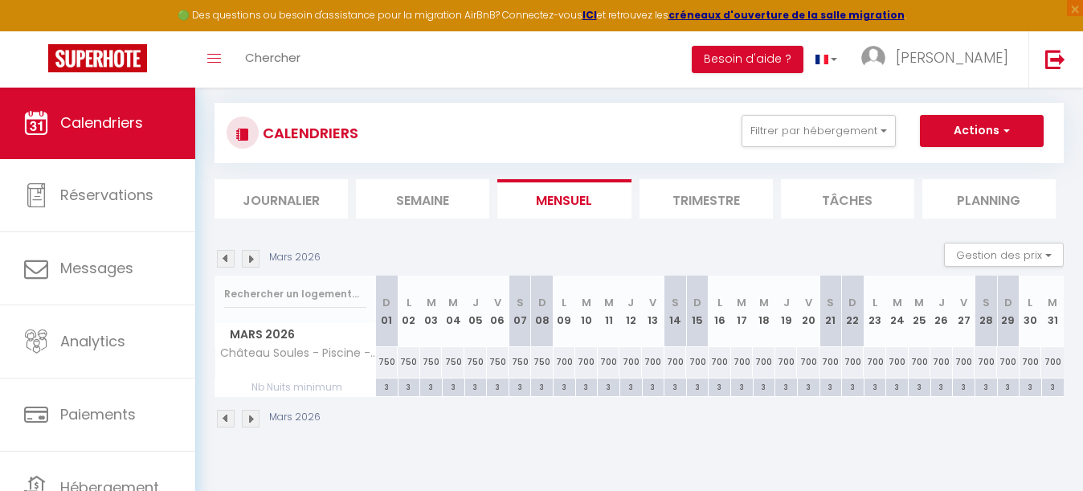
click at [253, 259] on img at bounding box center [251, 259] width 18 height 18
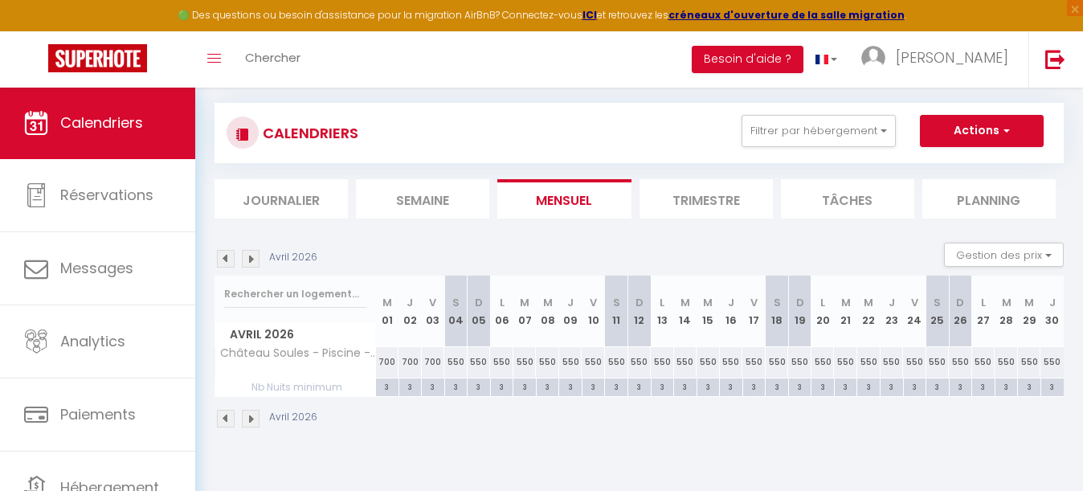
click at [453, 361] on div "550" at bounding box center [455, 362] width 23 height 30
type input "550"
type input "[PERSON_NAME] 04 Avril 2026"
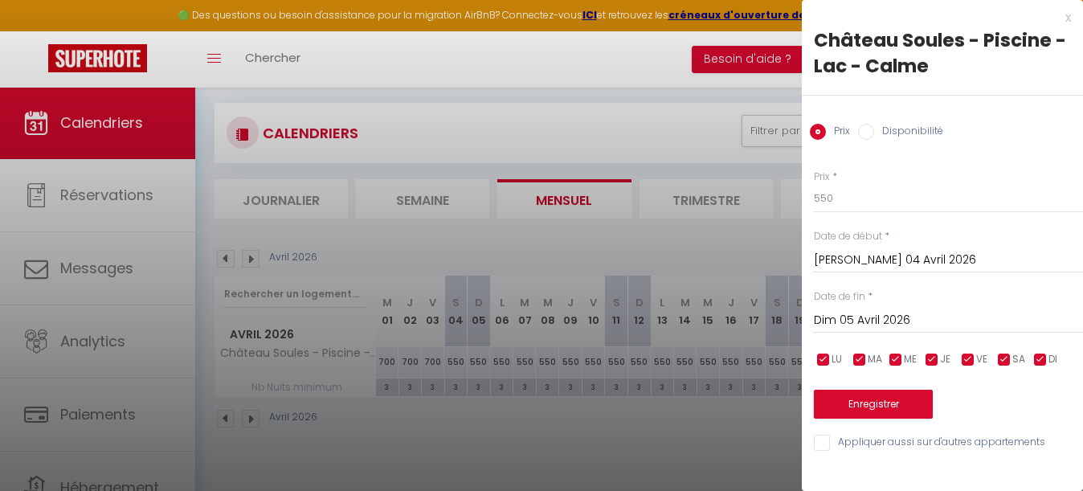
click at [849, 315] on input "Dim 05 Avril 2026" at bounding box center [948, 320] width 269 height 21
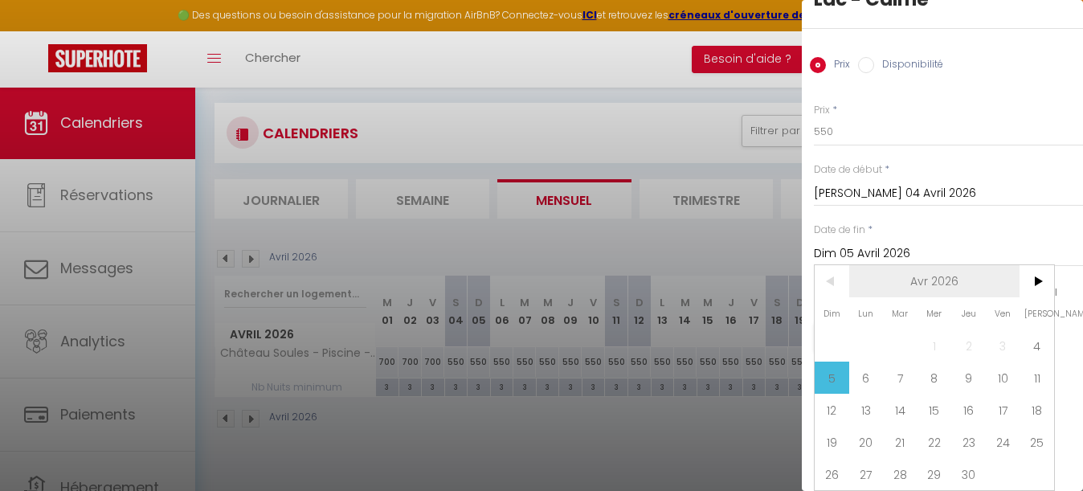
scroll to position [67, 0]
click at [1038, 282] on span ">" at bounding box center [1036, 281] width 35 height 32
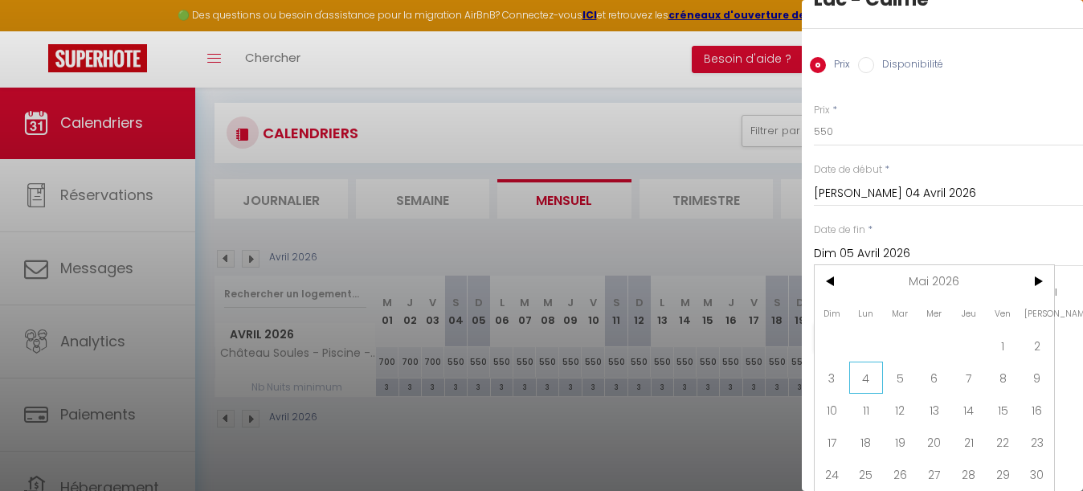
click at [871, 379] on span "4" at bounding box center [866, 377] width 35 height 32
type input "Lun 04 Mai 2026"
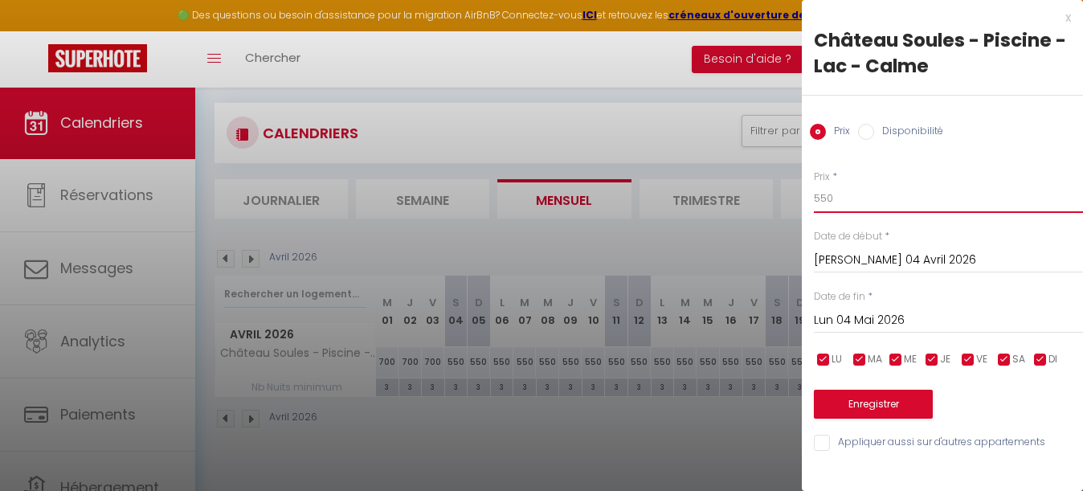
click at [850, 201] on input "550" at bounding box center [948, 198] width 269 height 29
type input "5"
type input "750"
click at [888, 390] on button "Enregistrer" at bounding box center [873, 404] width 119 height 29
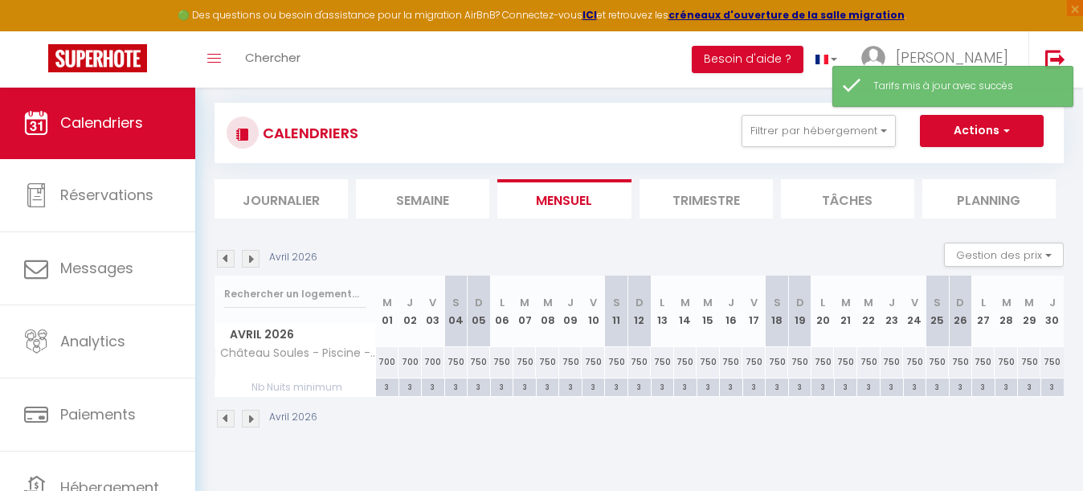
scroll to position [87, 0]
click at [252, 258] on img at bounding box center [251, 259] width 18 height 18
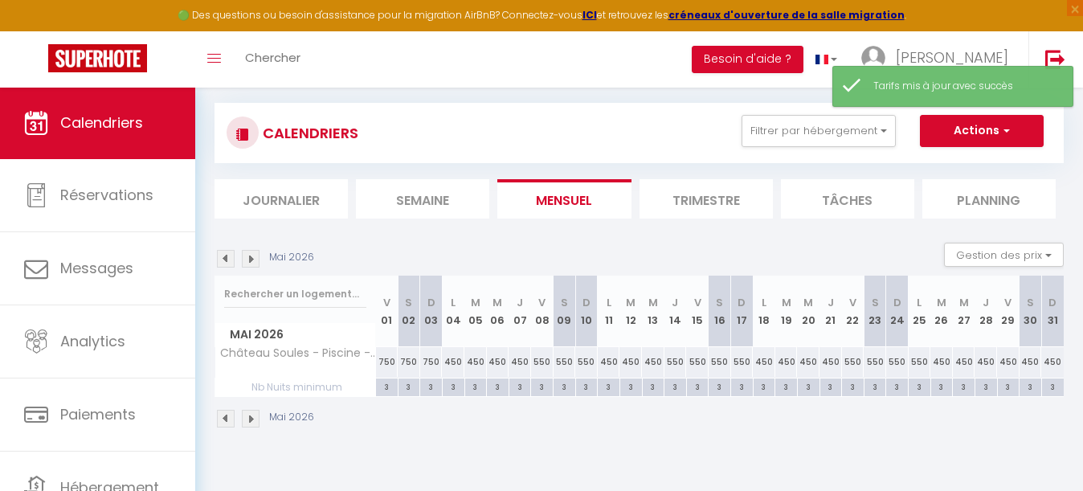
click at [452, 361] on div "450" at bounding box center [453, 362] width 22 height 30
type input "450"
type input "Lun 04 Mai 2026"
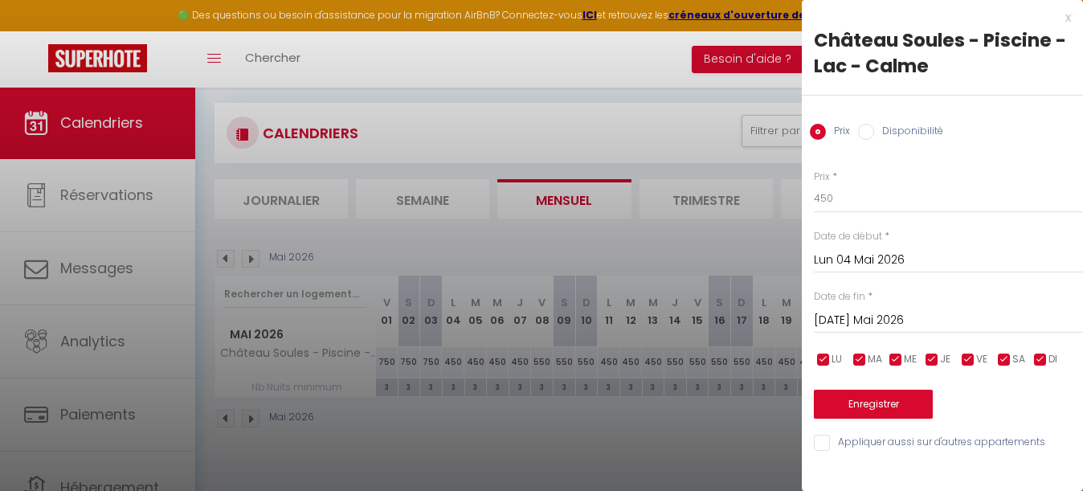
click at [880, 319] on input "[DATE] Mai 2026" at bounding box center [948, 320] width 269 height 21
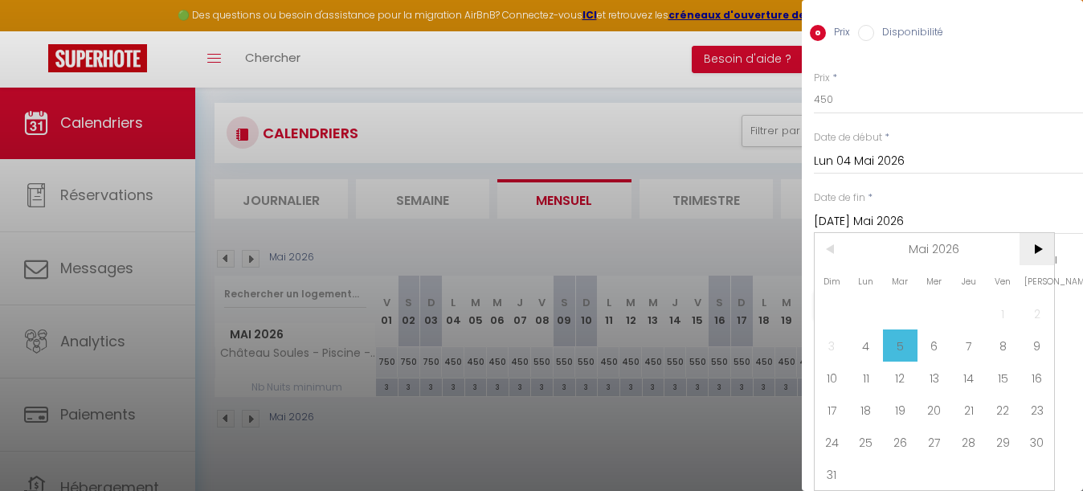
click at [1042, 243] on span ">" at bounding box center [1036, 249] width 35 height 32
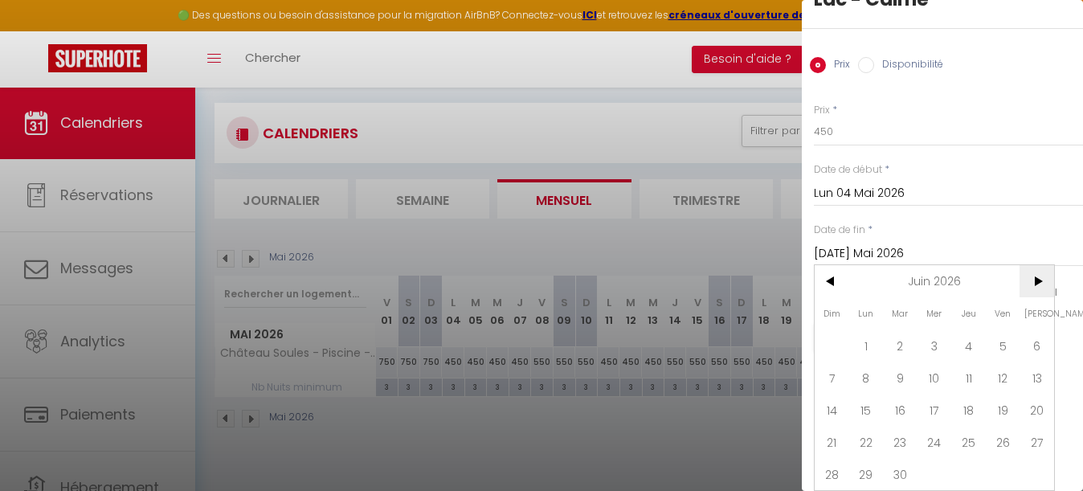
scroll to position [67, 0]
click at [1038, 283] on span ">" at bounding box center [1036, 281] width 35 height 32
click at [1040, 348] on span "4" at bounding box center [1036, 345] width 35 height 32
type input "[PERSON_NAME] 04 Juillet 2026"
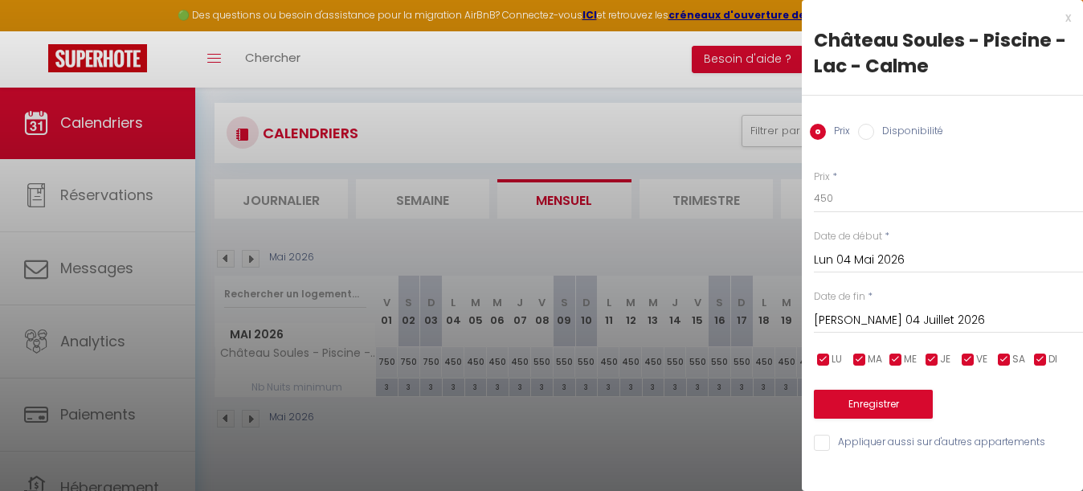
scroll to position [0, 0]
click at [851, 203] on input "450" at bounding box center [948, 198] width 269 height 29
type input "4"
type input "700"
click at [883, 410] on button "Enregistrer" at bounding box center [873, 404] width 119 height 29
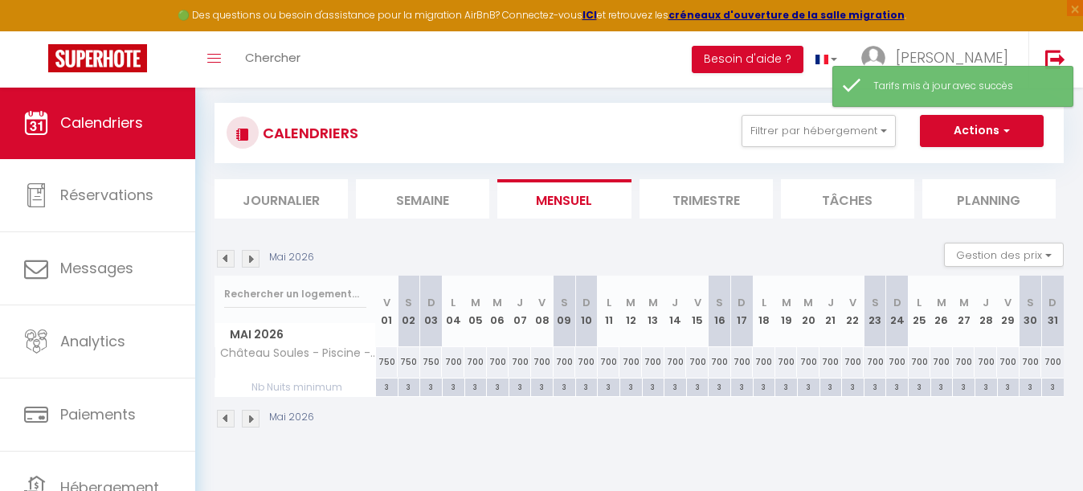
click at [520, 360] on div "700" at bounding box center [519, 362] width 22 height 30
type input "700"
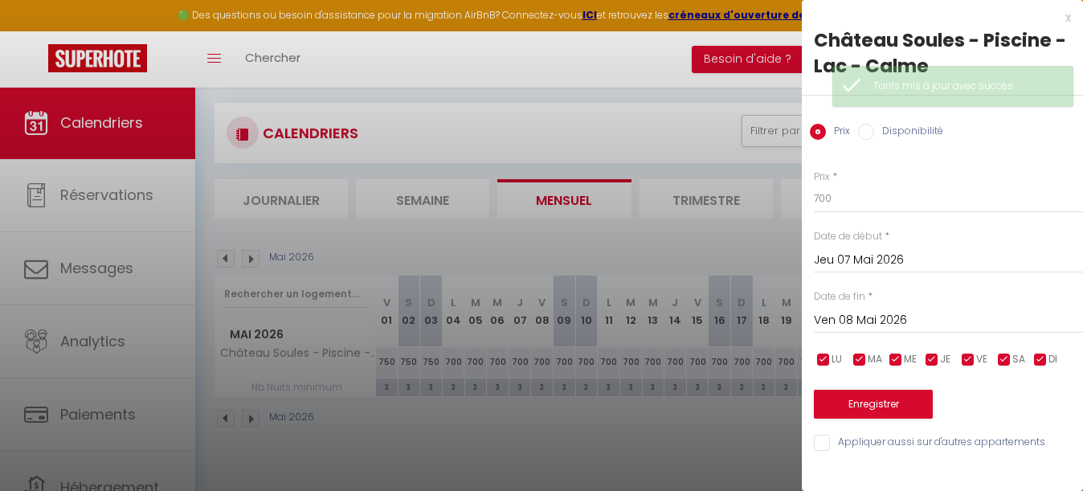
click at [863, 319] on input "Ven 08 Mai 2026" at bounding box center [948, 320] width 269 height 21
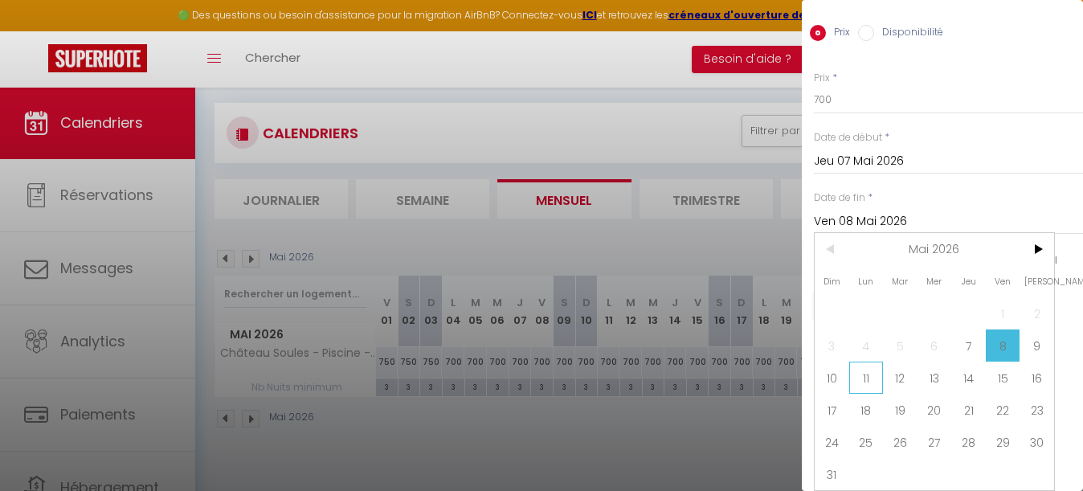
scroll to position [99, 0]
click at [834, 378] on span "10" at bounding box center [831, 377] width 35 height 32
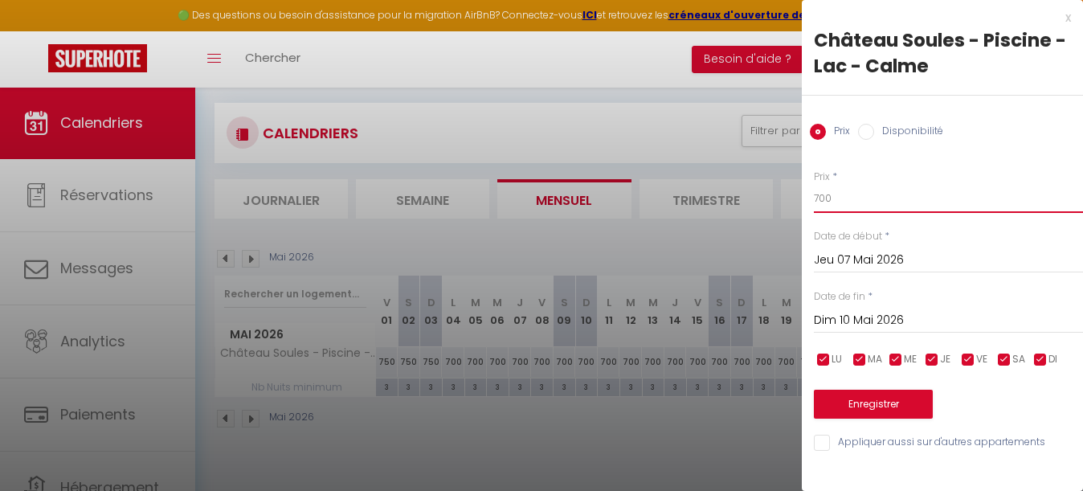
click at [844, 191] on input "700" at bounding box center [948, 198] width 269 height 29
click at [904, 410] on button "Enregistrer" at bounding box center [873, 404] width 119 height 29
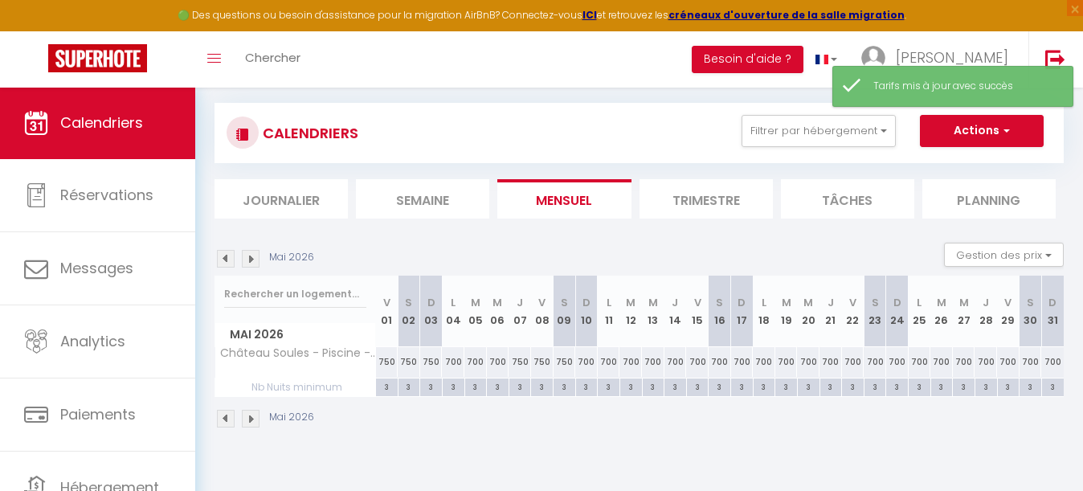
click at [984, 361] on div "700" at bounding box center [985, 362] width 22 height 30
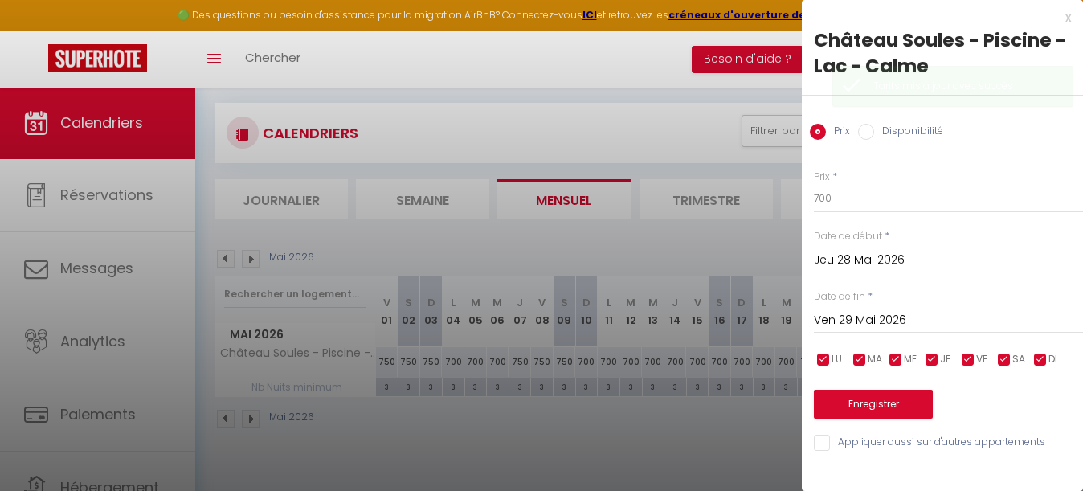
click at [895, 311] on input "Ven 29 Mai 2026" at bounding box center [948, 320] width 269 height 21
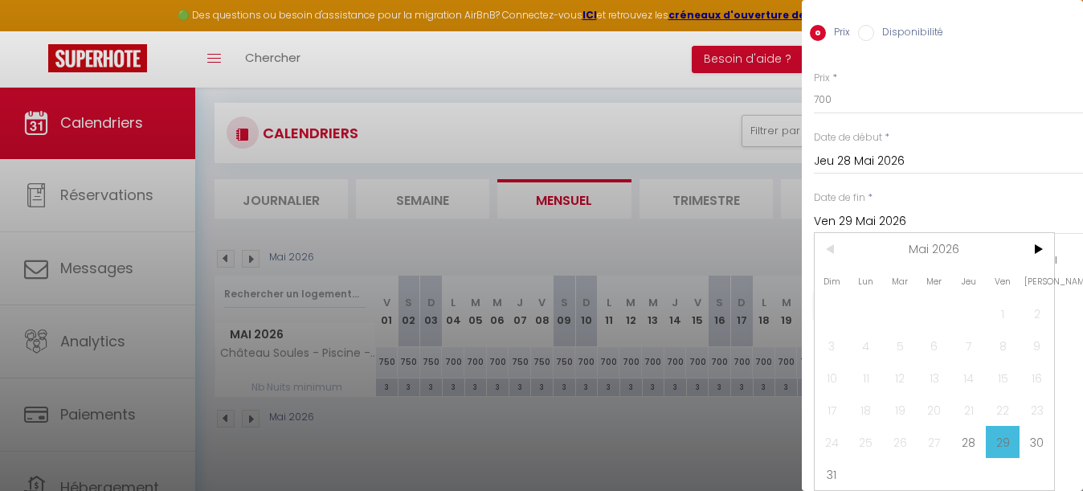
scroll to position [99, 0]
click at [830, 463] on span "31" at bounding box center [831, 474] width 35 height 32
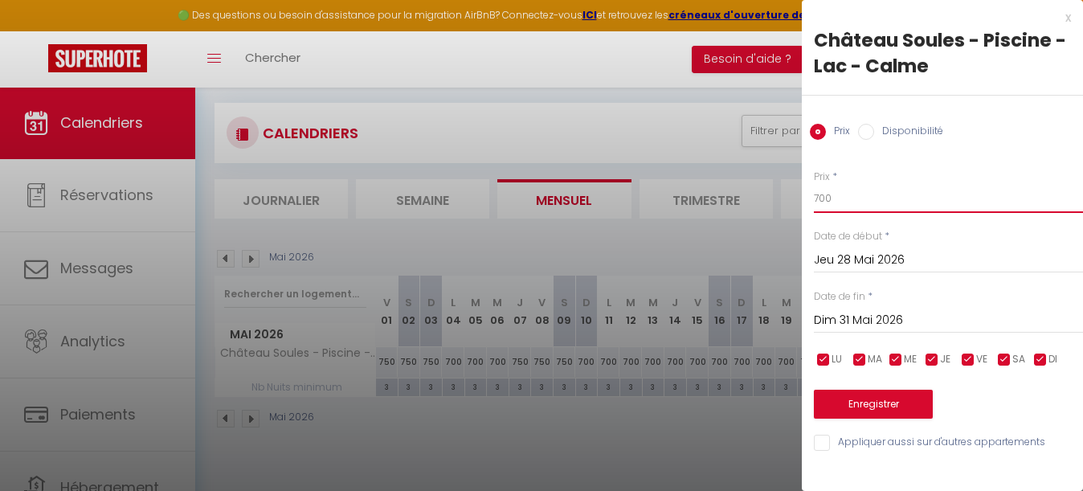
click at [867, 194] on input "700" at bounding box center [948, 198] width 269 height 29
click at [878, 404] on button "Enregistrer" at bounding box center [873, 404] width 119 height 29
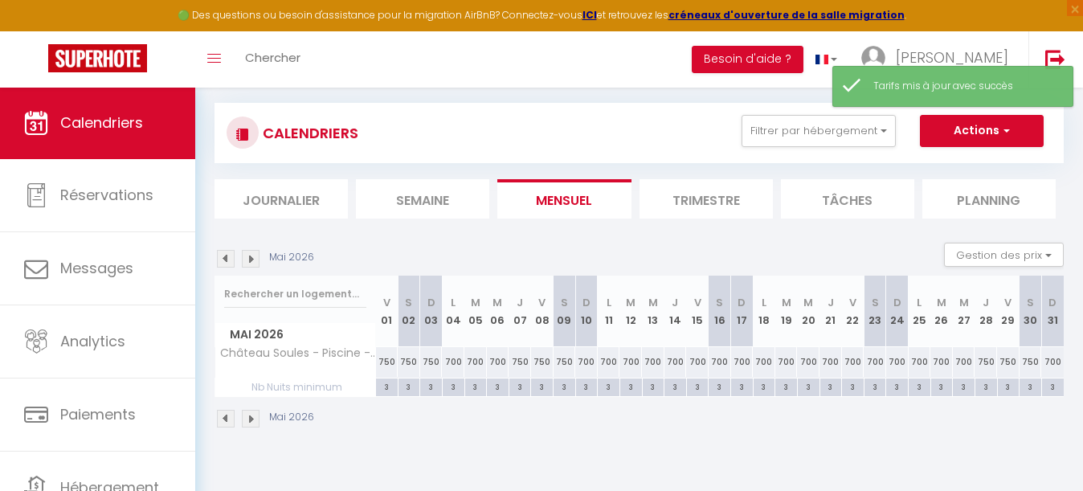
click at [251, 263] on img at bounding box center [251, 259] width 18 height 18
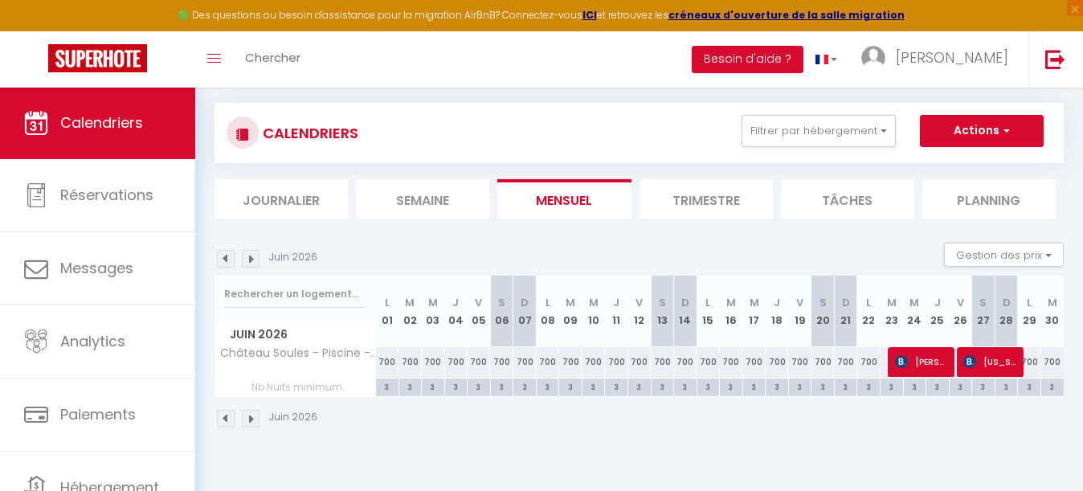
click at [475, 361] on div "700" at bounding box center [478, 362] width 23 height 30
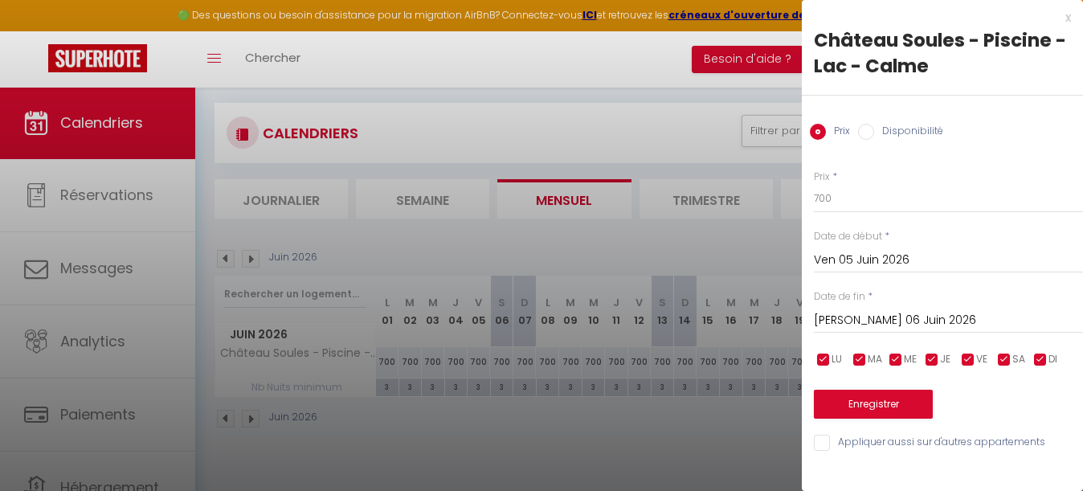
click at [875, 313] on input "[PERSON_NAME] 06 Juin 2026" at bounding box center [948, 320] width 269 height 21
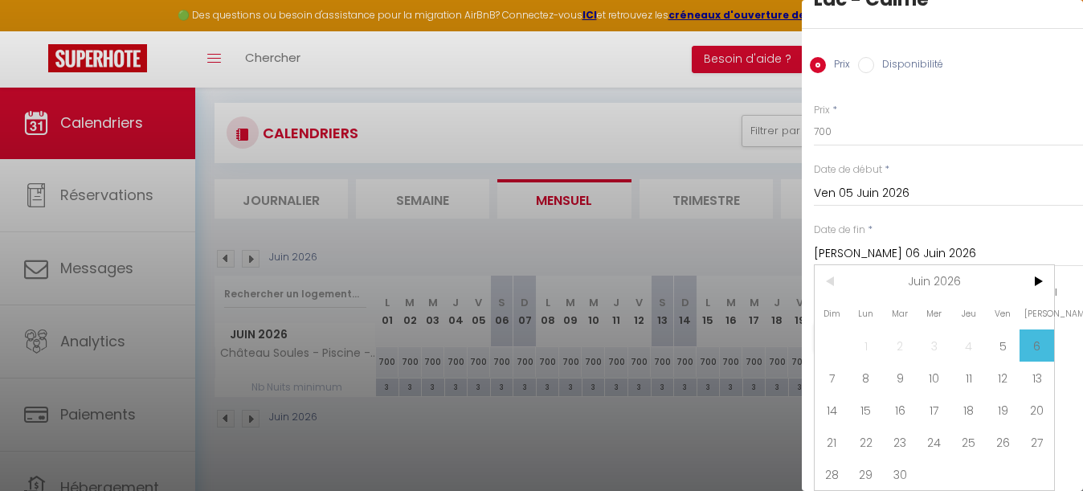
scroll to position [67, 0]
click at [938, 378] on span "10" at bounding box center [934, 377] width 35 height 32
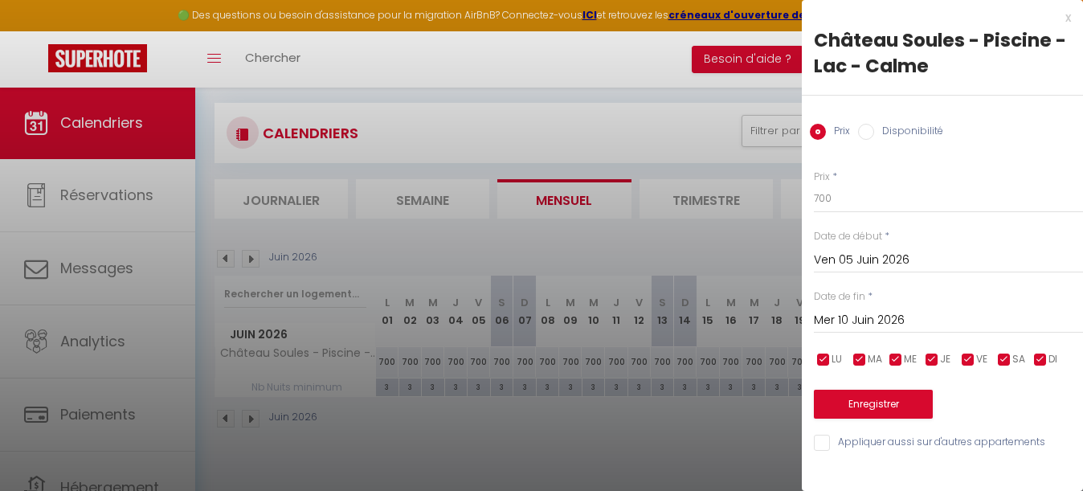
scroll to position [0, 0]
click at [862, 196] on input "700" at bounding box center [948, 198] width 269 height 29
click at [882, 402] on button "Enregistrer" at bounding box center [873, 404] width 119 height 29
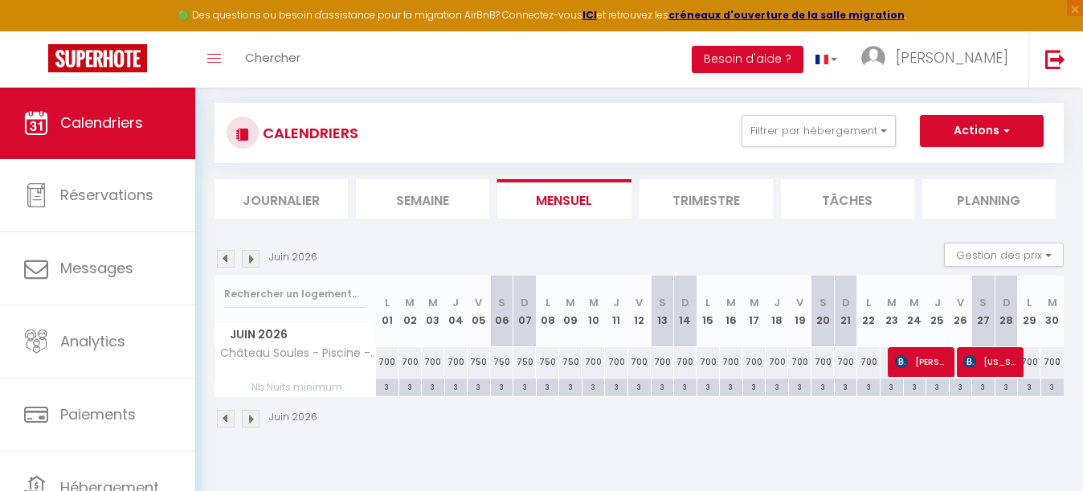
click at [251, 252] on img at bounding box center [251, 259] width 18 height 18
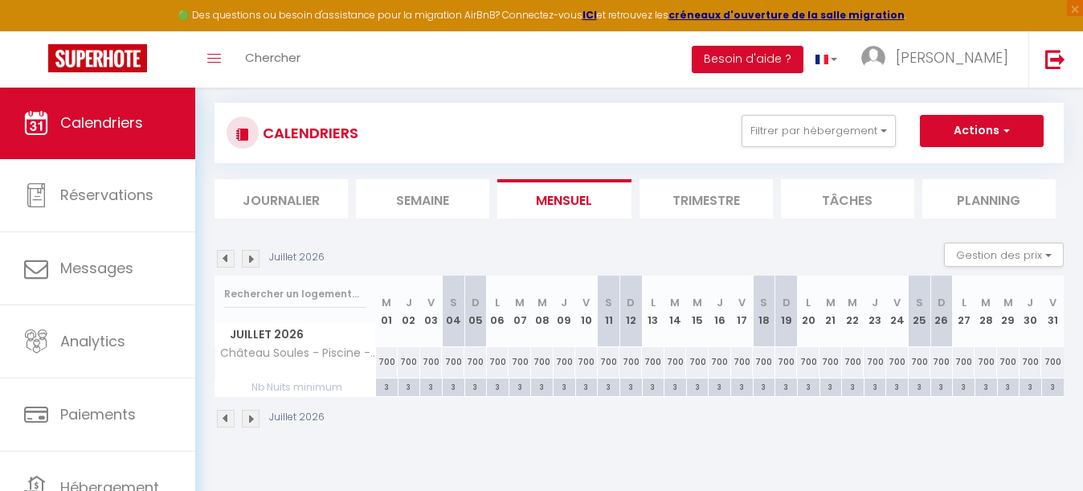
click at [452, 361] on div "700" at bounding box center [453, 362] width 22 height 30
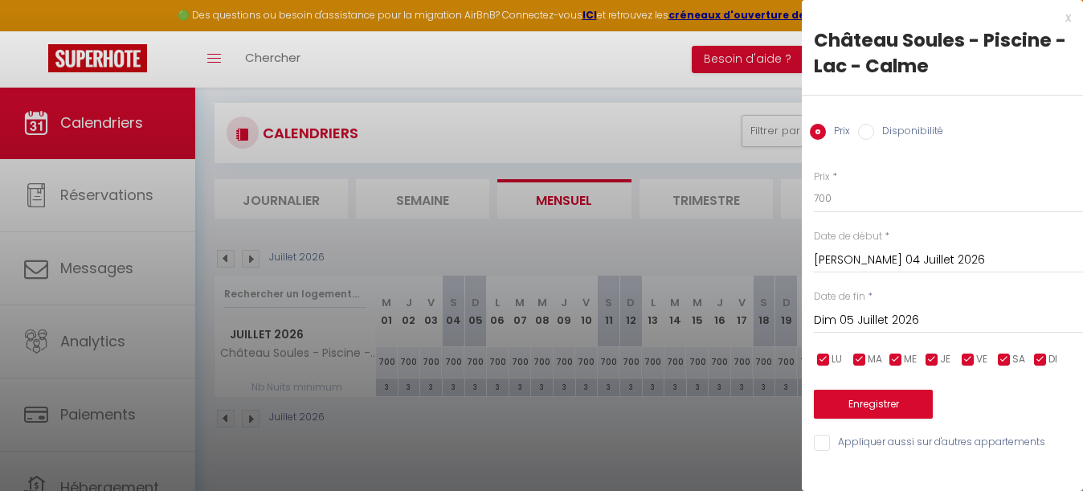
click at [887, 312] on input "Dim 05 Juillet 2026" at bounding box center [948, 320] width 269 height 21
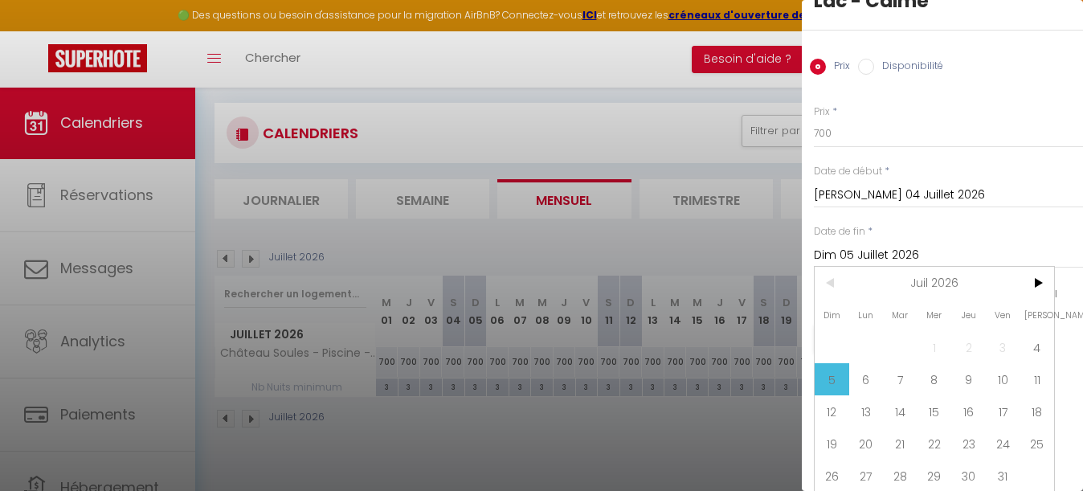
scroll to position [67, 0]
click at [1038, 278] on span ">" at bounding box center [1036, 281] width 35 height 32
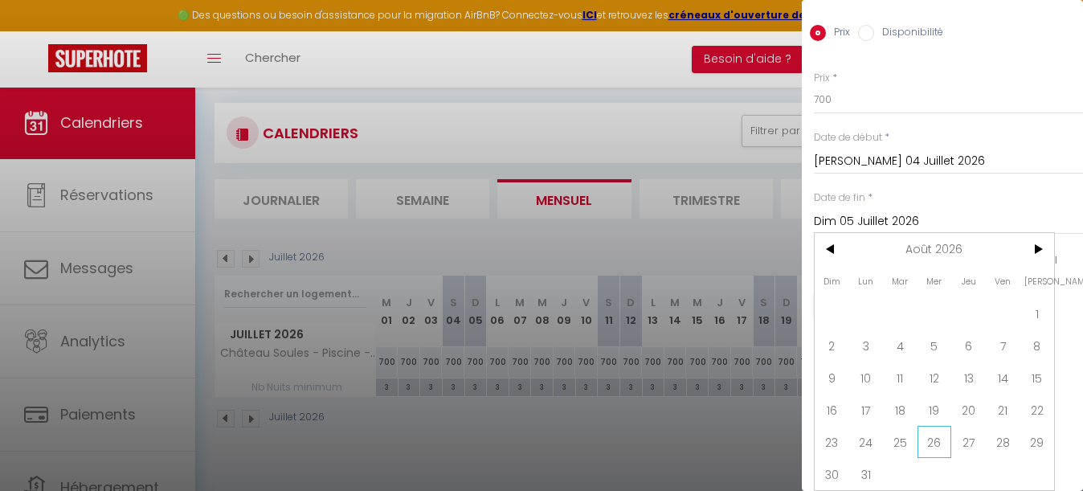
scroll to position [99, 0]
click at [873, 468] on span "31" at bounding box center [866, 474] width 35 height 32
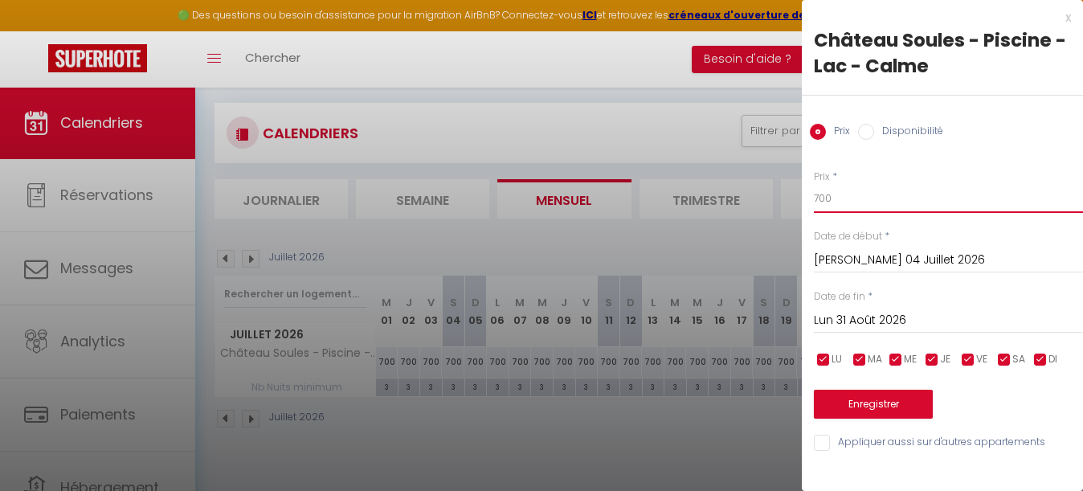
click at [847, 196] on input "700" at bounding box center [948, 198] width 269 height 29
click at [889, 402] on button "Enregistrer" at bounding box center [873, 404] width 119 height 29
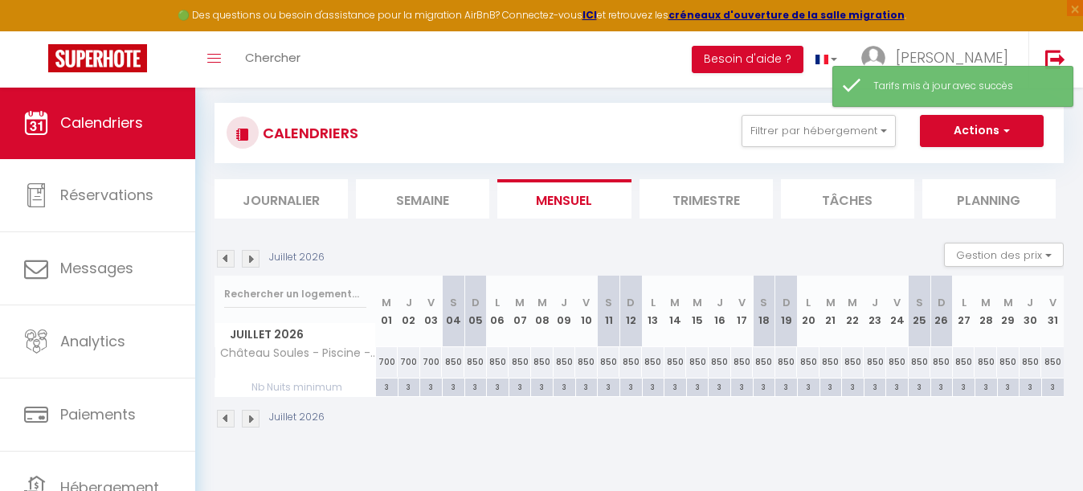
click at [256, 255] on img at bounding box center [251, 259] width 18 height 18
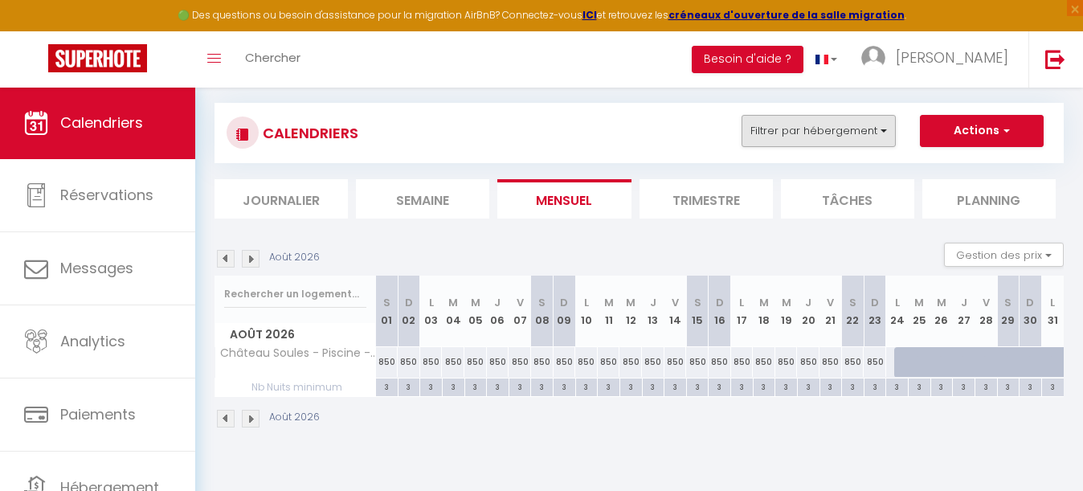
click at [840, 120] on button "Filtrer par hébergement" at bounding box center [818, 131] width 154 height 32
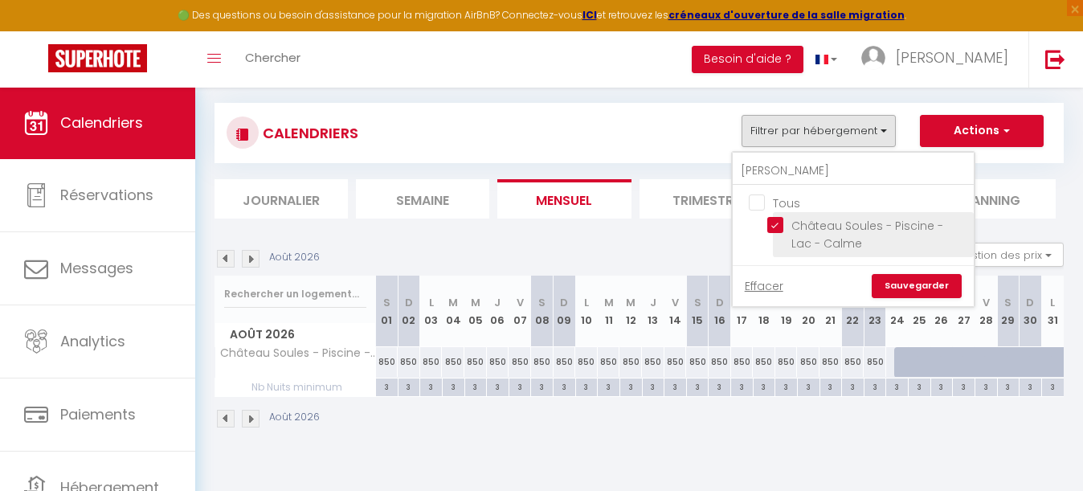
click at [777, 218] on input "Château Soules - Piscine - Lac - Calme" at bounding box center [867, 225] width 201 height 16
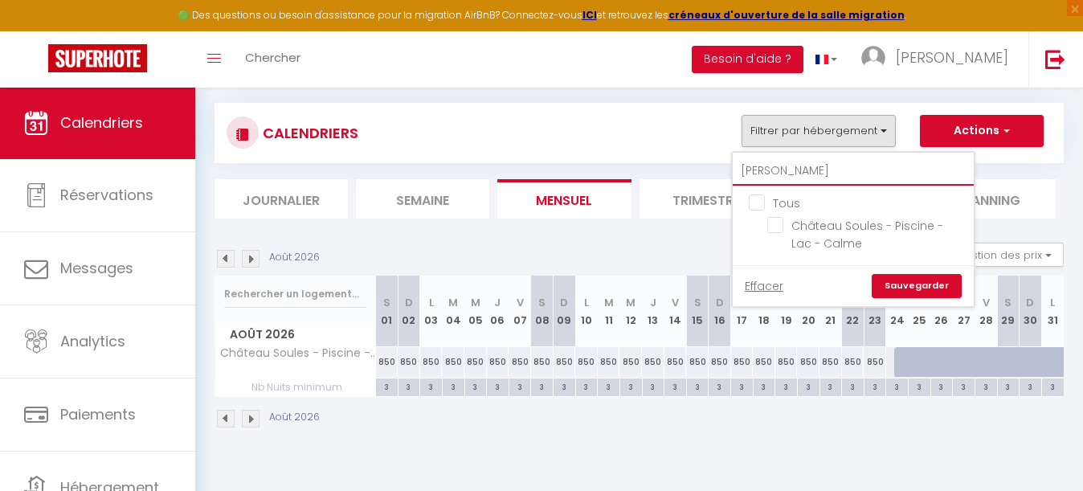
click at [797, 165] on input "[PERSON_NAME]" at bounding box center [852, 171] width 241 height 29
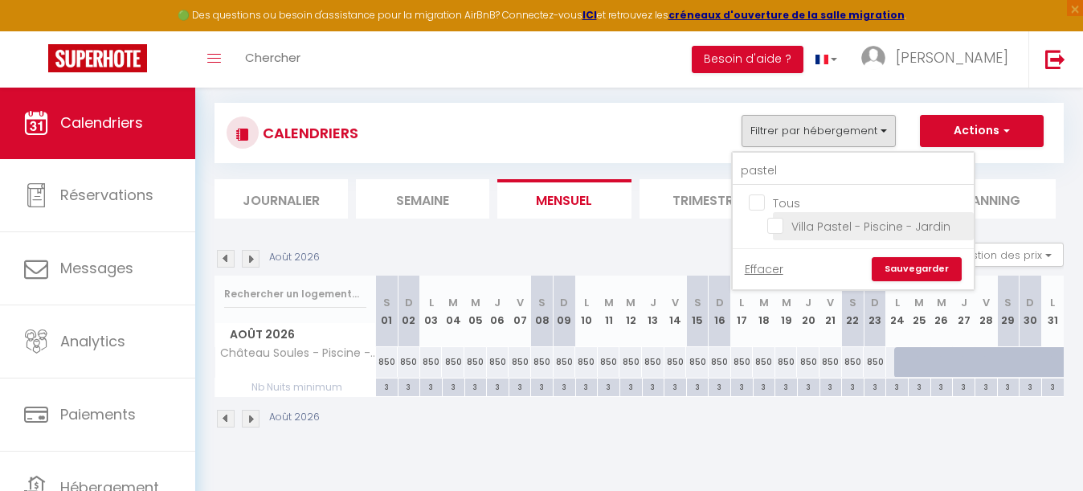
click at [779, 226] on input "Villa Pastel - Piscine - Jardin" at bounding box center [867, 225] width 201 height 16
click at [924, 270] on link "Sauvegarder" at bounding box center [916, 269] width 90 height 24
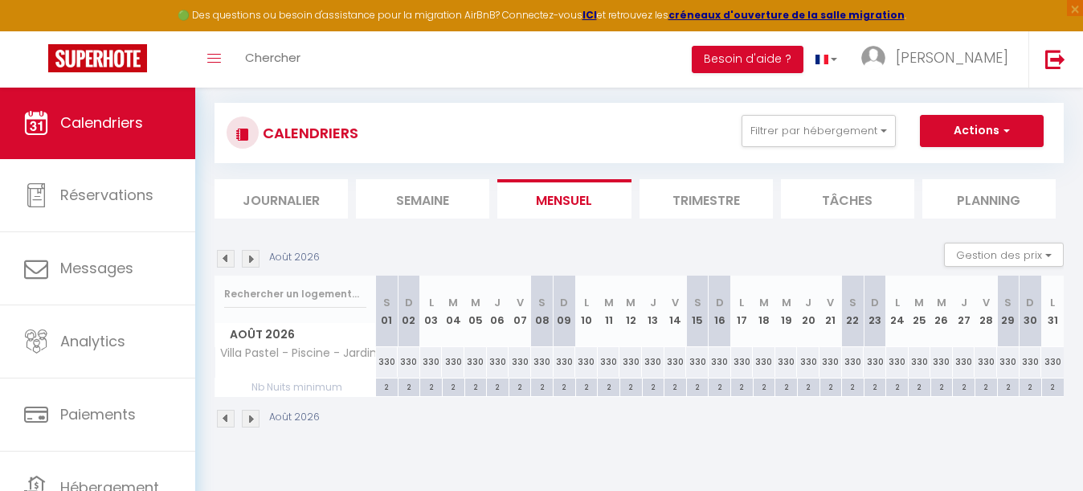
click at [231, 255] on img at bounding box center [226, 259] width 18 height 18
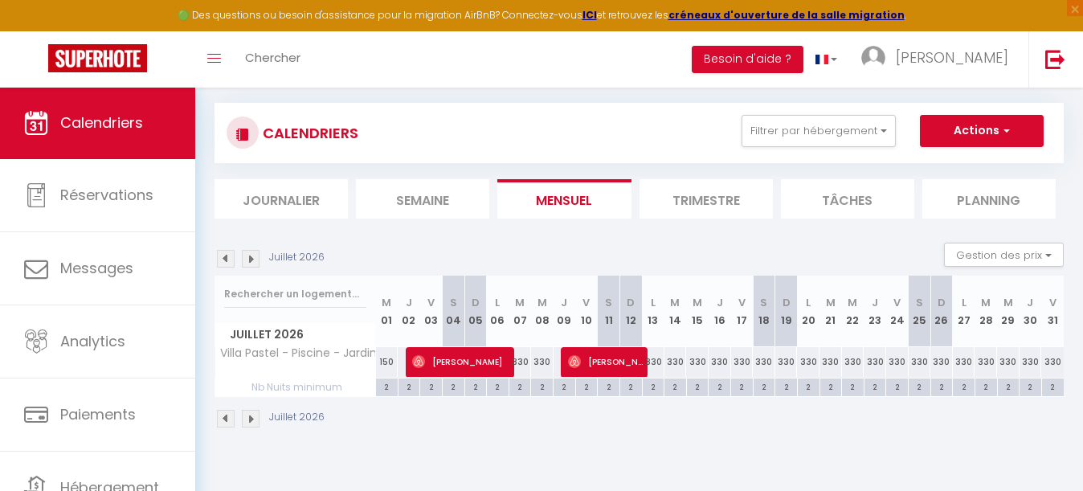
click at [231, 255] on img at bounding box center [226, 259] width 18 height 18
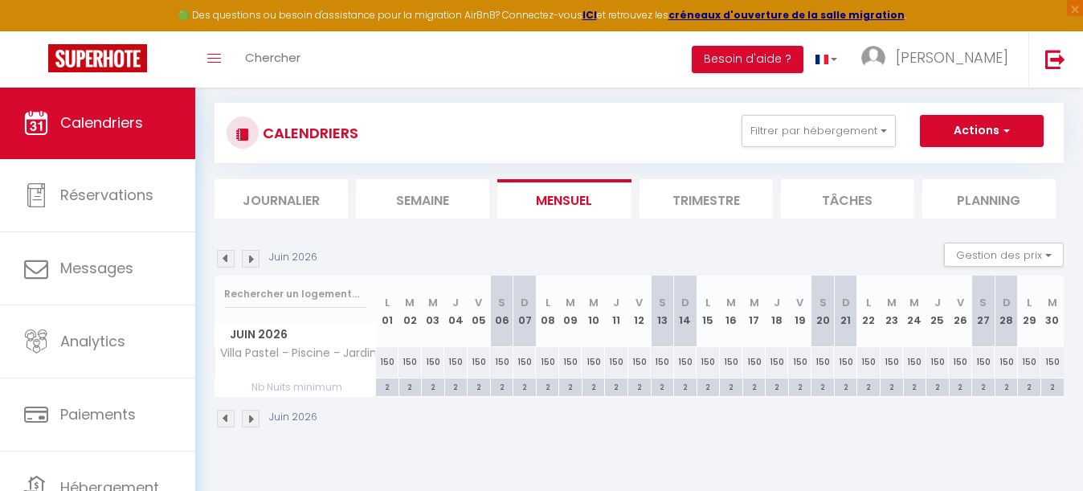
click at [231, 255] on img at bounding box center [226, 259] width 18 height 18
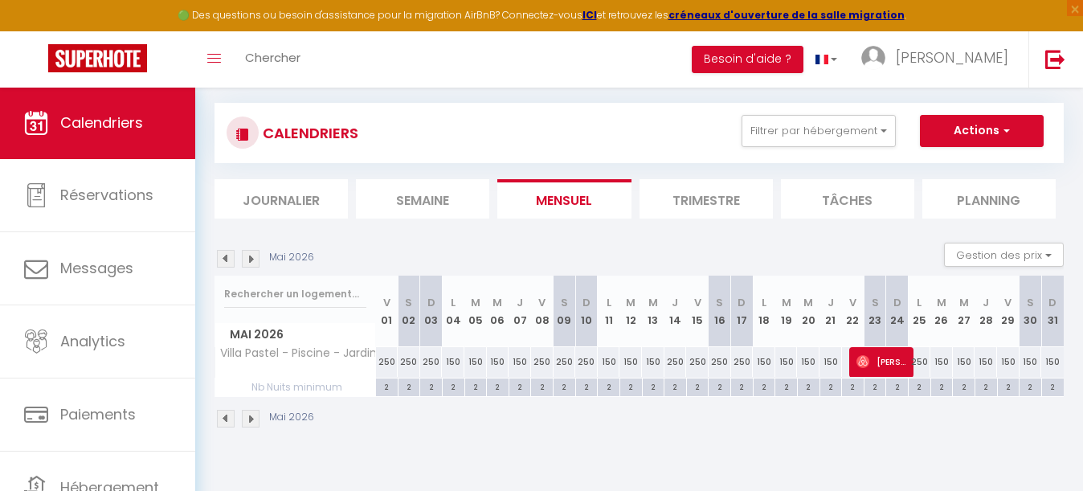
click at [231, 255] on img at bounding box center [226, 259] width 18 height 18
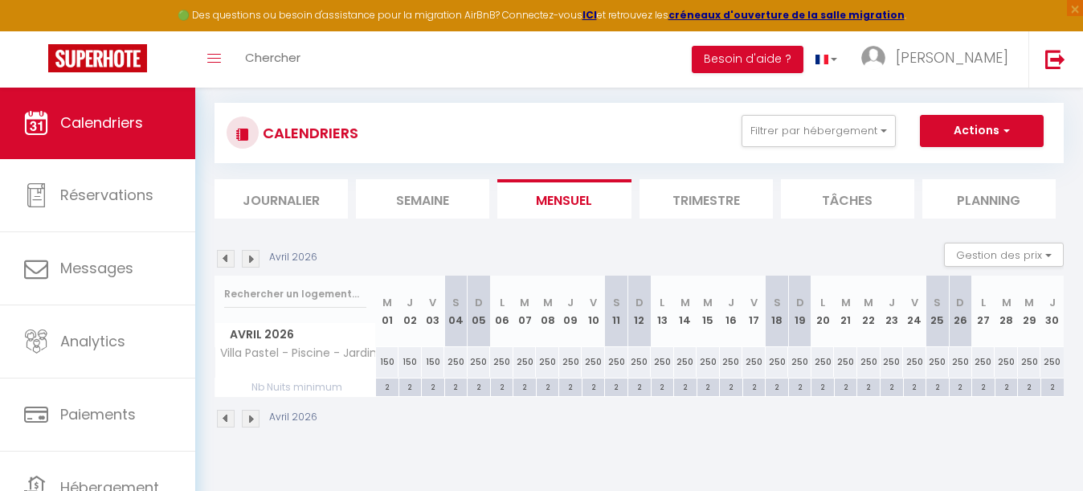
click at [231, 255] on img at bounding box center [226, 259] width 18 height 18
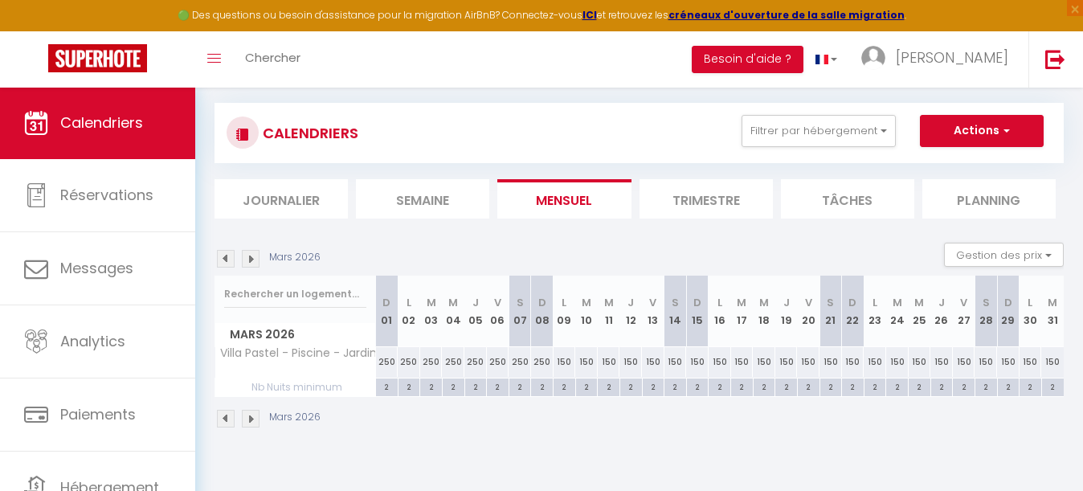
click at [231, 255] on img at bounding box center [226, 259] width 18 height 18
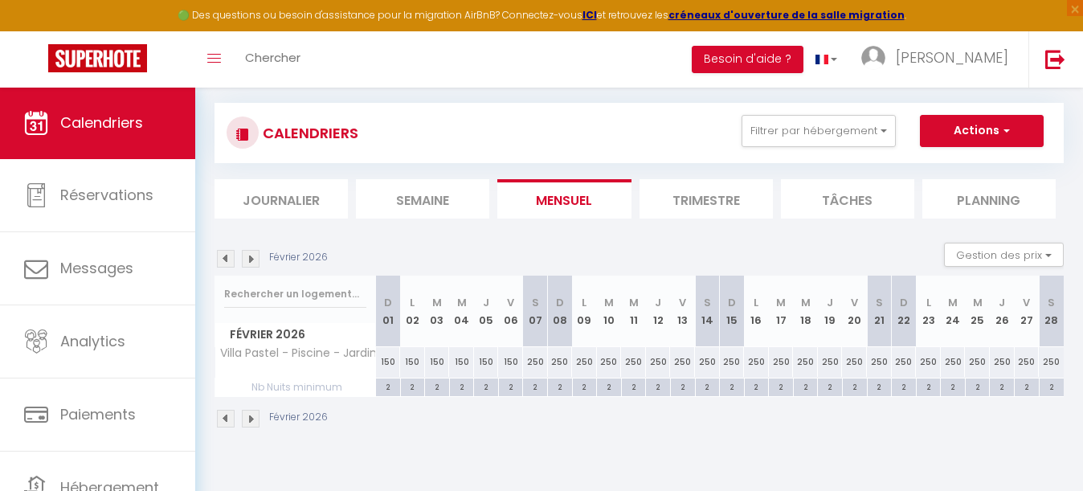
click at [231, 255] on img at bounding box center [226, 259] width 18 height 18
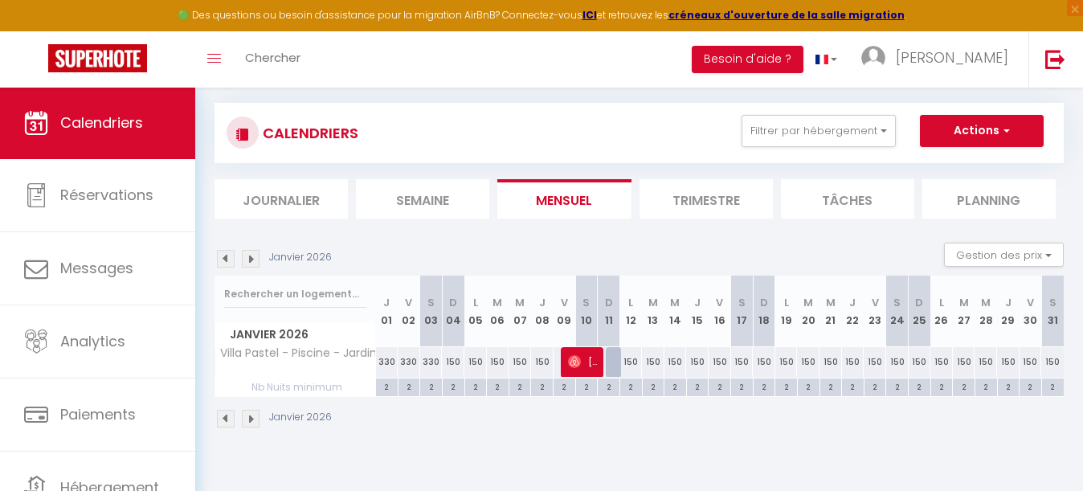
click at [231, 255] on img at bounding box center [226, 259] width 18 height 18
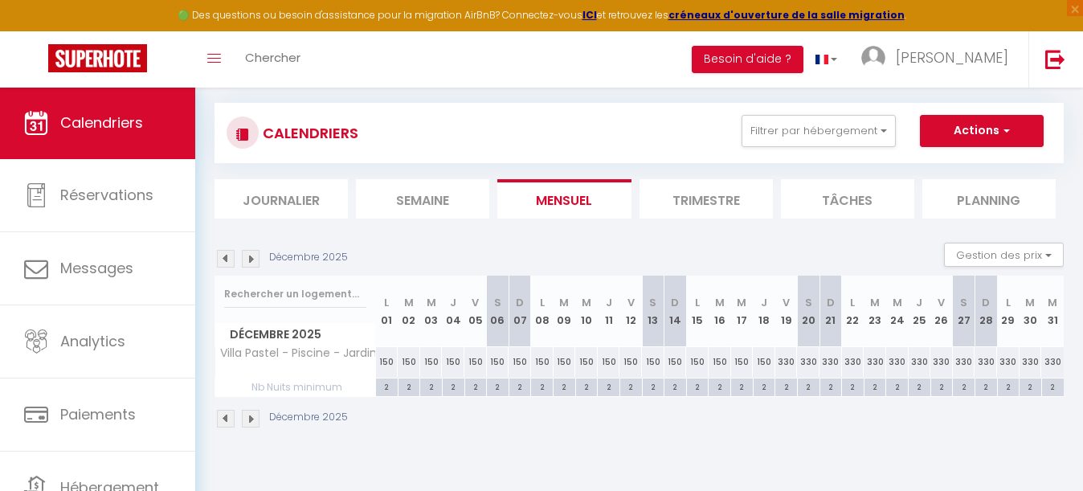
click at [231, 255] on img at bounding box center [226, 259] width 18 height 18
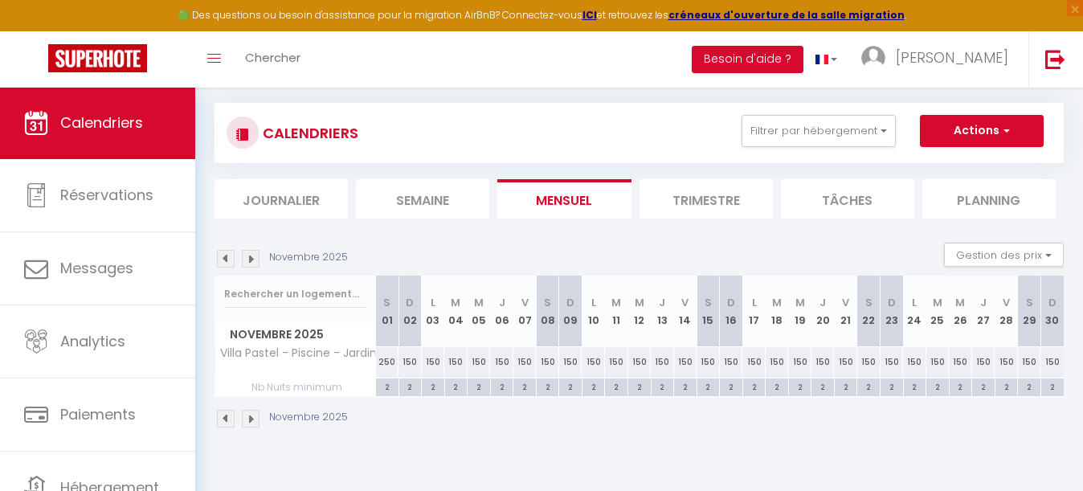
click at [231, 255] on img at bounding box center [226, 259] width 18 height 18
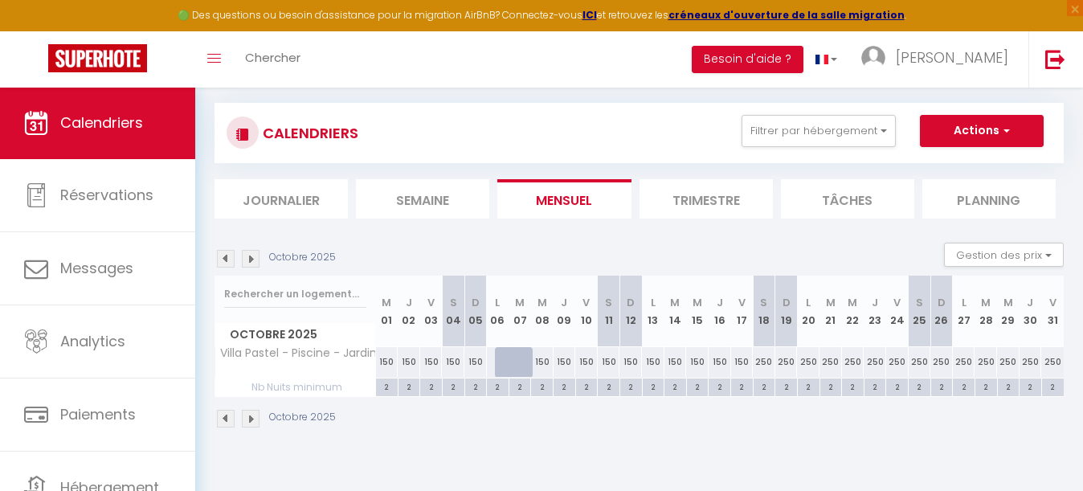
click at [231, 255] on img at bounding box center [226, 259] width 18 height 18
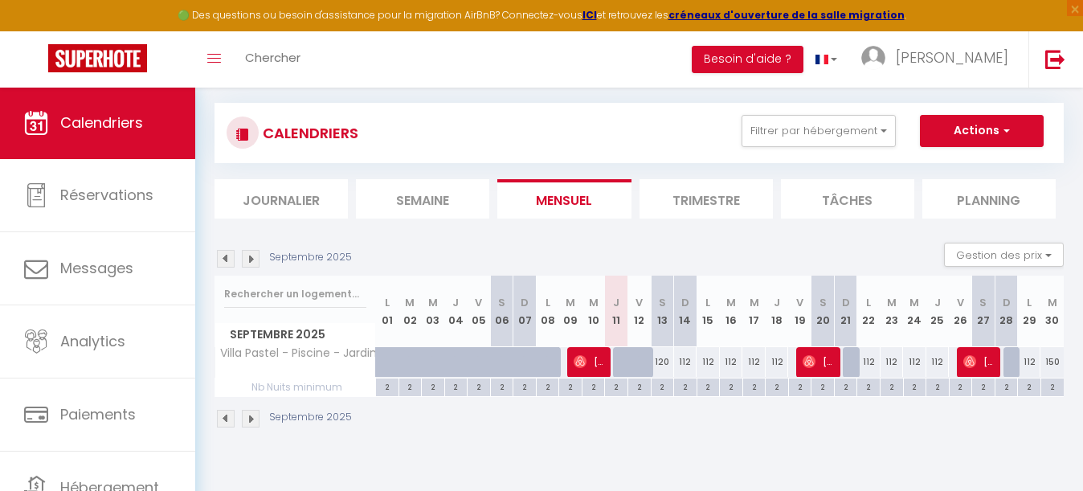
click at [593, 363] on span "[PERSON_NAME]" at bounding box center [588, 361] width 31 height 31
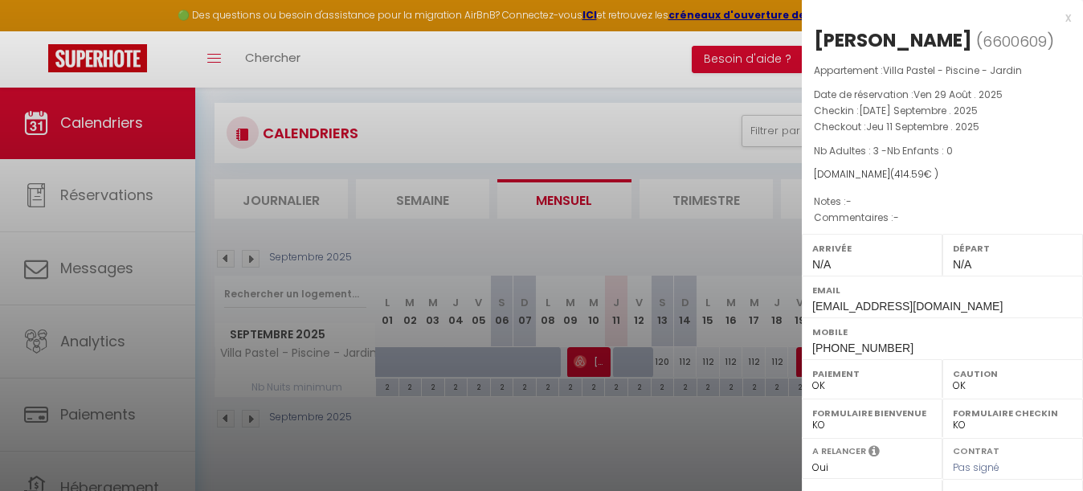
drag, startPoint x: 1017, startPoint y: 39, endPoint x: 812, endPoint y: 39, distance: 204.8
click at [812, 39] on div "[PERSON_NAME] ( 6600609 ) Appartement : [GEOGRAPHIC_DATA] - Piscine - Jardin Da…" at bounding box center [942, 375] width 281 height 697
copy h2 "[PERSON_NAME] ( 6600609 )"
